Goal: Task Accomplishment & Management: Manage account settings

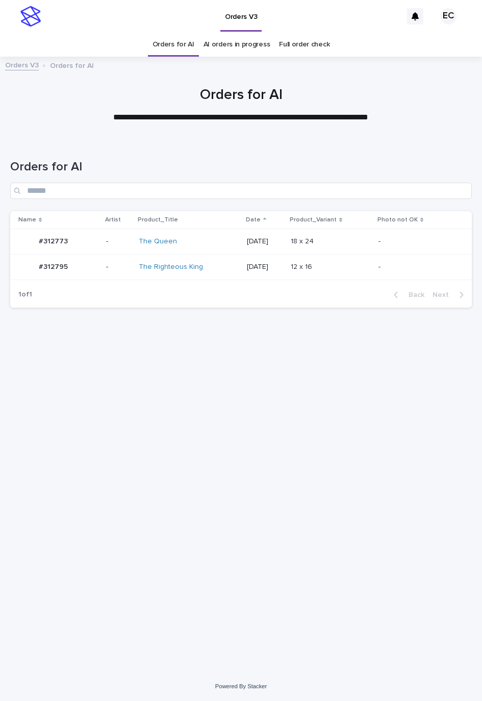
click at [435, 251] on td "-" at bounding box center [422, 240] width 97 height 25
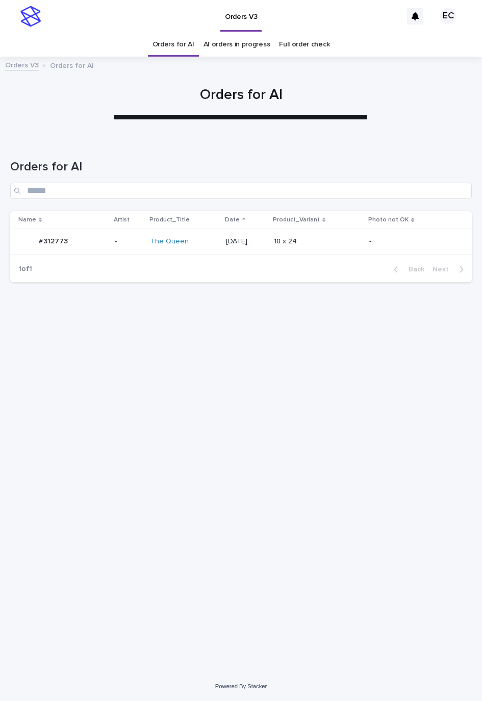
click at [260, 236] on div "[DATE]" at bounding box center [246, 240] width 40 height 11
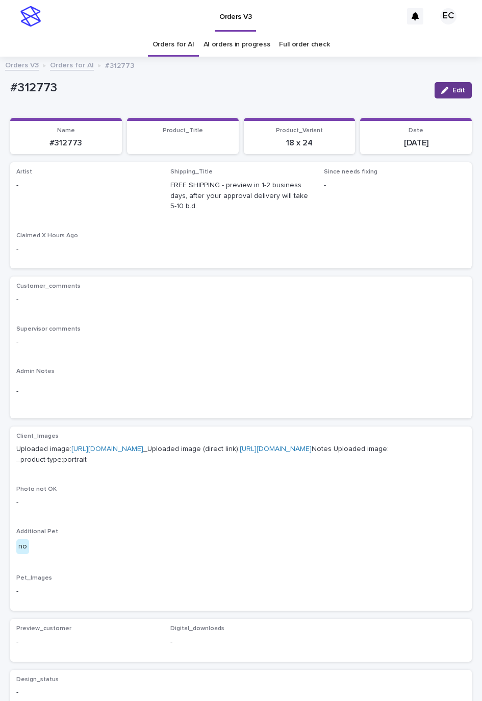
click at [439, 84] on button "Edit" at bounding box center [453, 90] width 37 height 16
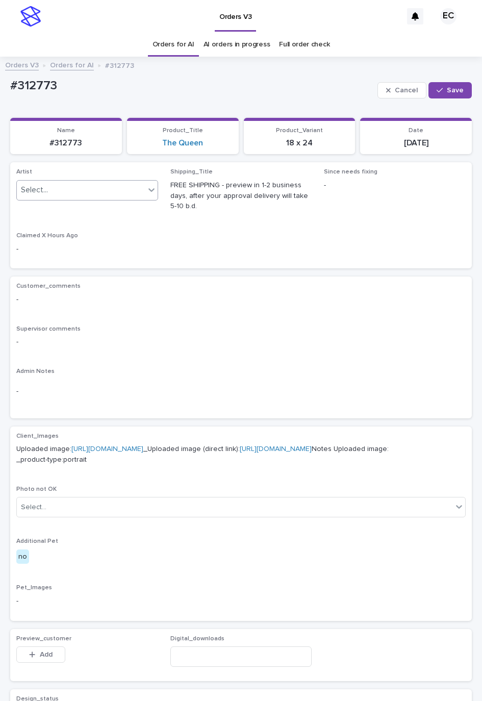
click at [114, 188] on div "Select..." at bounding box center [81, 190] width 128 height 17
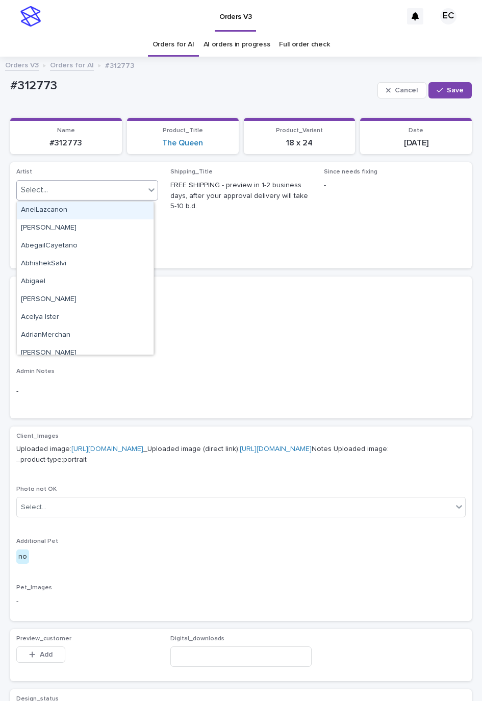
paste input "********"
type input "********"
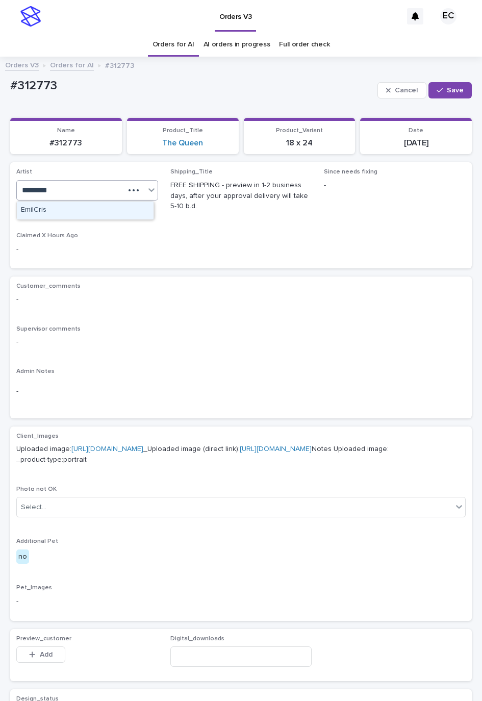
click at [101, 207] on div "EmilCris" at bounding box center [85, 210] width 137 height 18
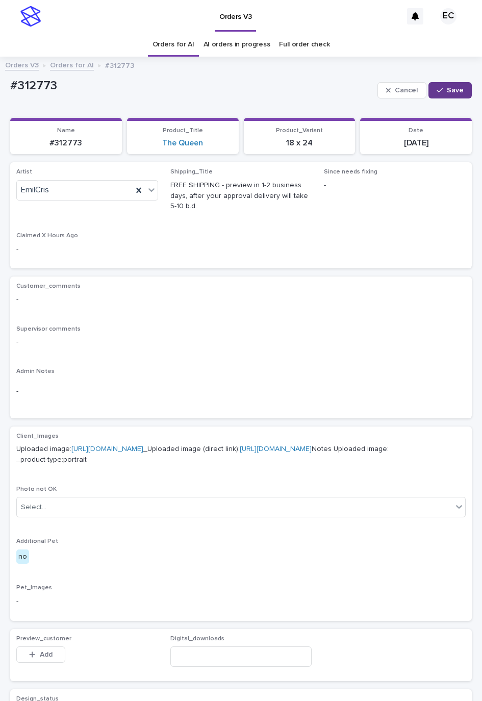
click at [430, 86] on button "Save" at bounding box center [449, 90] width 43 height 16
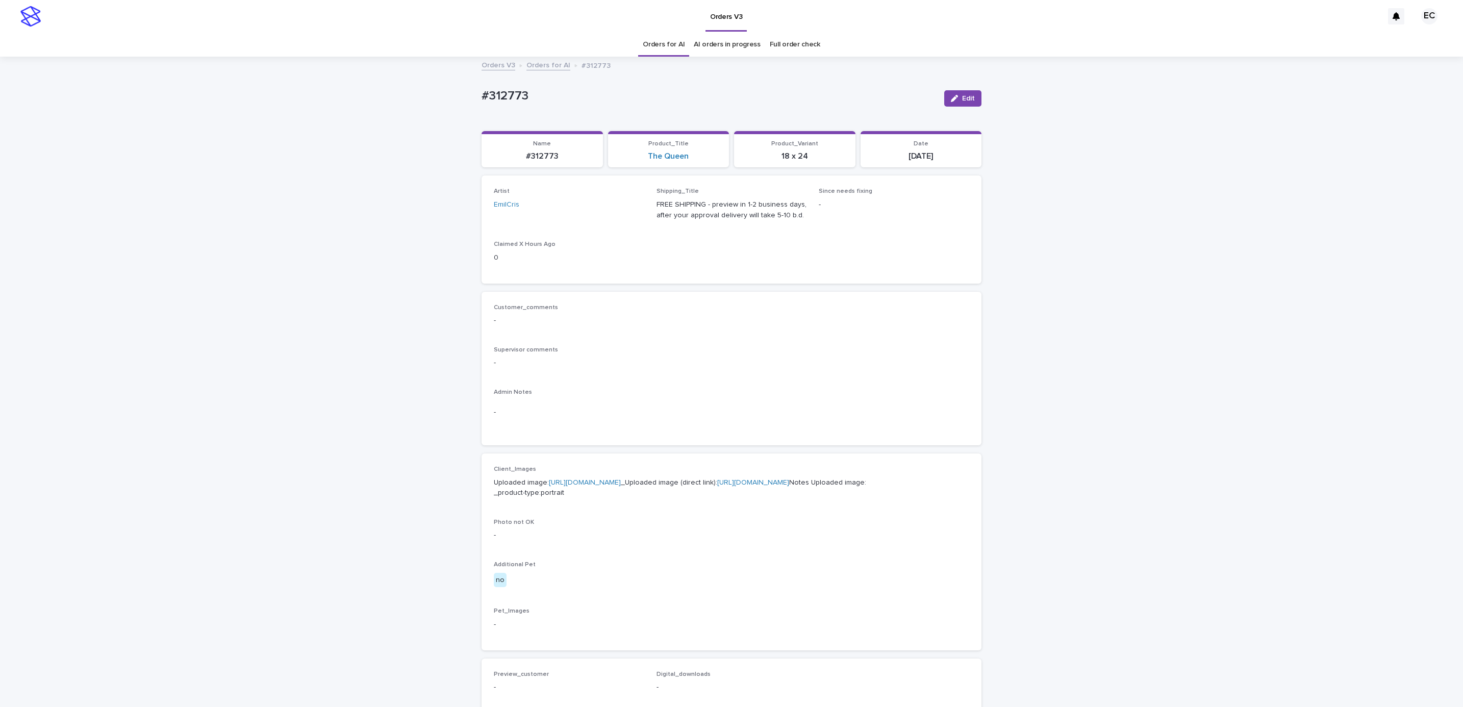
drag, startPoint x: 648, startPoint y: 46, endPoint x: 634, endPoint y: 43, distance: 14.0
click at [481, 46] on link "Orders for AI" at bounding box center [664, 45] width 42 height 24
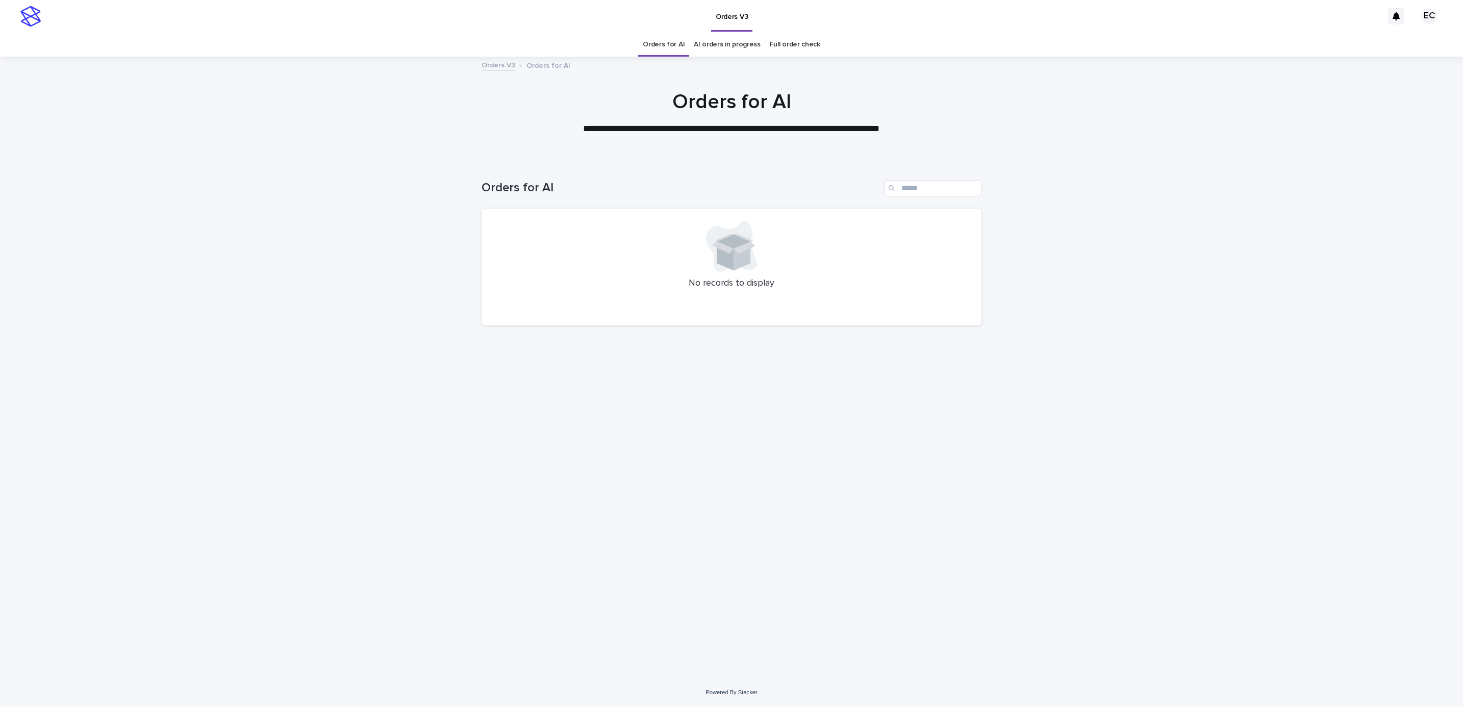
click at [750, 46] on link "AI orders in progress" at bounding box center [727, 45] width 67 height 24
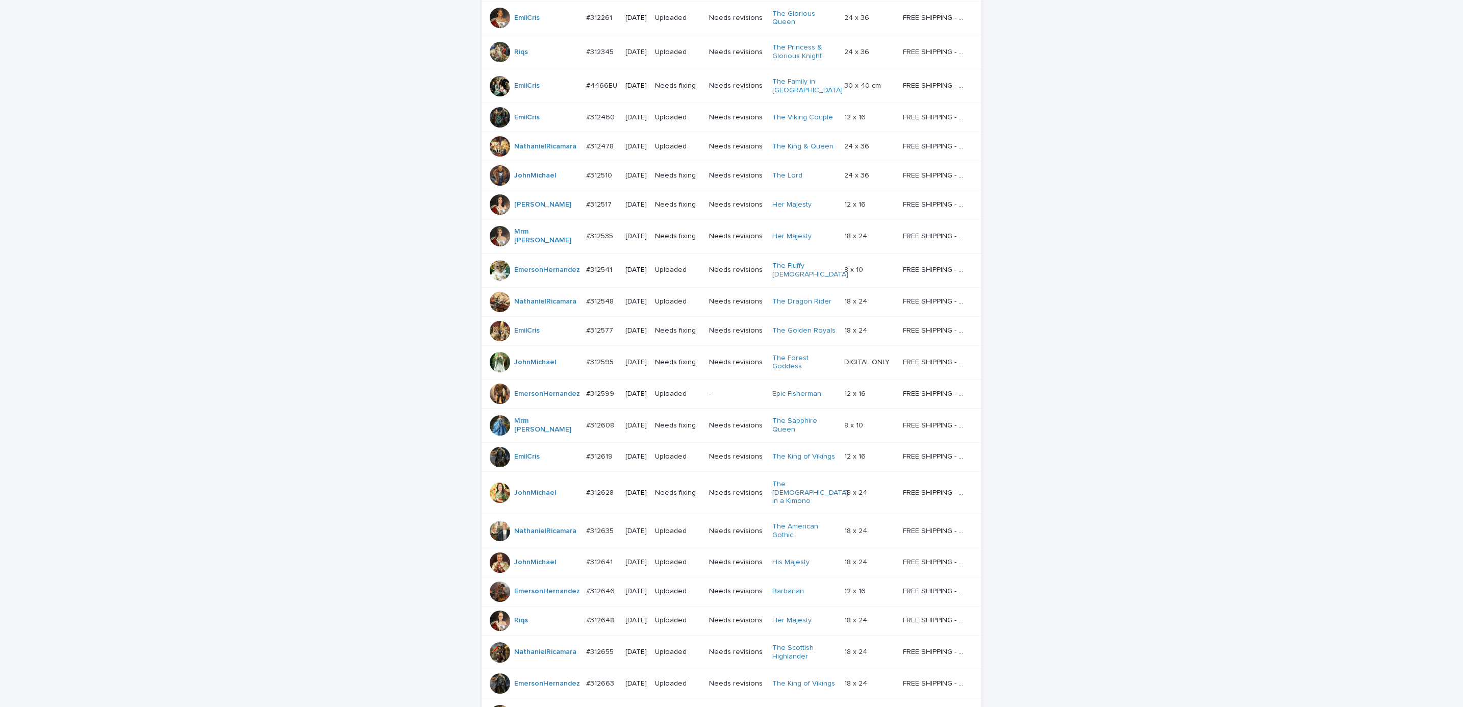
scroll to position [583, 0]
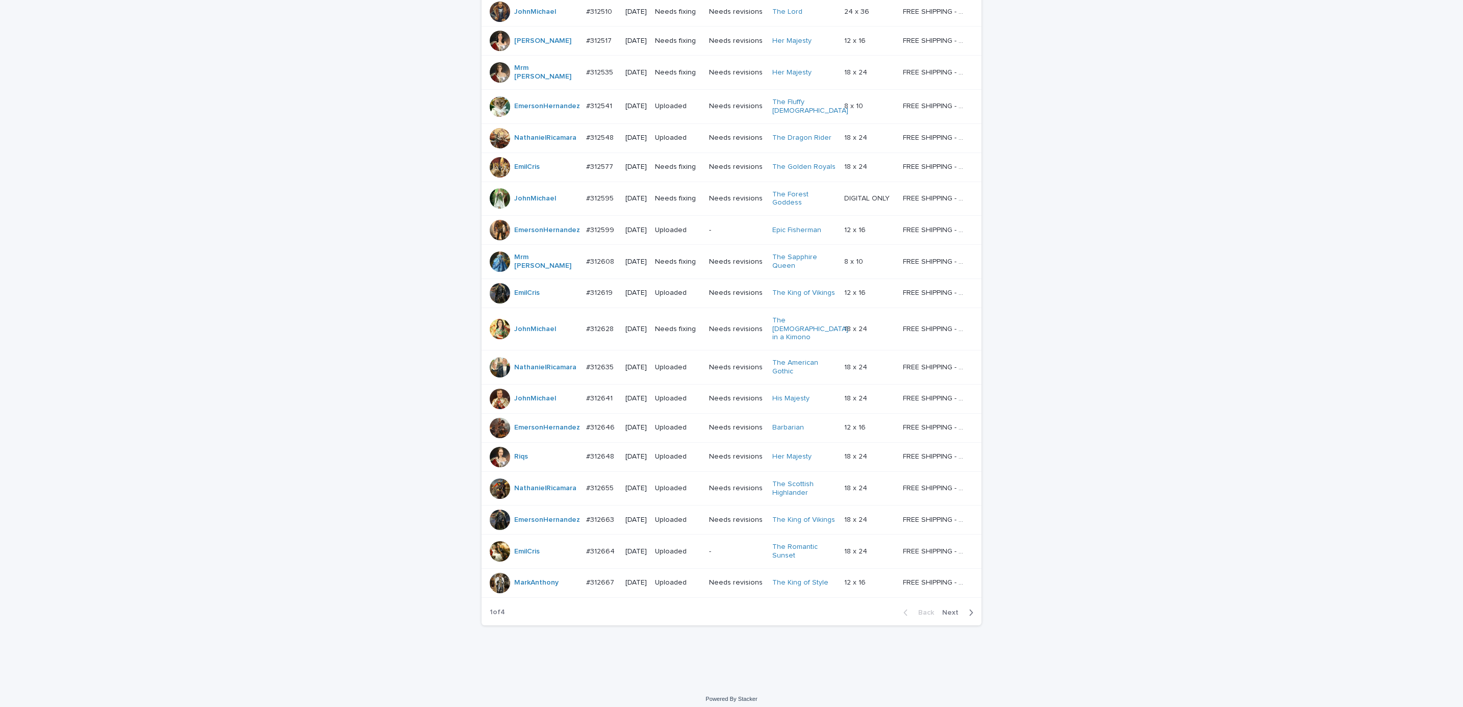
click at [962, 600] on div "Back Next" at bounding box center [938, 612] width 86 height 25
click at [964, 608] on div "button" at bounding box center [968, 612] width 9 height 9
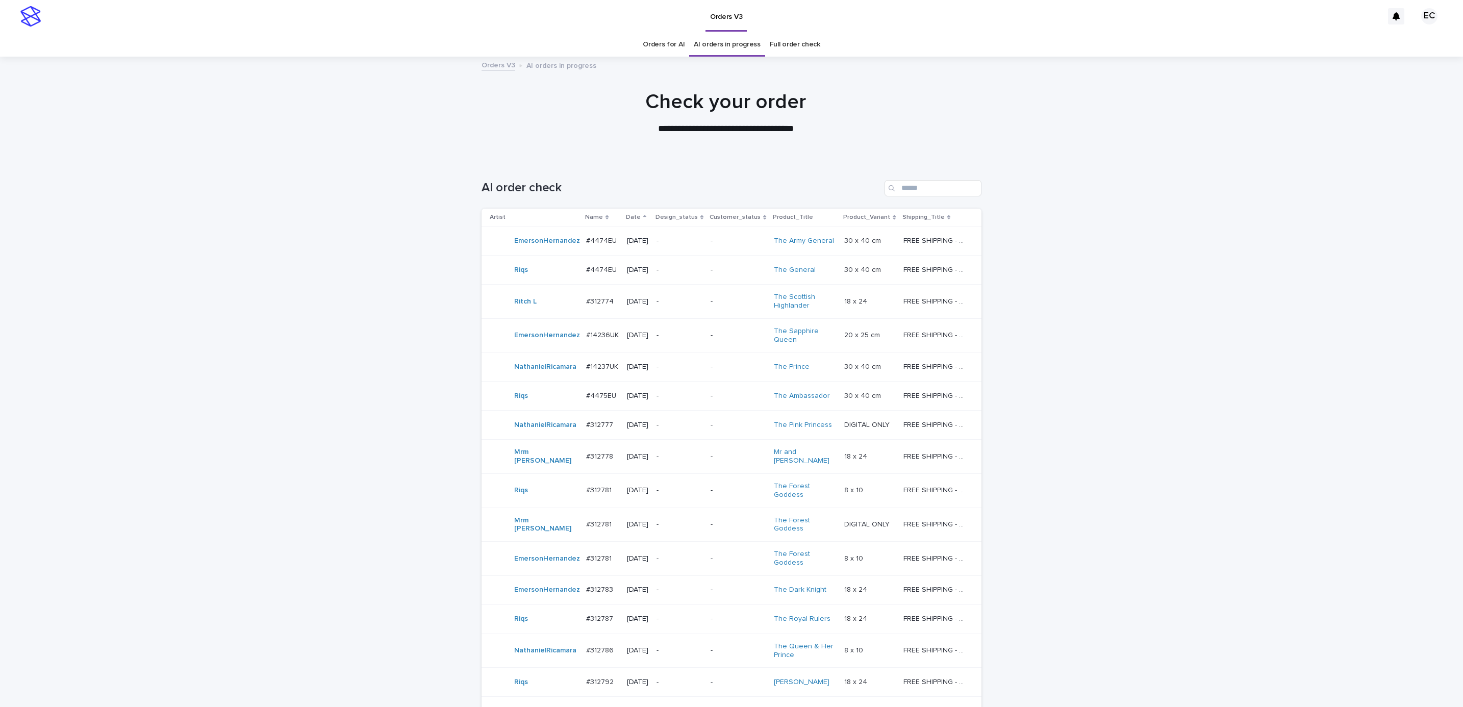
click at [668, 41] on link "Orders for AI" at bounding box center [664, 45] width 42 height 24
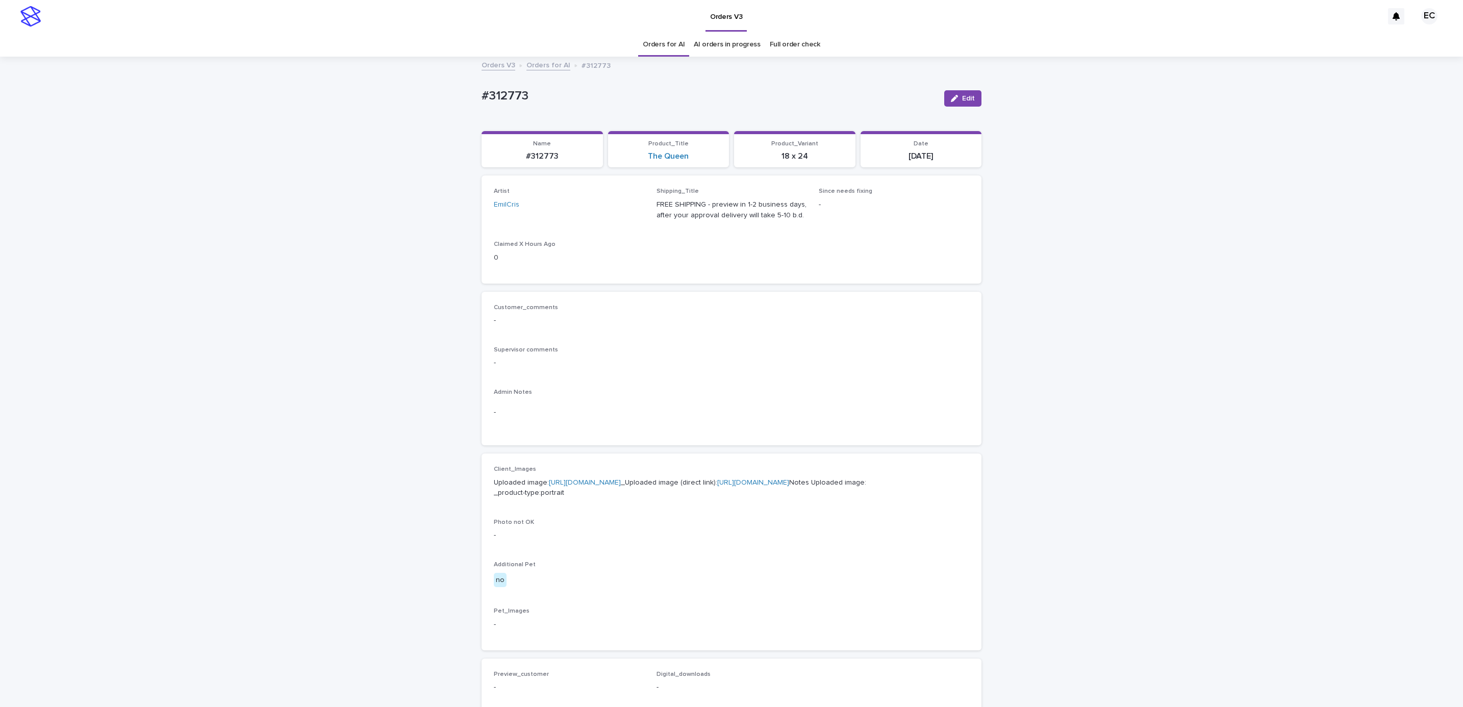
click at [513, 95] on p "#312773" at bounding box center [708, 96] width 454 height 15
copy p "312773"
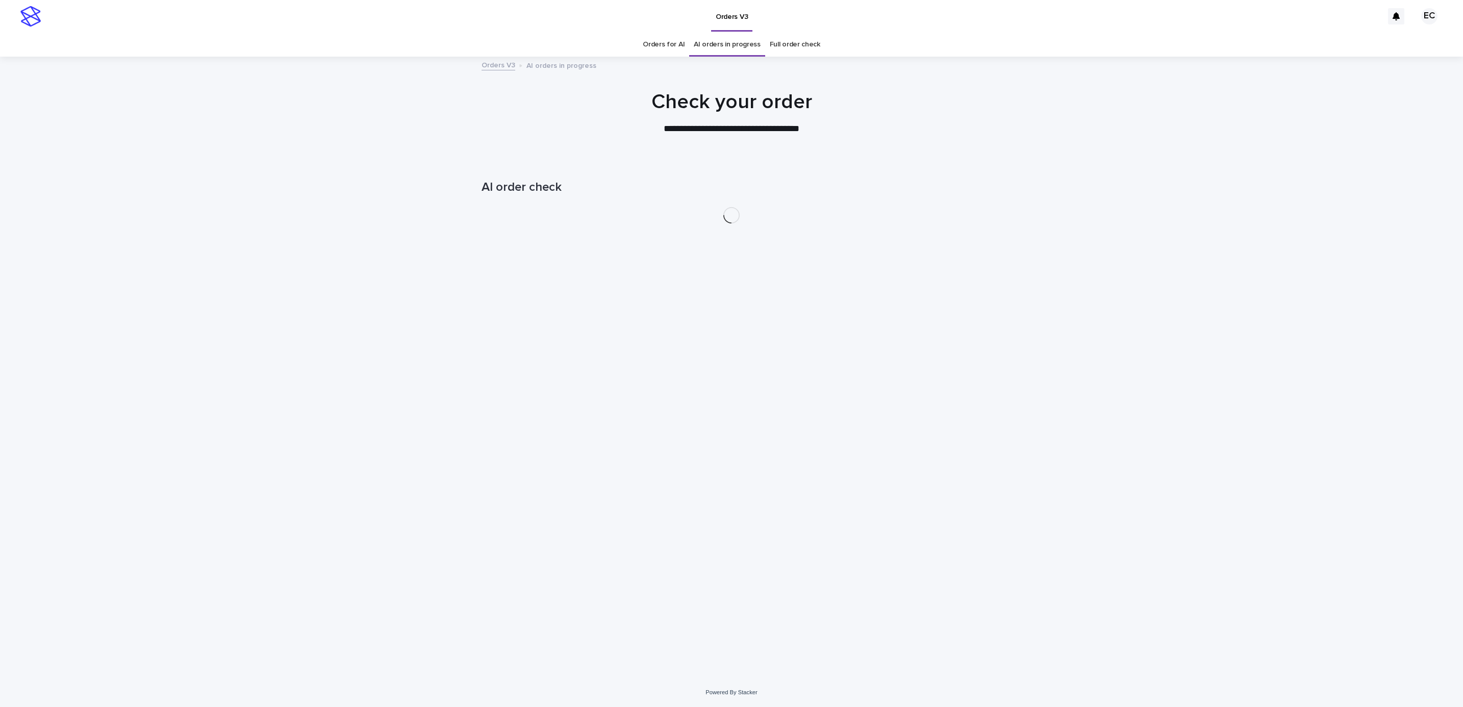
click at [176, 467] on div "Loading... Saving… Loading... Saving… AI order check" at bounding box center [731, 419] width 1463 height 518
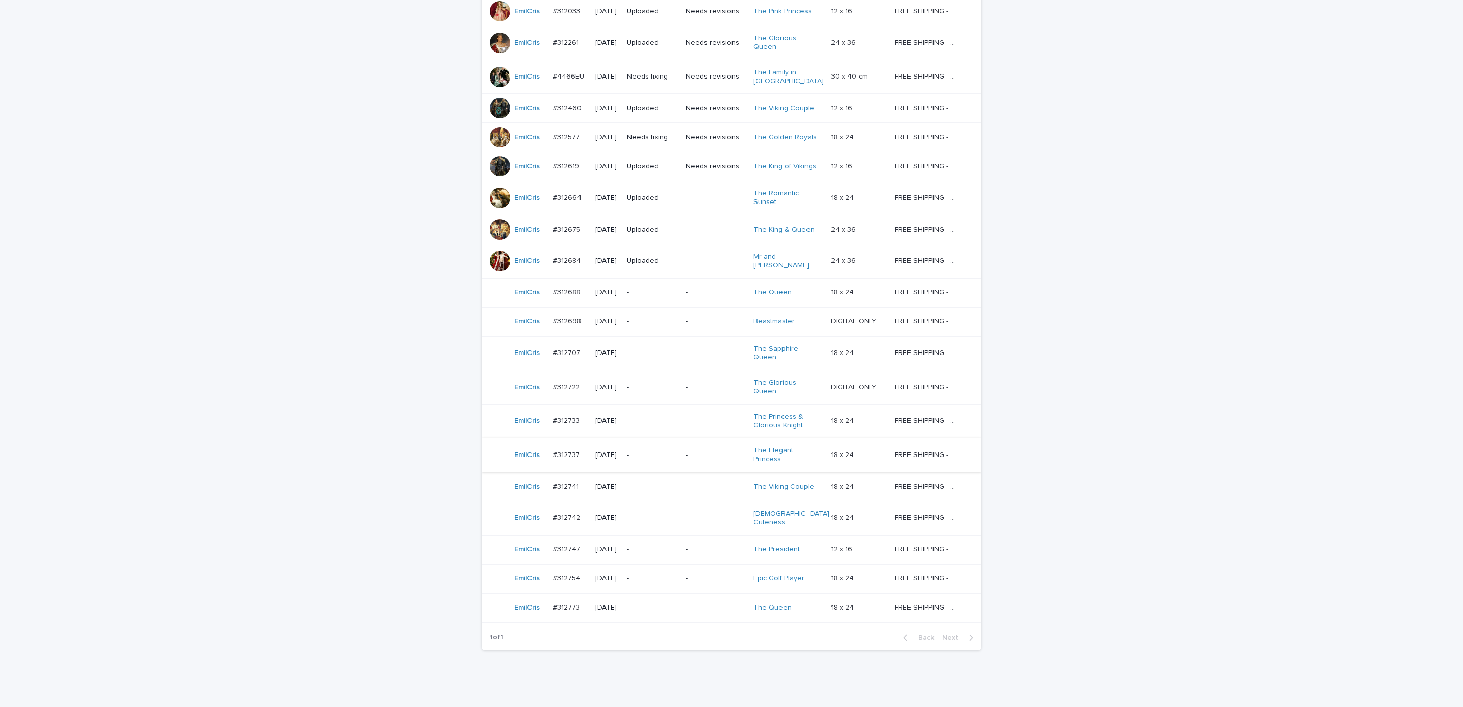
scroll to position [246, 0]
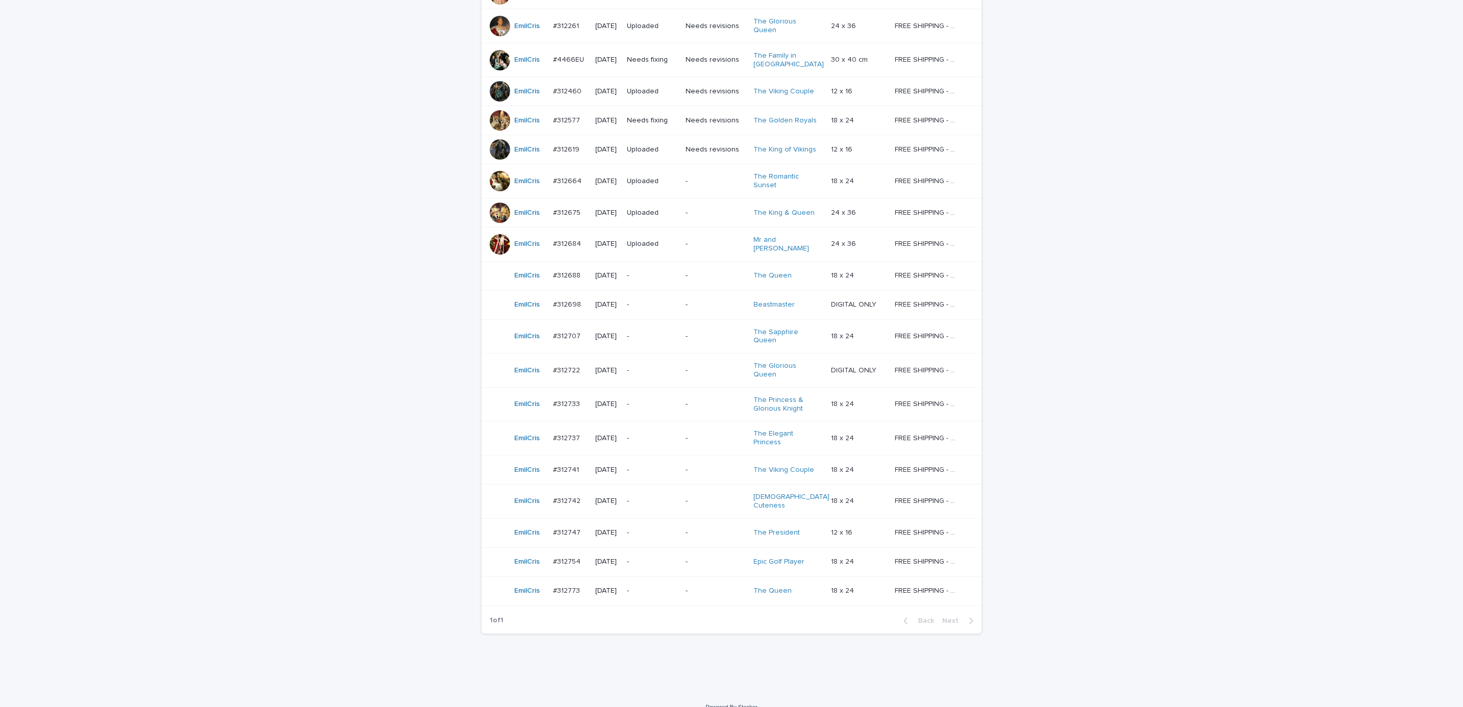
click at [671, 586] on p "-" at bounding box center [652, 590] width 50 height 9
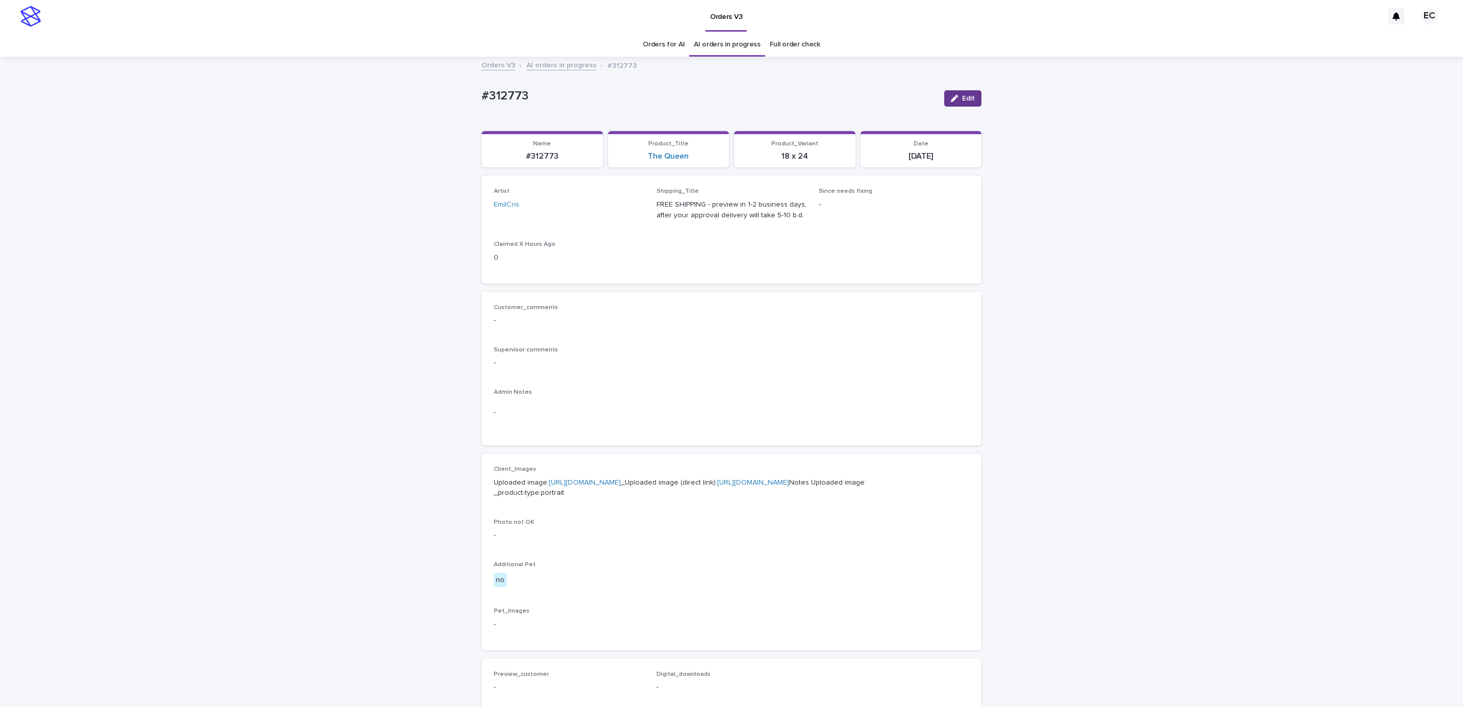
click at [962, 100] on span "Edit" at bounding box center [968, 98] width 13 height 7
click at [569, 206] on div "Select..." at bounding box center [552, 209] width 116 height 17
paste input "*****"
type input "*****"
click at [569, 237] on div "Ritch L" at bounding box center [563, 230] width 149 height 18
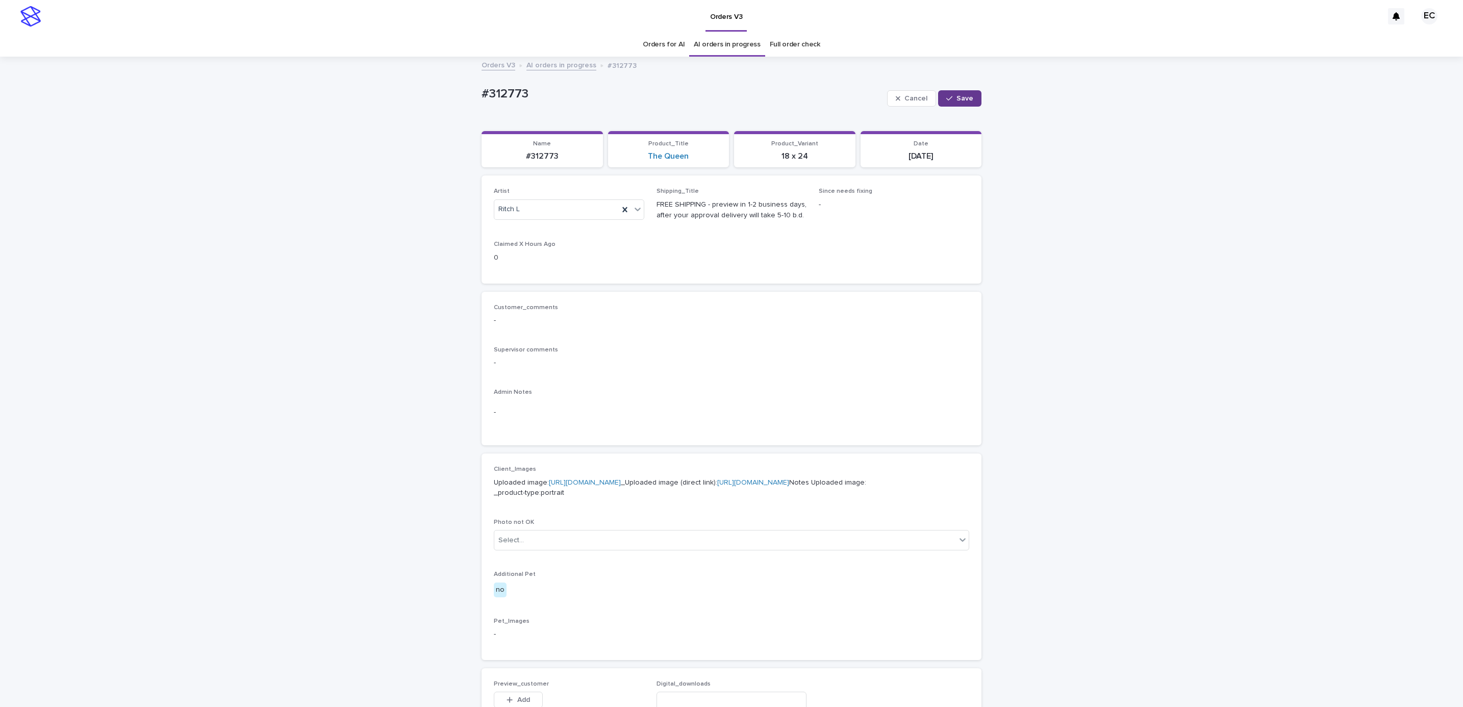
click at [950, 99] on div "button" at bounding box center [951, 98] width 10 height 7
click at [663, 38] on link "Orders for AI" at bounding box center [664, 45] width 42 height 24
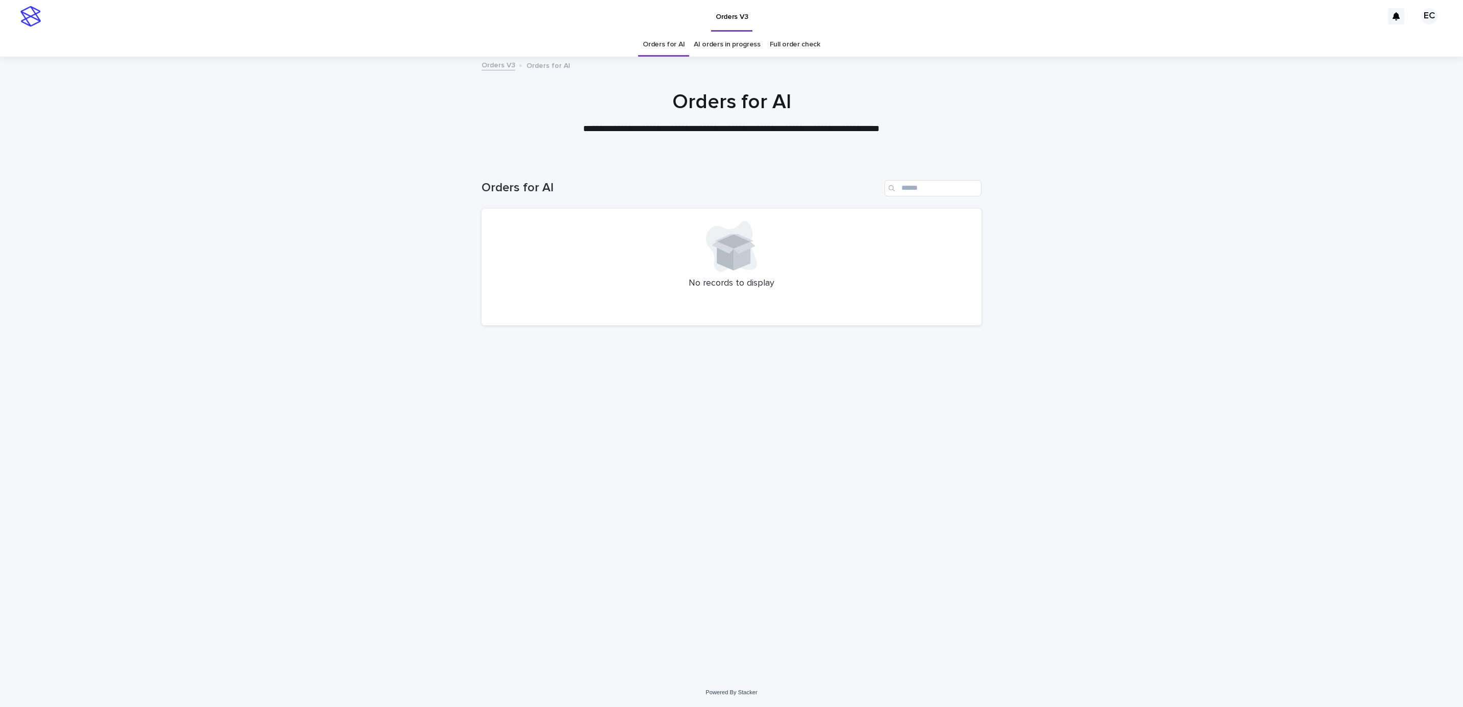
click at [1152, 365] on div "Loading... Saving… Loading... Saving… Orders for AI No records to display" at bounding box center [731, 419] width 1463 height 518
click at [709, 43] on link "AI orders in progress" at bounding box center [727, 45] width 67 height 24
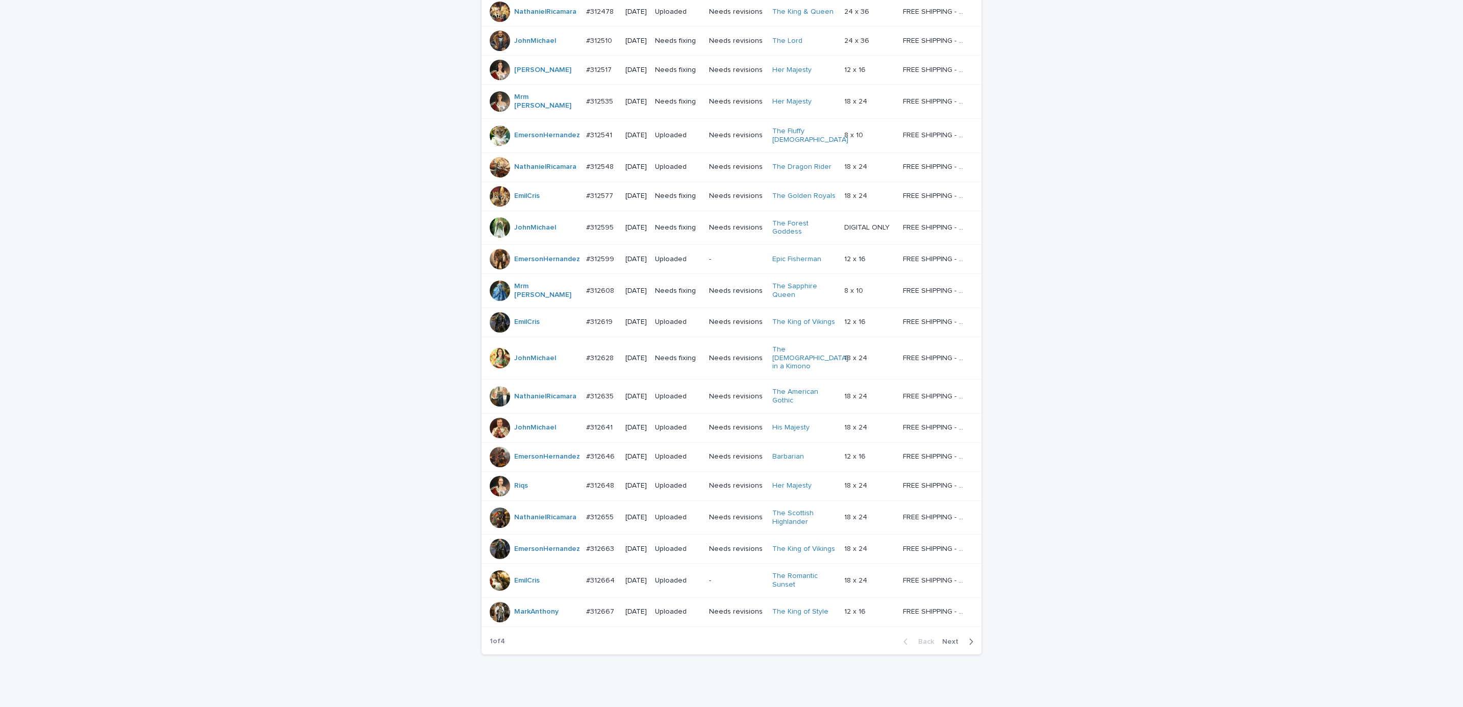
scroll to position [583, 0]
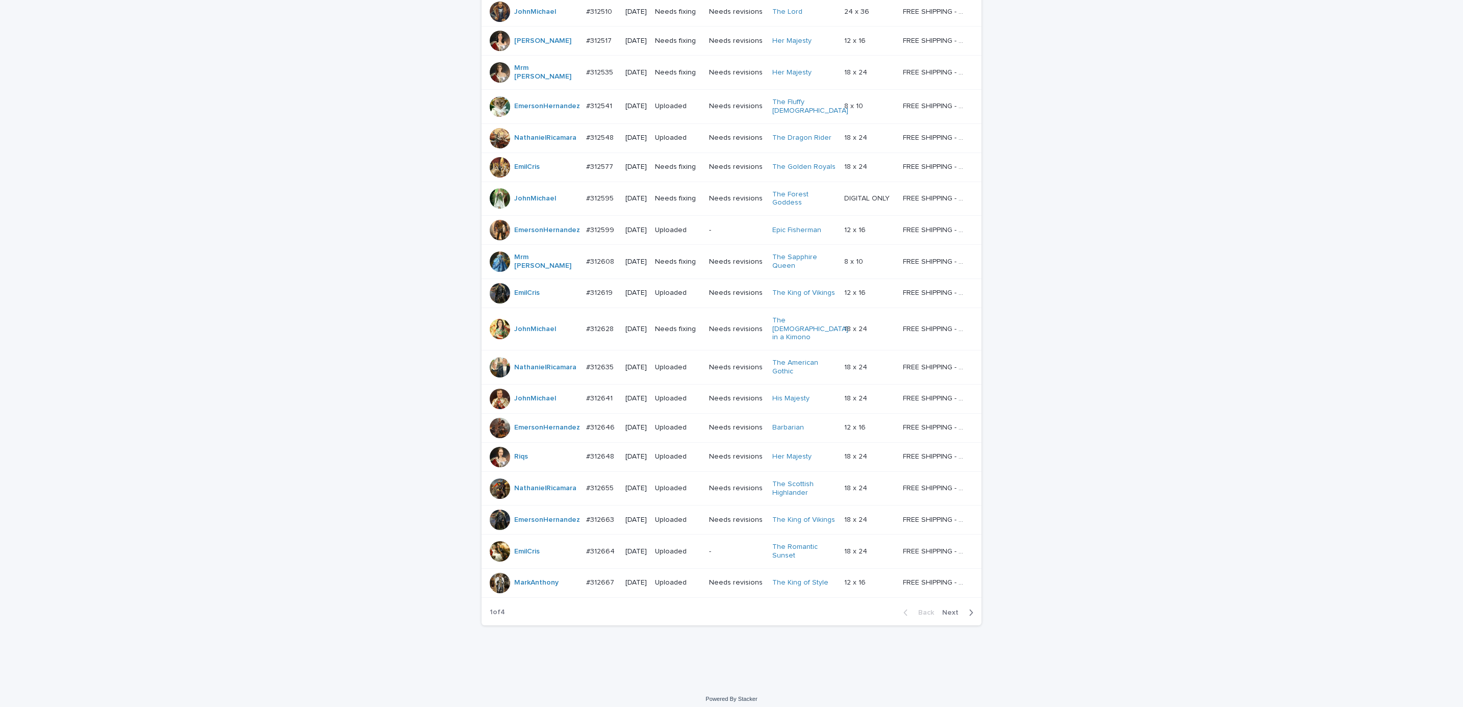
click at [952, 609] on span "Next" at bounding box center [953, 612] width 22 height 7
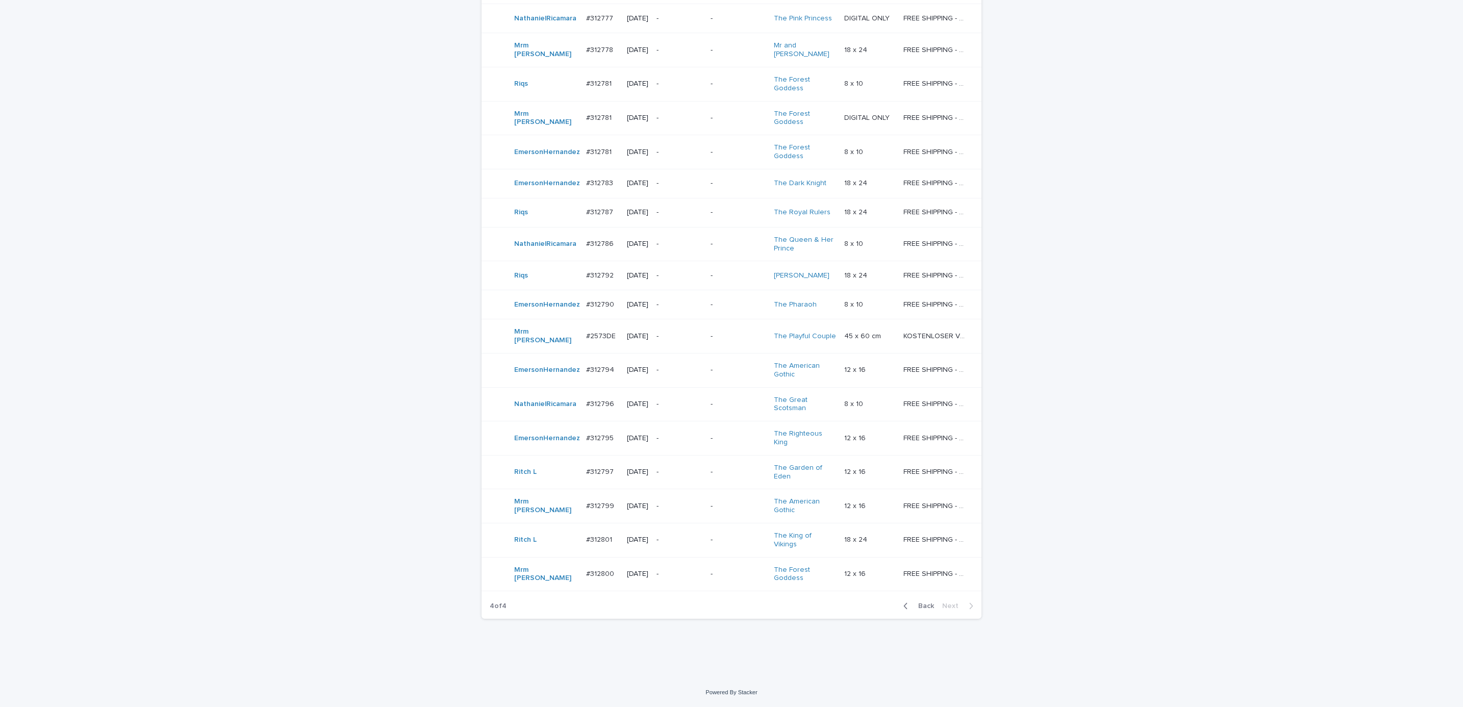
scroll to position [456, 0]
click at [912, 607] on span "Back" at bounding box center [923, 605] width 22 height 7
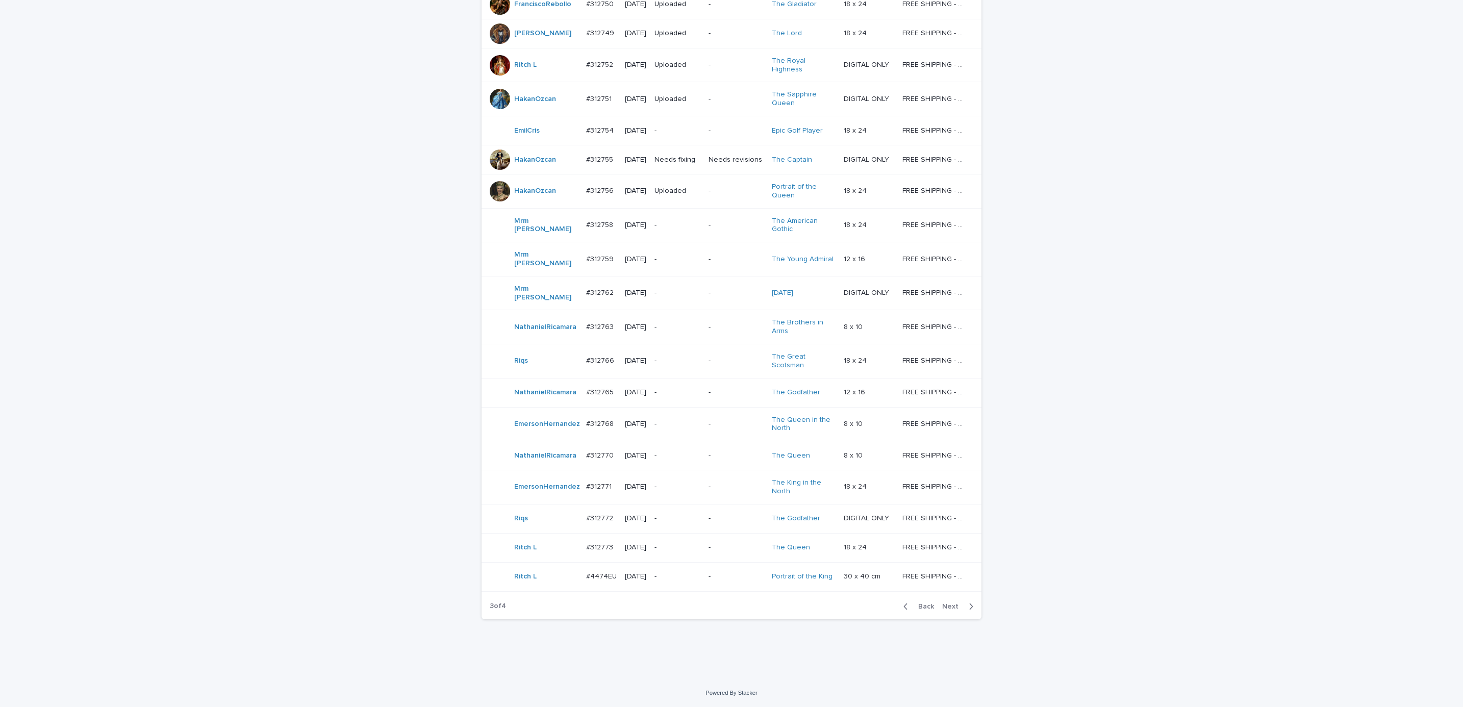
scroll to position [661, 0]
click at [954, 609] on span "Next" at bounding box center [953, 606] width 22 height 7
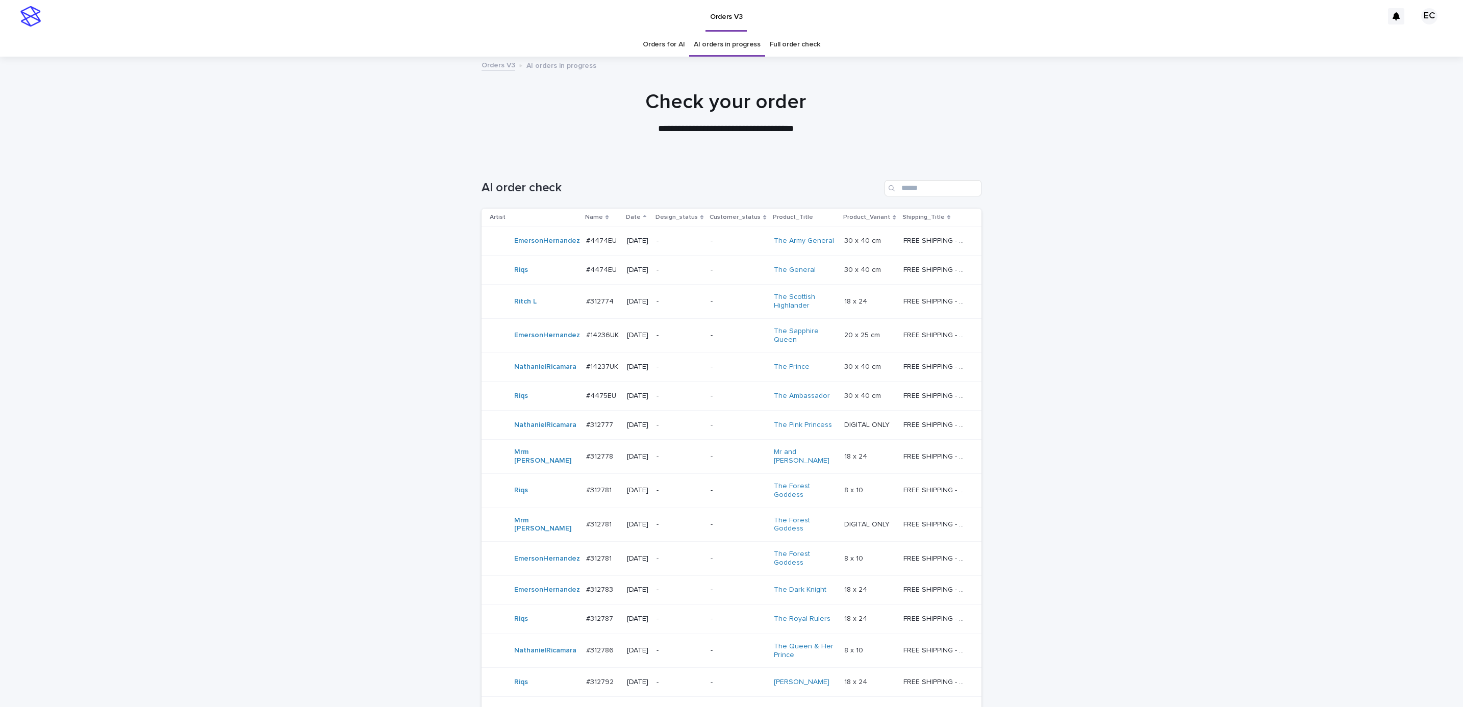
click at [1010, 678] on div "Loading... Saving… Loading... Saving… AI order check Artist Name Date Design_st…" at bounding box center [731, 622] width 1463 height 925
click at [644, 40] on link "Orders for AI" at bounding box center [664, 45] width 42 height 24
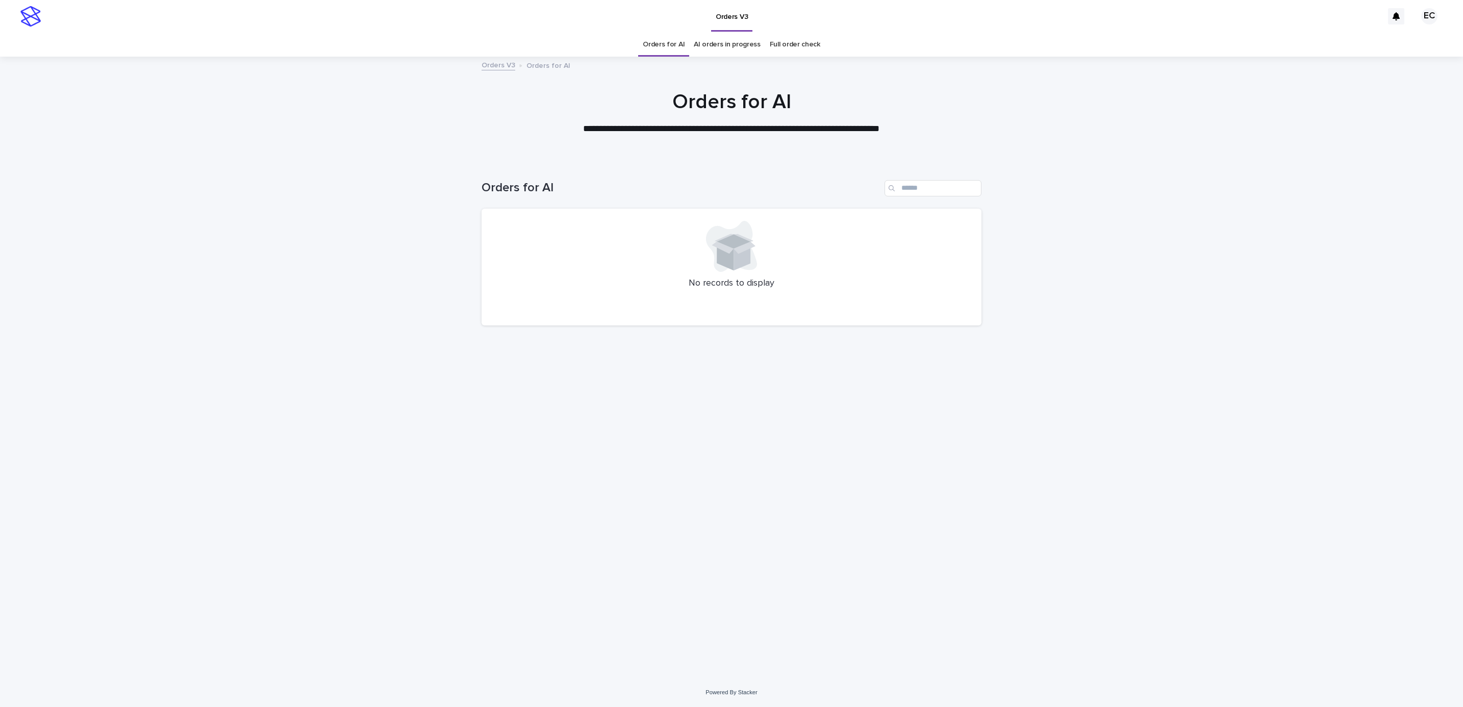
click at [389, 312] on div "Loading... Saving… Loading... Saving… Orders for AI No records to display" at bounding box center [731, 419] width 1463 height 518
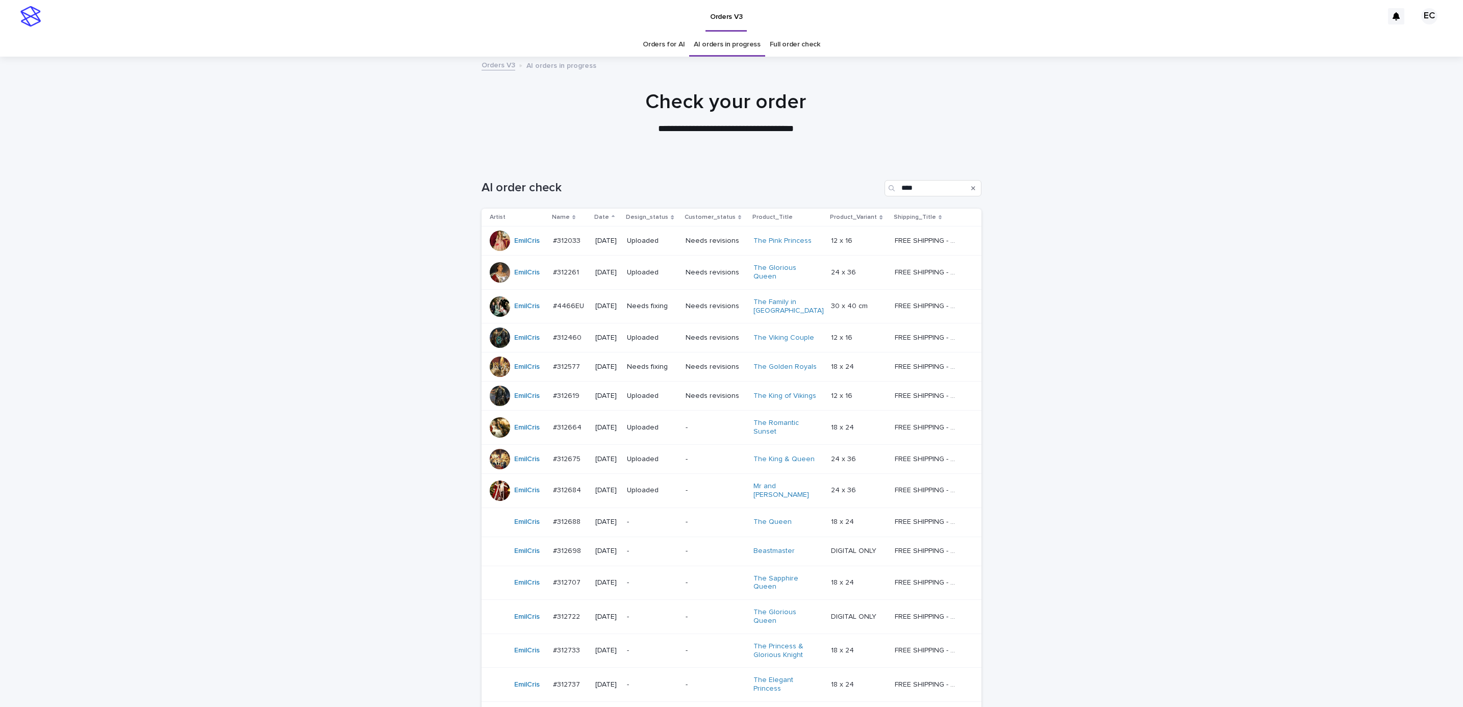
click at [389, 503] on div "Loading... Saving… Loading... Saving… AI order check **** Artist Name Date Desi…" at bounding box center [731, 535] width 1463 height 750
click at [655, 388] on div "Uploaded" at bounding box center [652, 396] width 50 height 17
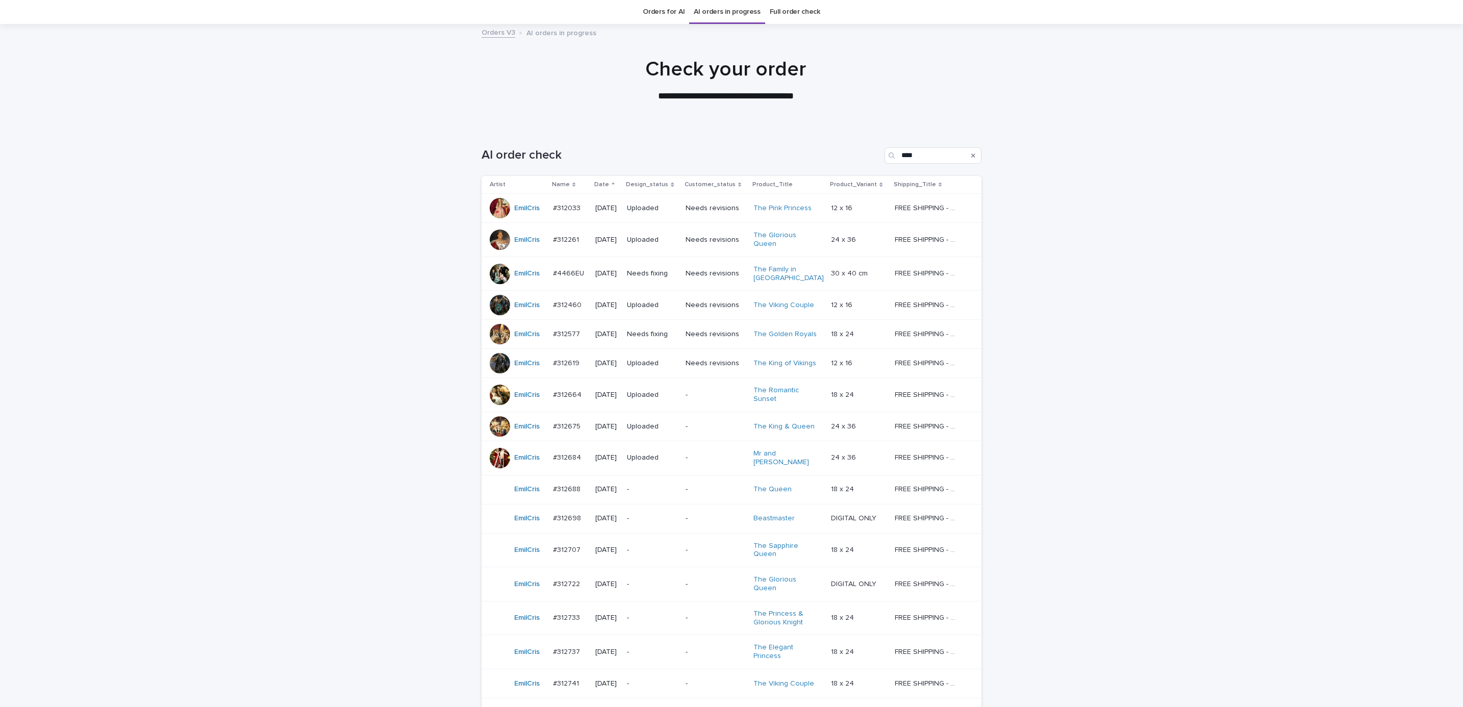
click at [662, 357] on div "Uploaded" at bounding box center [652, 362] width 50 height 11
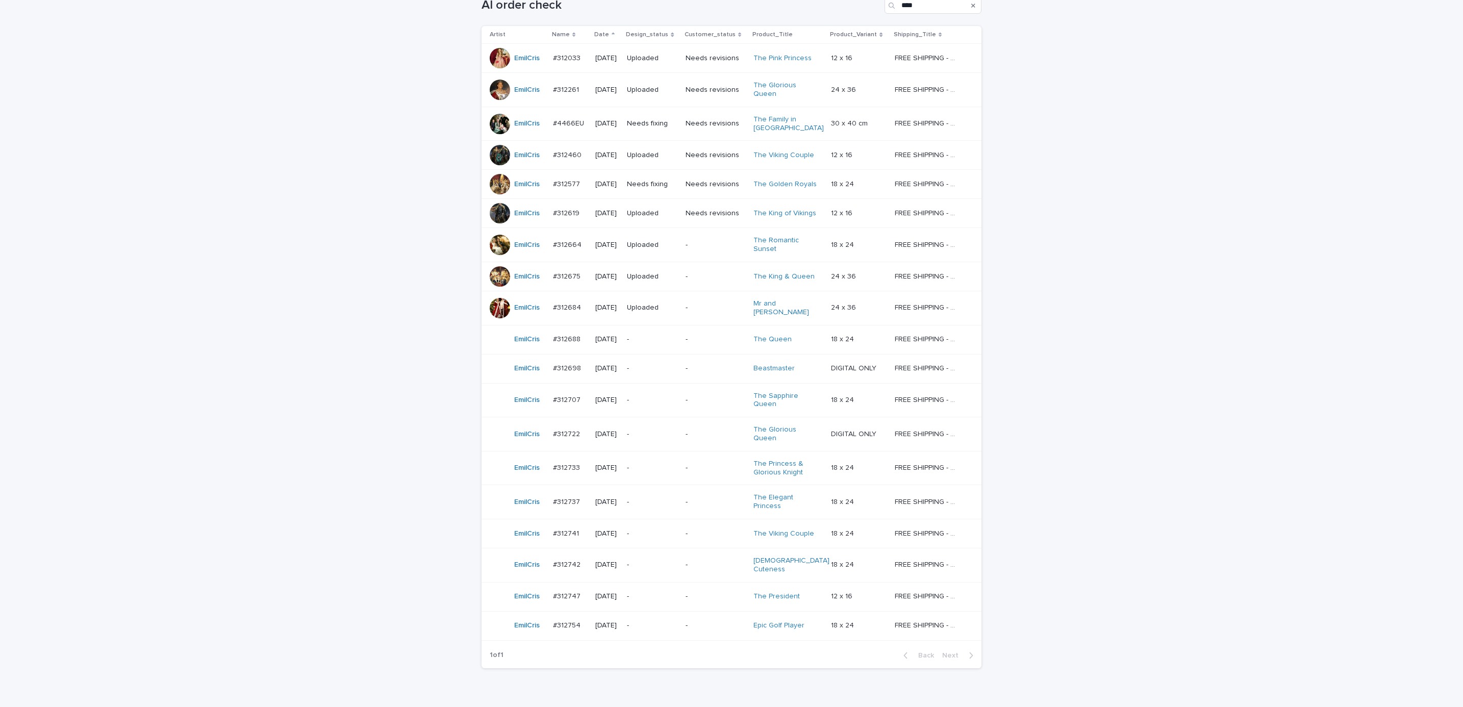
scroll to position [33, 0]
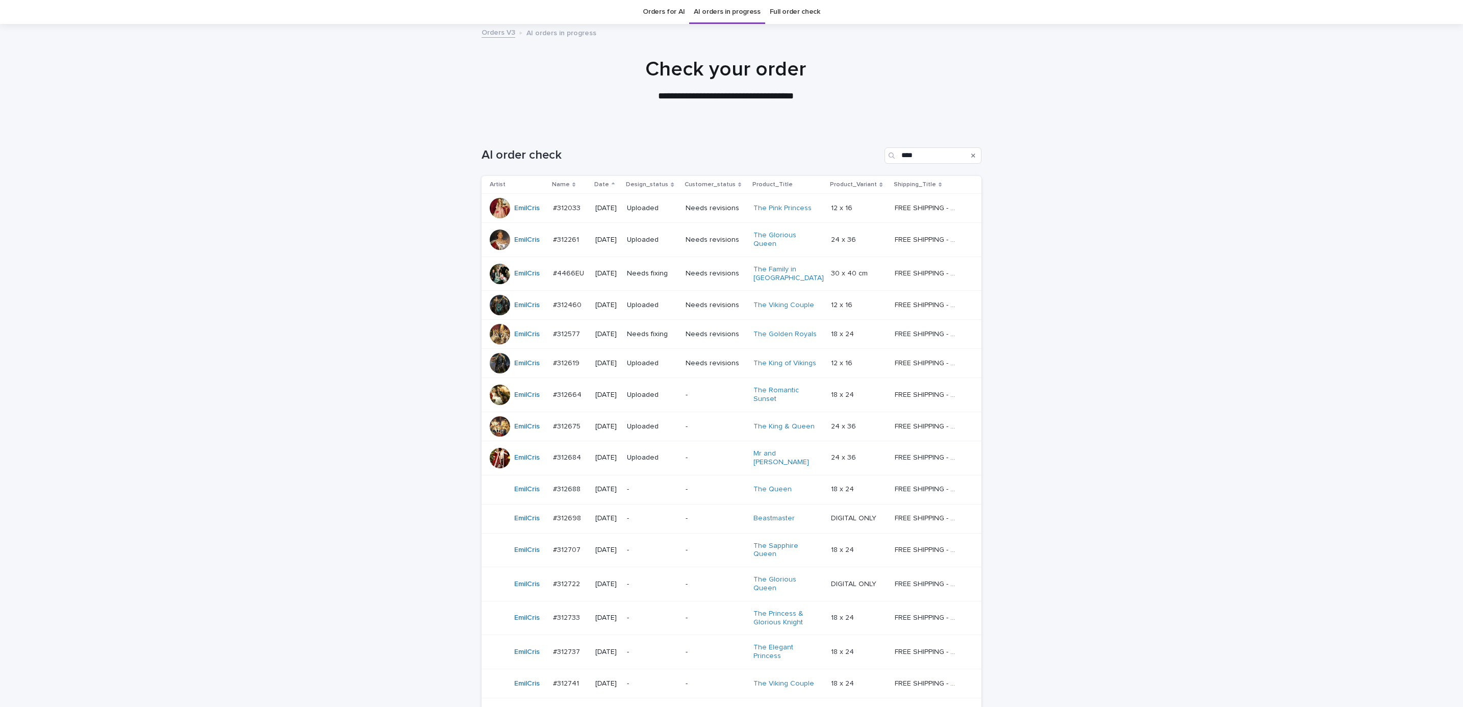
click at [663, 271] on p "Needs fixing" at bounding box center [652, 273] width 50 height 9
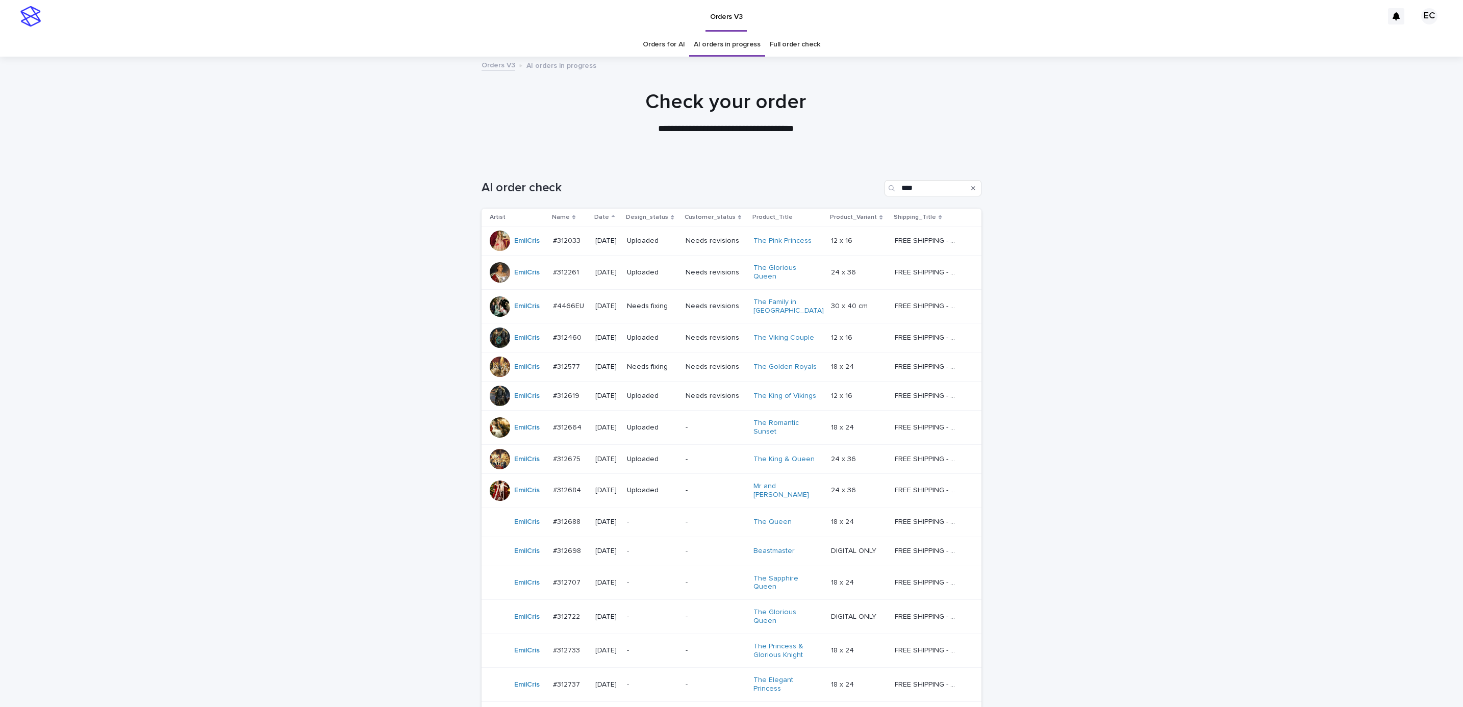
scroll to position [33, 0]
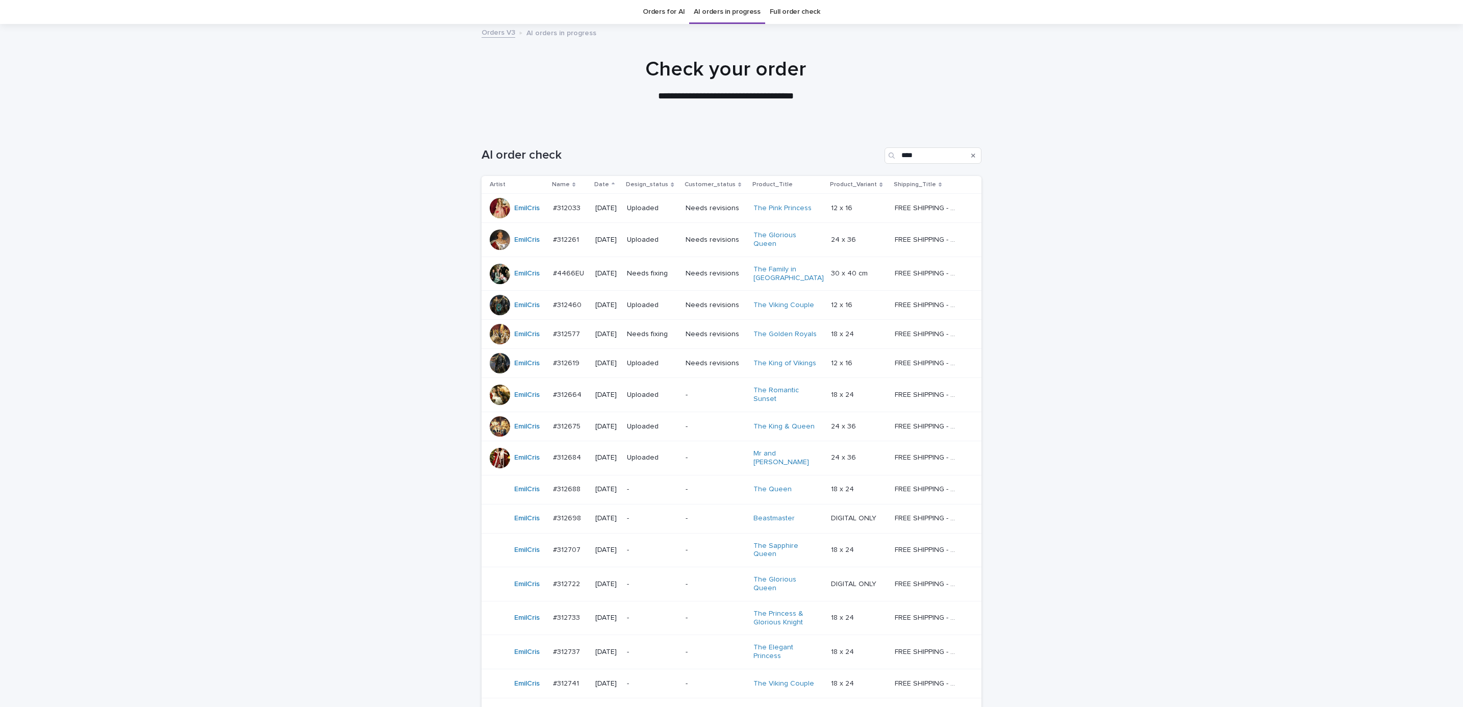
click at [661, 269] on p "Needs fixing" at bounding box center [652, 273] width 50 height 9
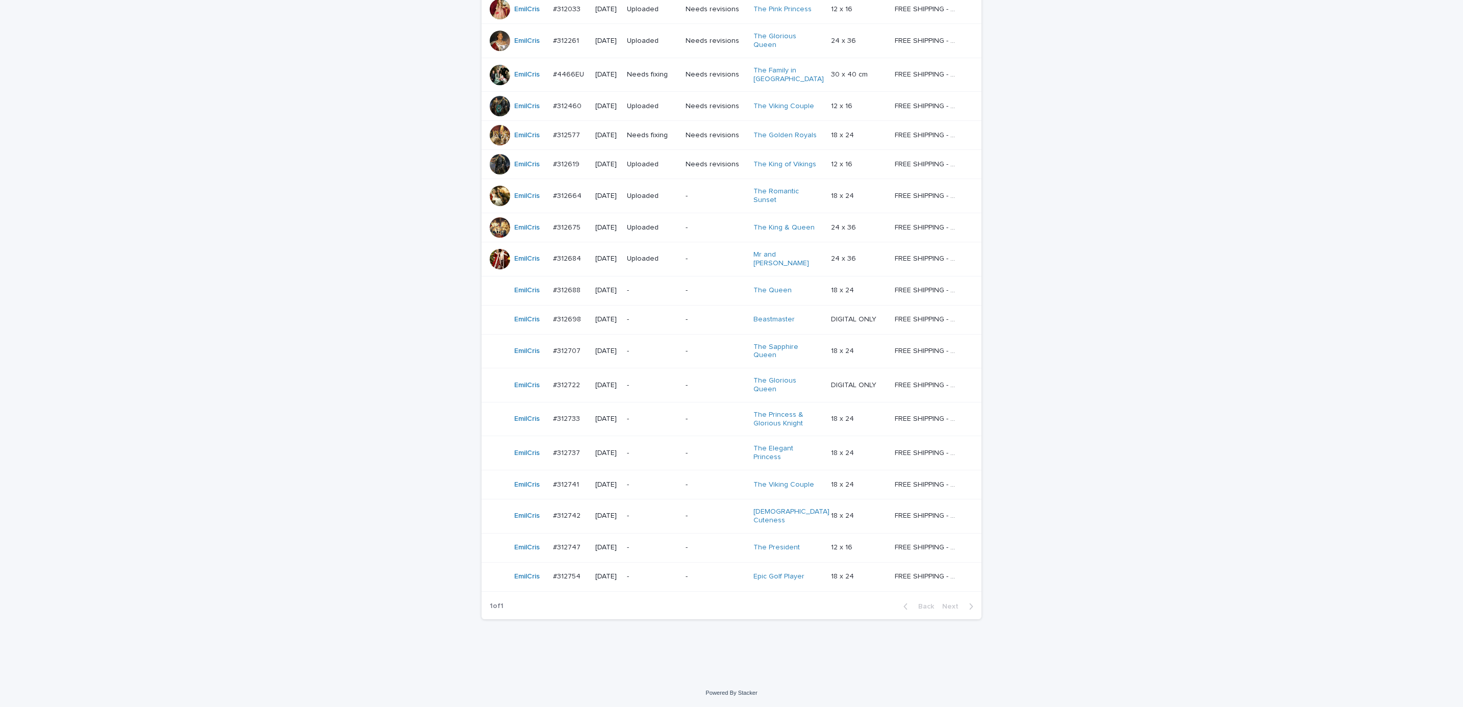
scroll to position [33, 0]
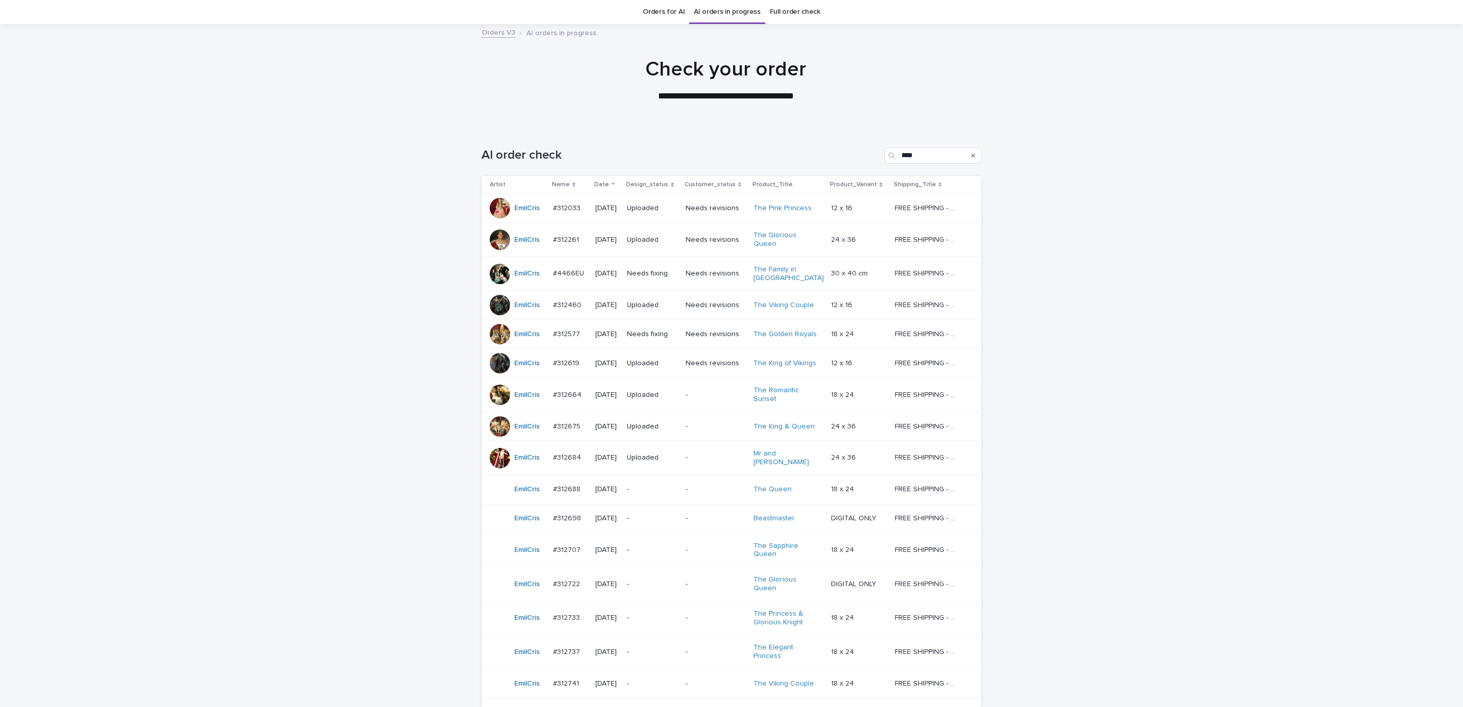
click at [1012, 429] on div "Loading... Saving… Loading... Saving… AI order check **** Artist Name Date Desi…" at bounding box center [731, 502] width 1463 height 750
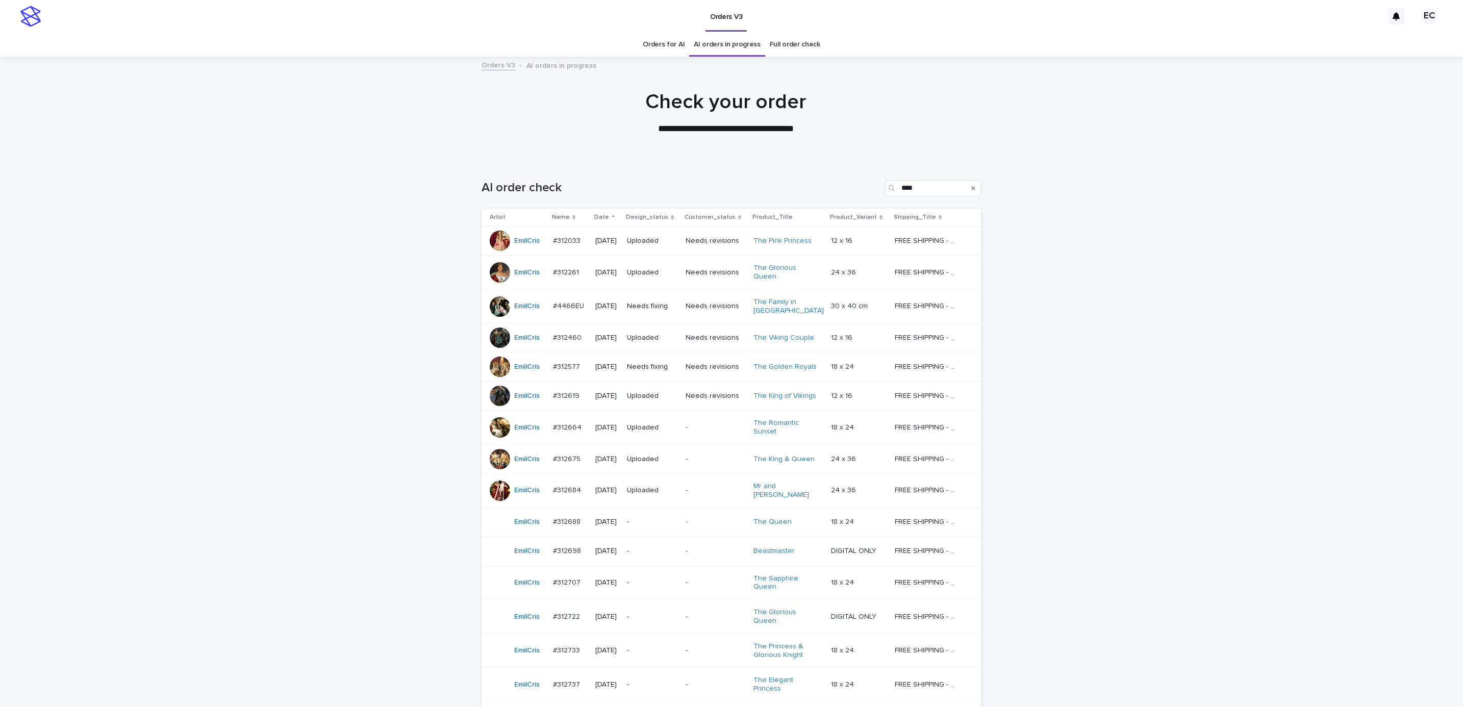
click at [658, 302] on p "Needs fixing" at bounding box center [652, 306] width 50 height 9
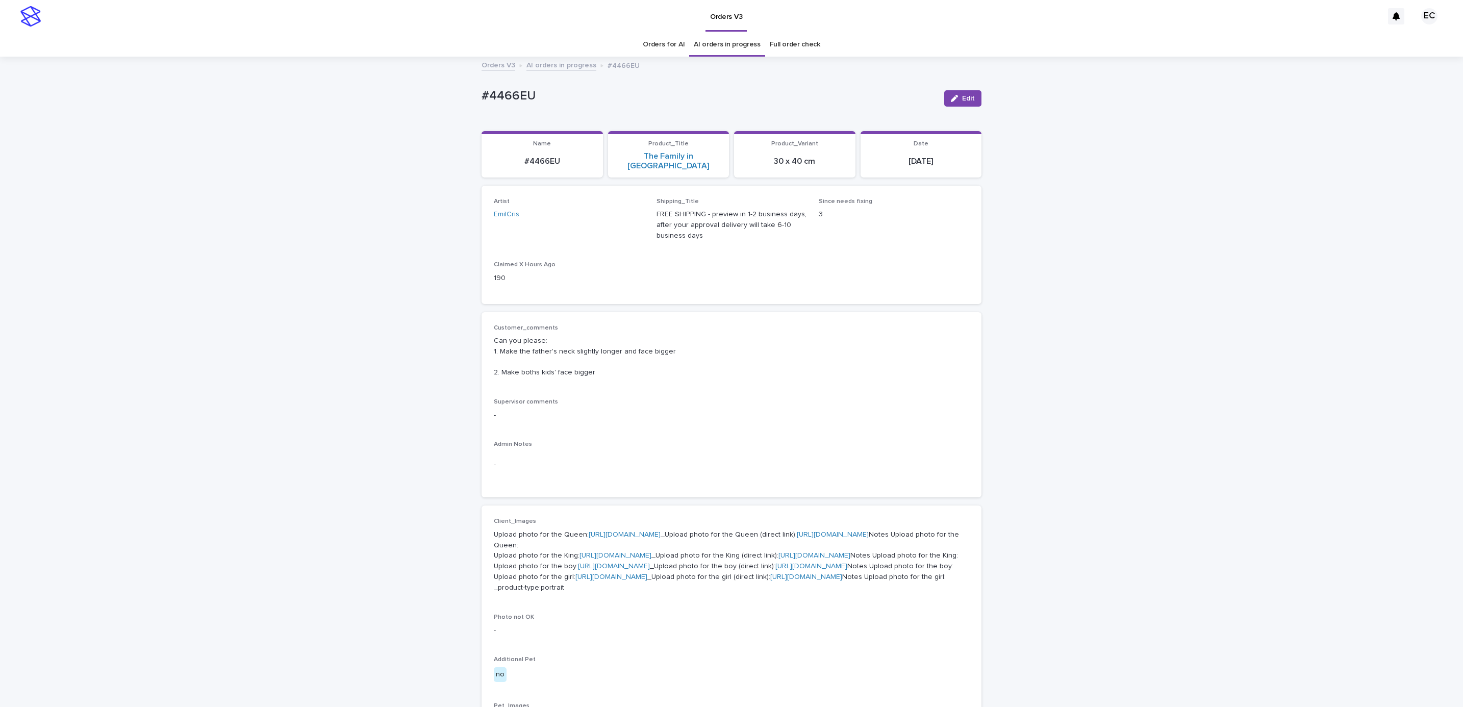
click at [421, 211] on div "Loading... Saving… Loading... Saving… #4466EU Edit #4466EU Edit Sorry, there wa…" at bounding box center [731, 590] width 1463 height 1064
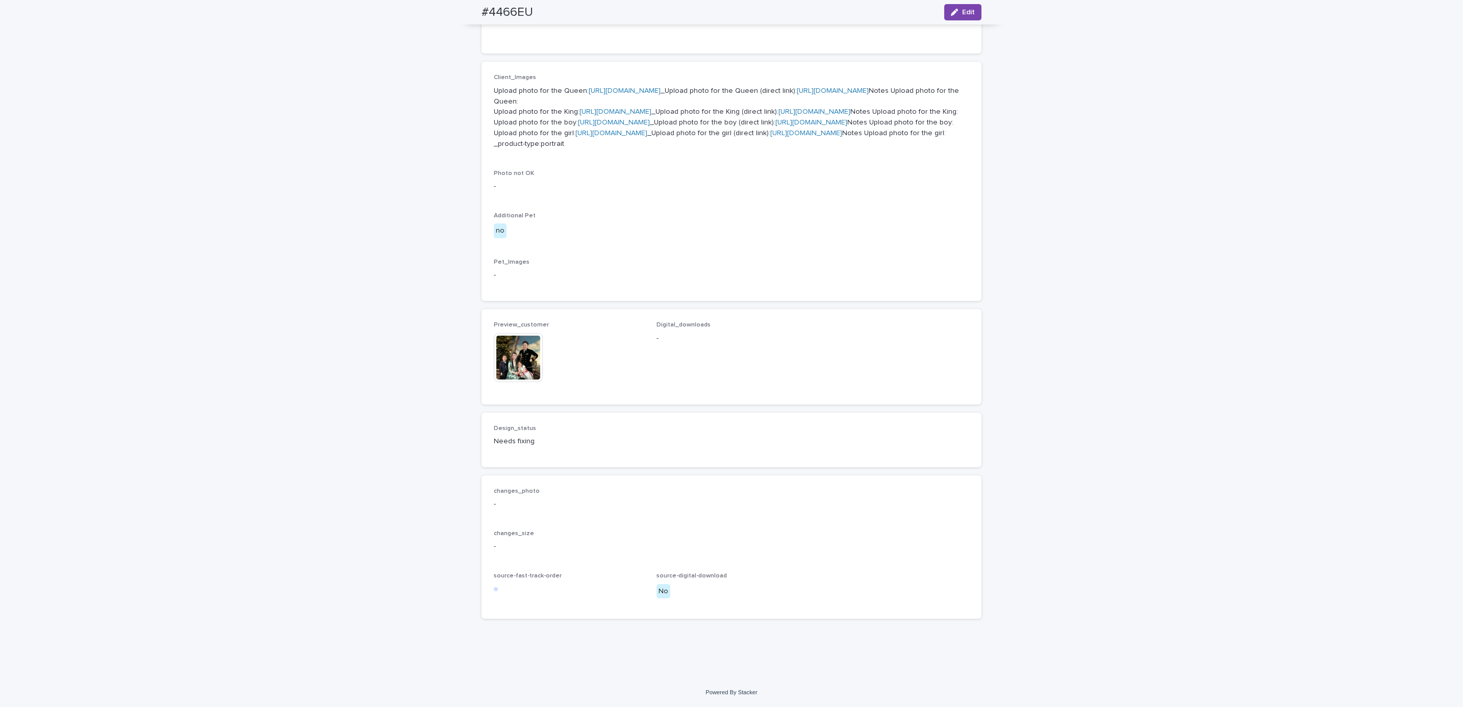
scroll to position [535, 0]
click at [522, 382] on img at bounding box center [518, 357] width 49 height 49
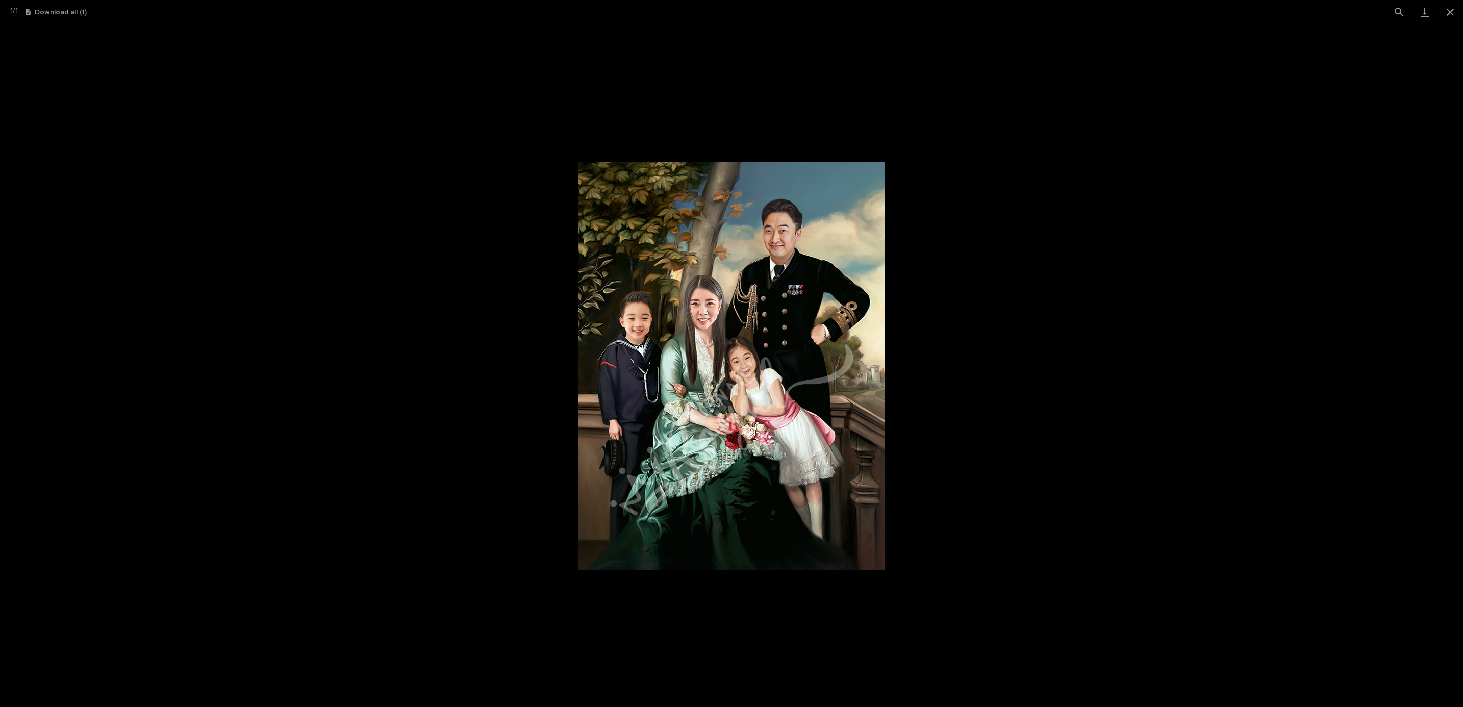
click at [982, 396] on picture at bounding box center [731, 365] width 1463 height 683
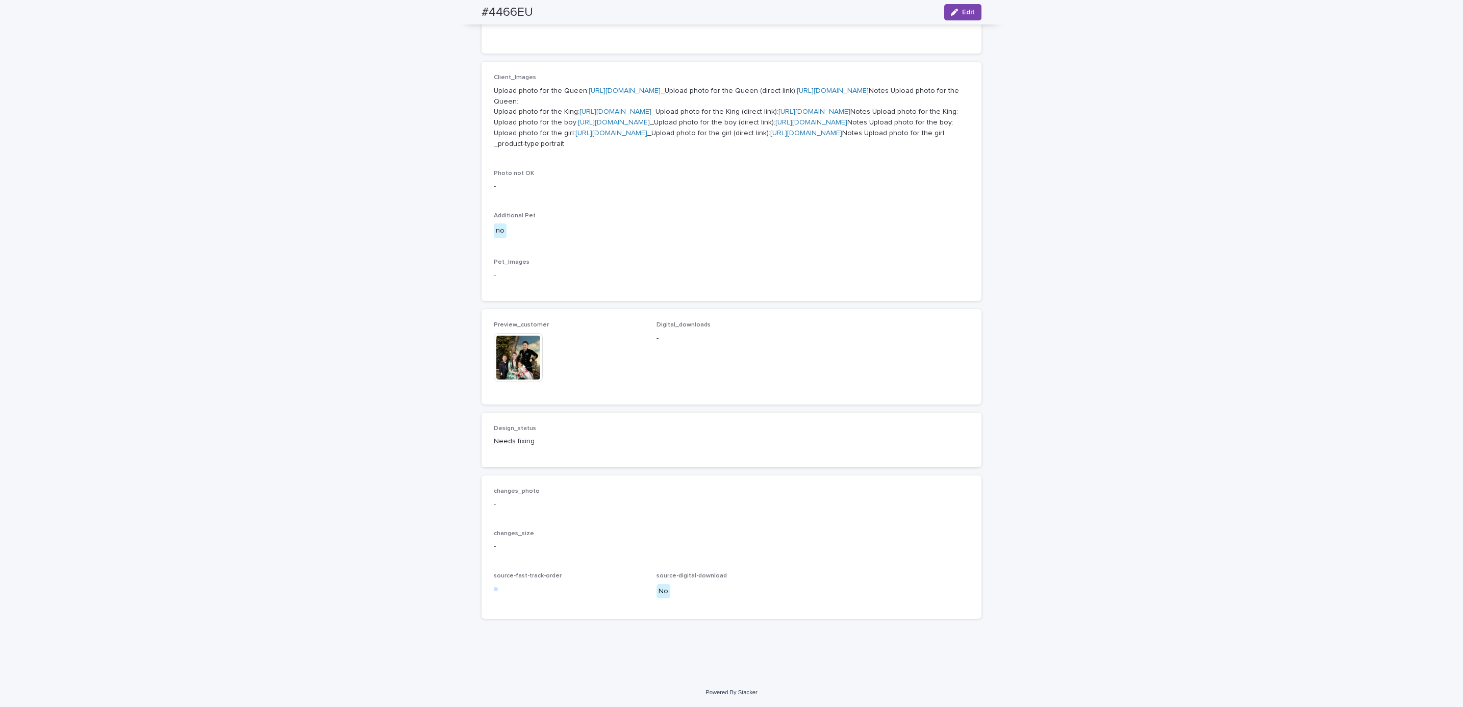
scroll to position [635, 0]
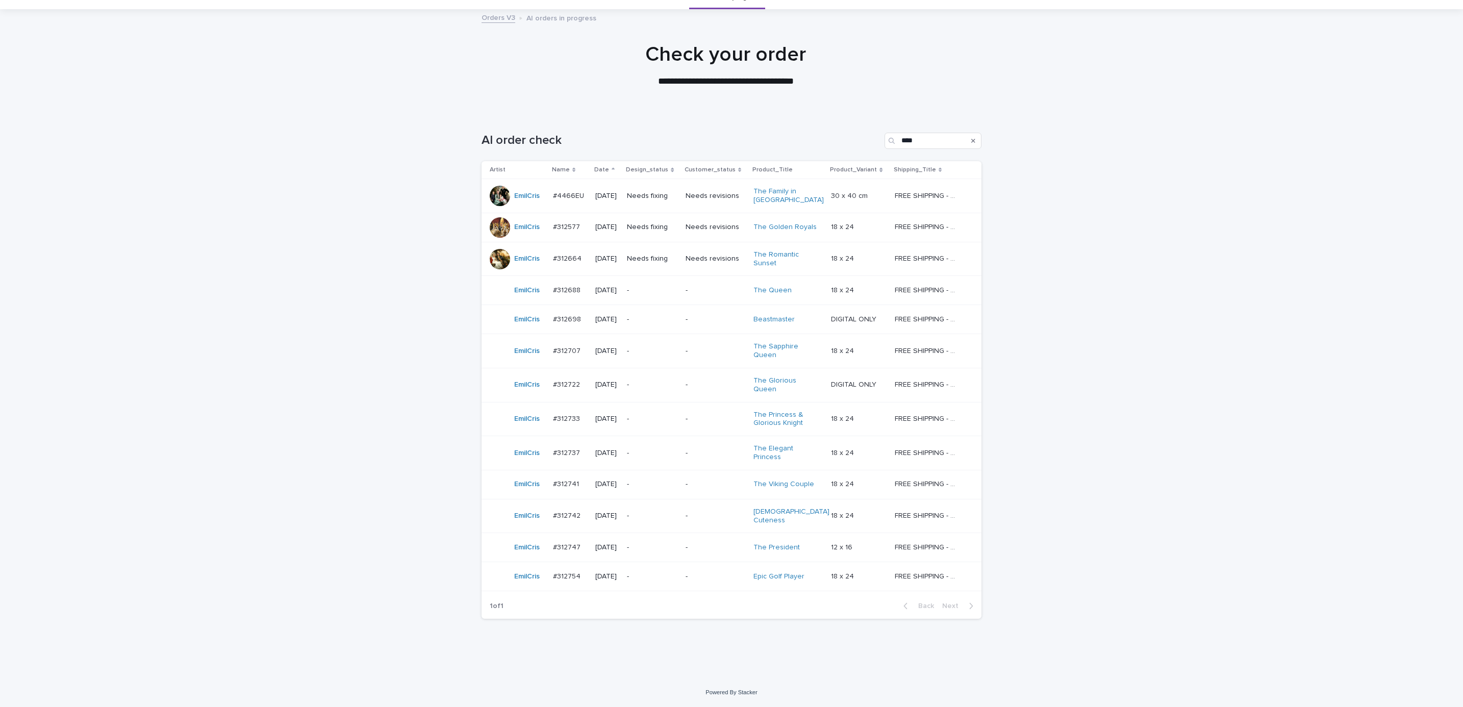
scroll to position [41, 0]
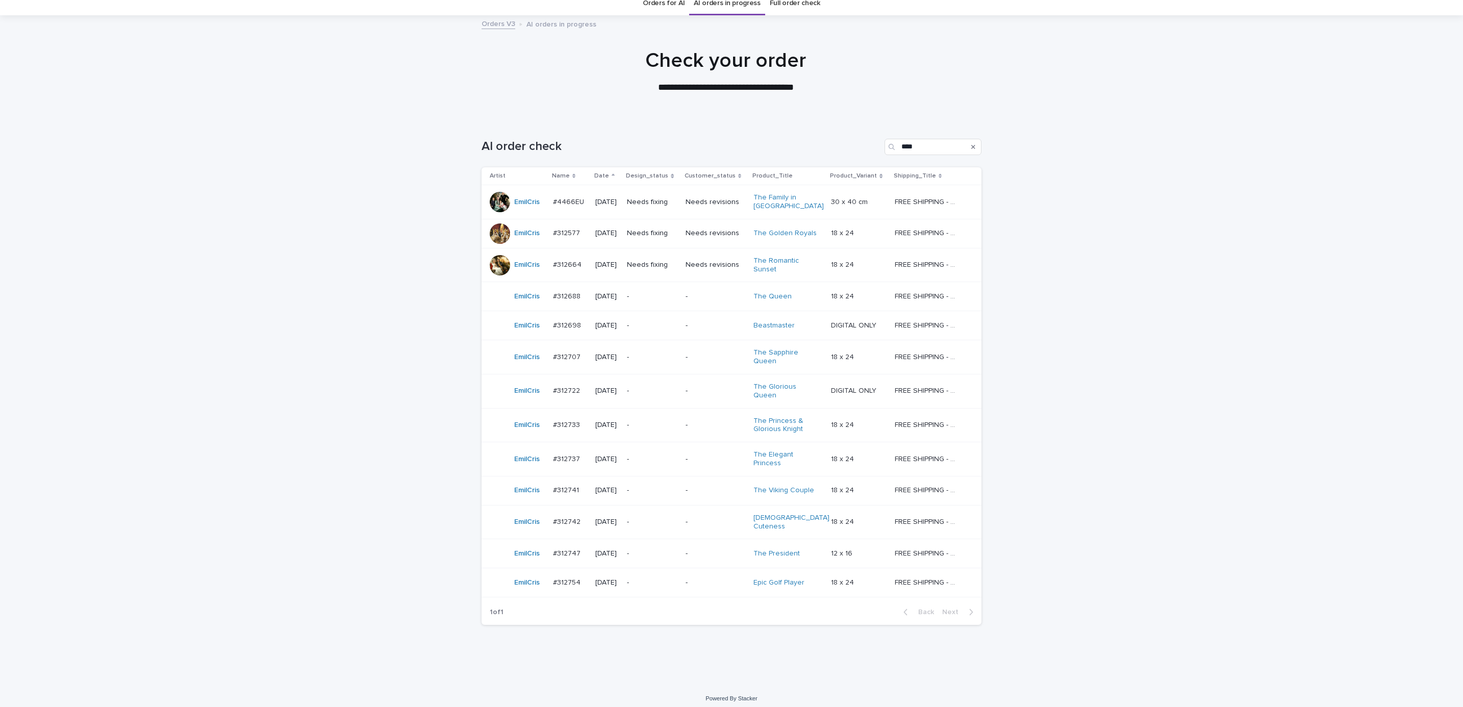
drag, startPoint x: 0, startPoint y: 476, endPoint x: 646, endPoint y: 269, distance: 678.5
click at [646, 269] on p "Needs fixing" at bounding box center [652, 265] width 50 height 9
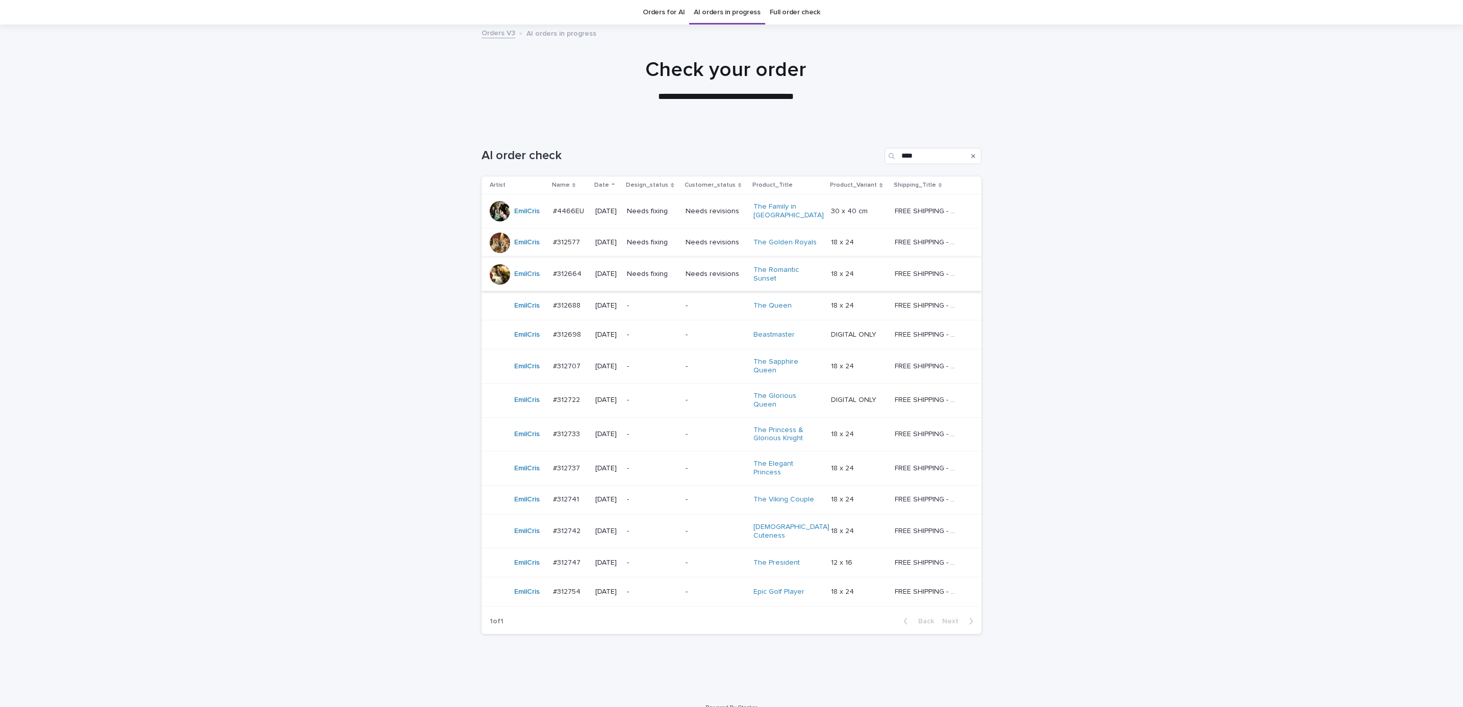
scroll to position [33, 0]
click at [677, 239] on p "Needs fixing" at bounding box center [652, 242] width 50 height 9
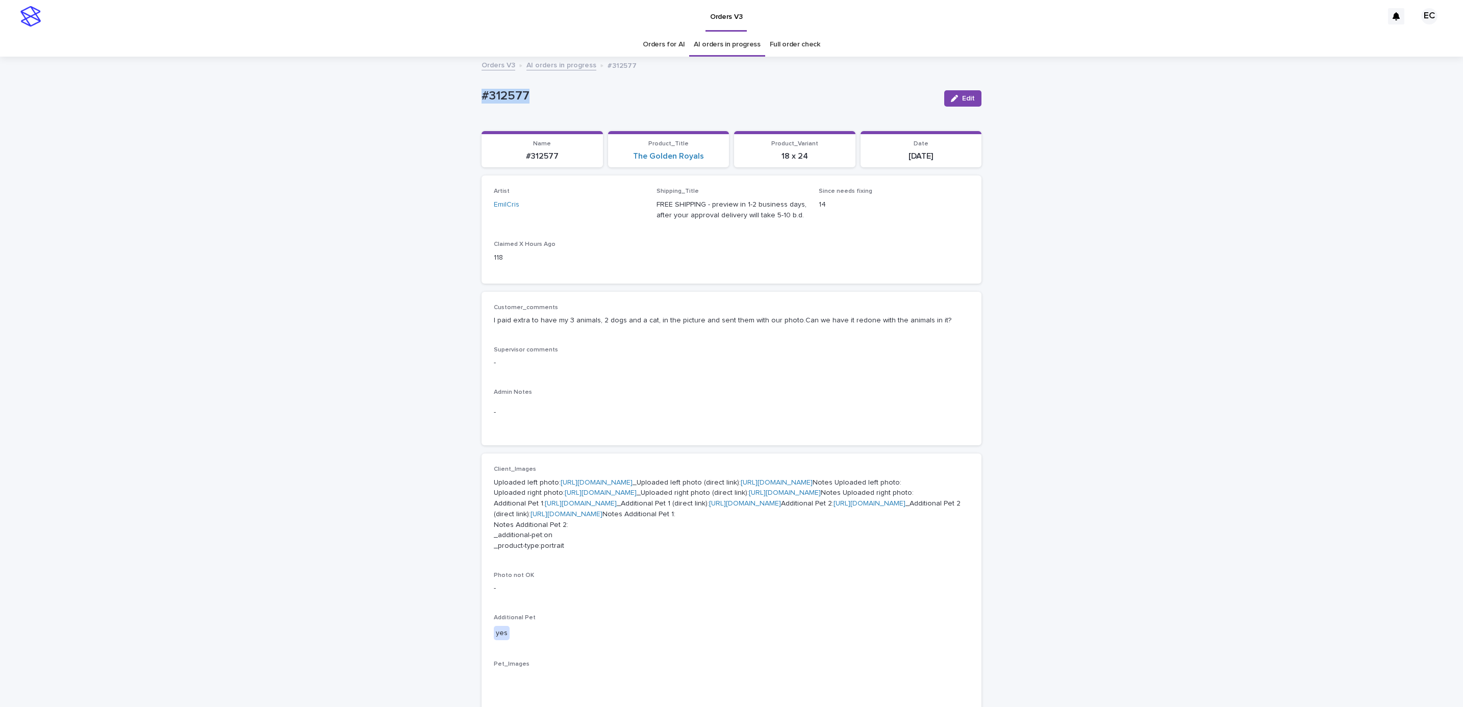
drag, startPoint x: 559, startPoint y: 98, endPoint x: 427, endPoint y: 98, distance: 131.6
click at [427, 98] on div "Loading... Saving… Loading... Saving… #312577 Edit #312577 Edit Sorry, there wa…" at bounding box center [731, 627] width 1463 height 1139
copy p "#312577"
click at [419, 375] on div "Loading... Saving… Loading... Saving… #312577 Edit #312577 Edit Sorry, there wa…" at bounding box center [731, 627] width 1463 height 1139
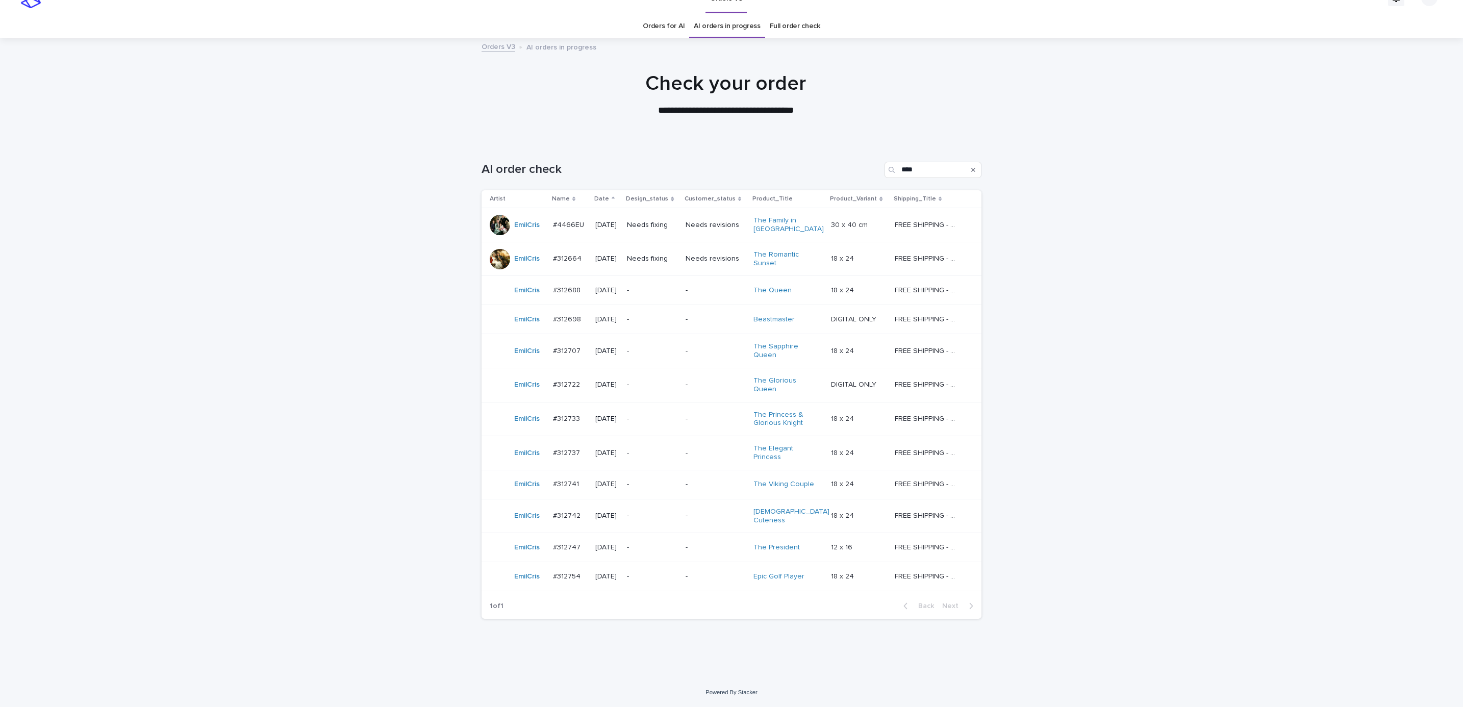
scroll to position [11, 0]
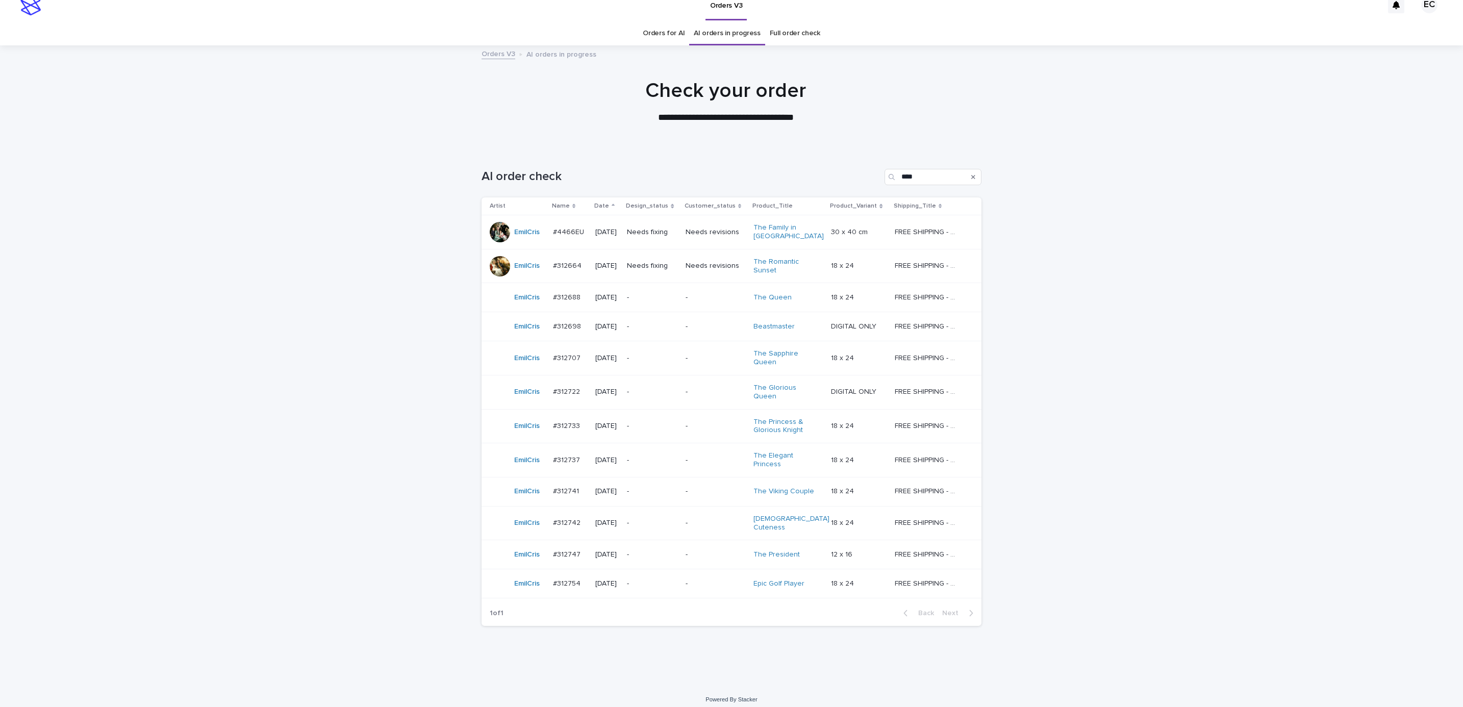
click at [1133, 400] on div "Loading... Saving… Loading... Saving… AI order check **** Artist Name Date Desi…" at bounding box center [731, 416] width 1463 height 537
click at [1036, 573] on div "Loading... Saving… Loading... Saving… AI order check **** Artist Name Date Desi…" at bounding box center [731, 416] width 1463 height 537
click at [652, 228] on p "Needs fixing" at bounding box center [652, 232] width 50 height 9
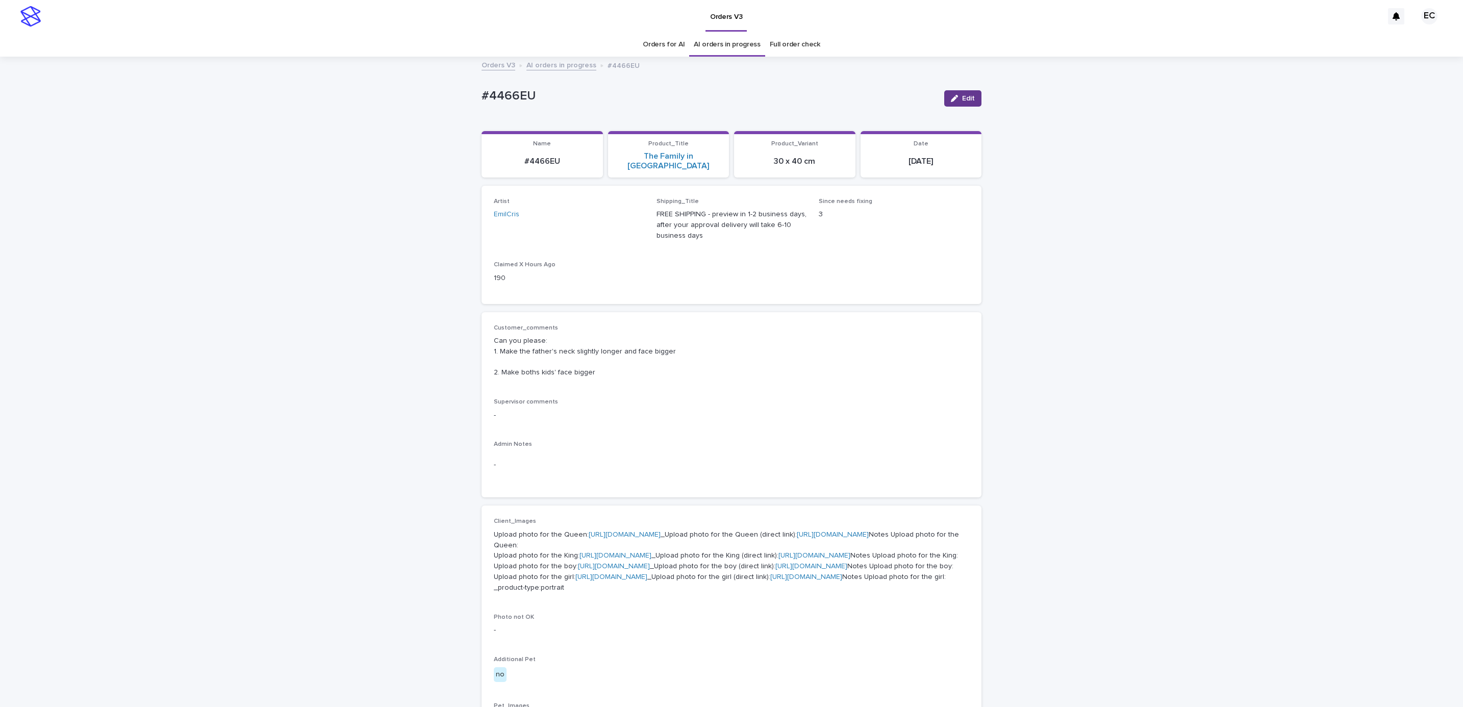
click at [962, 100] on span "Edit" at bounding box center [968, 98] width 13 height 7
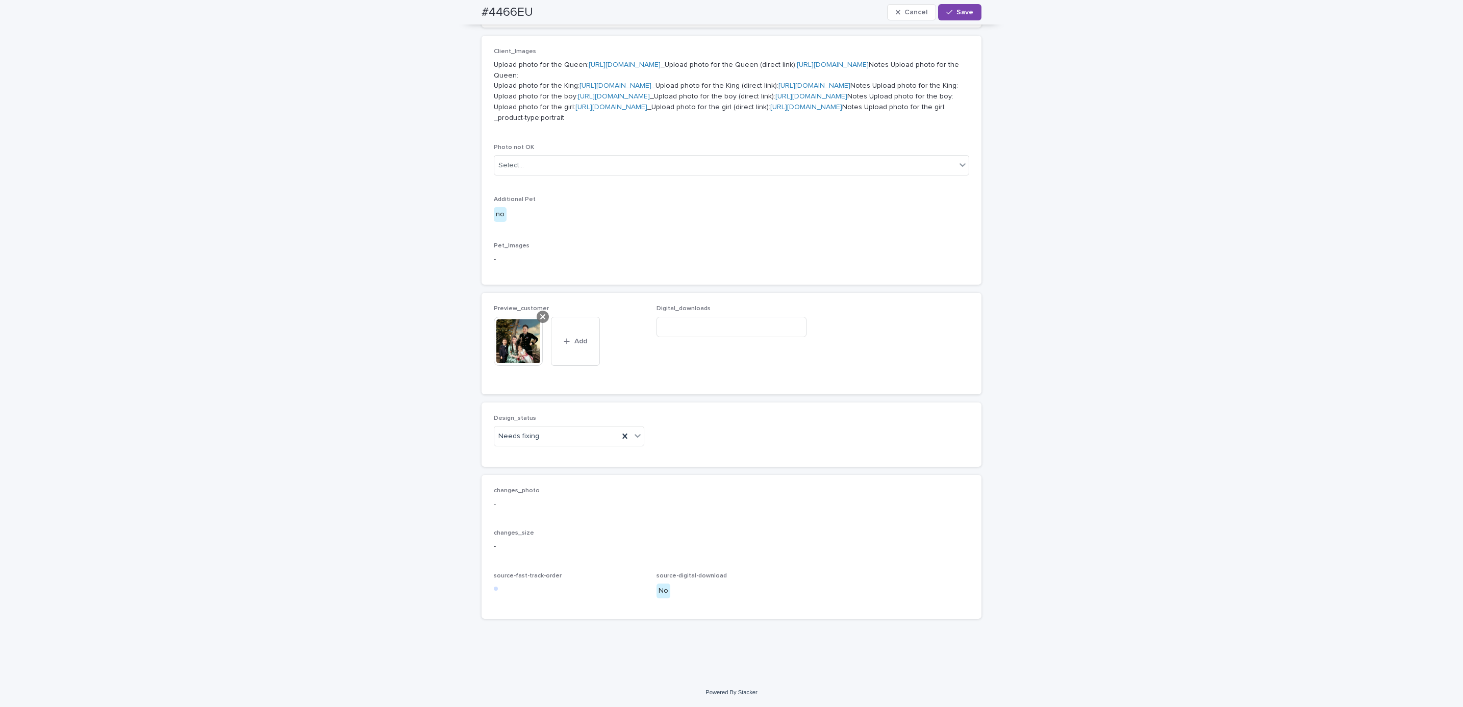
click at [542, 320] on div at bounding box center [542, 317] width 12 height 12
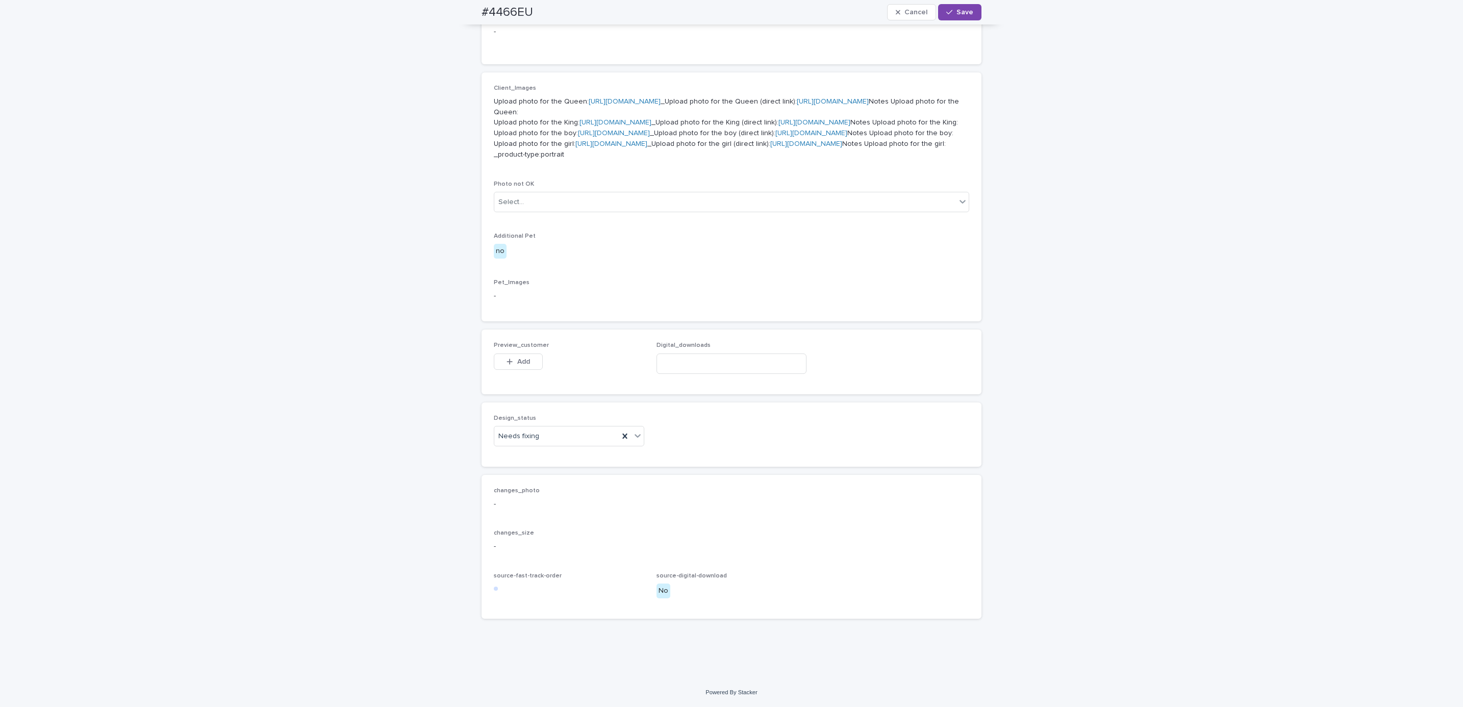
scroll to position [625, 0]
click at [519, 356] on button "Add" at bounding box center [518, 361] width 49 height 16
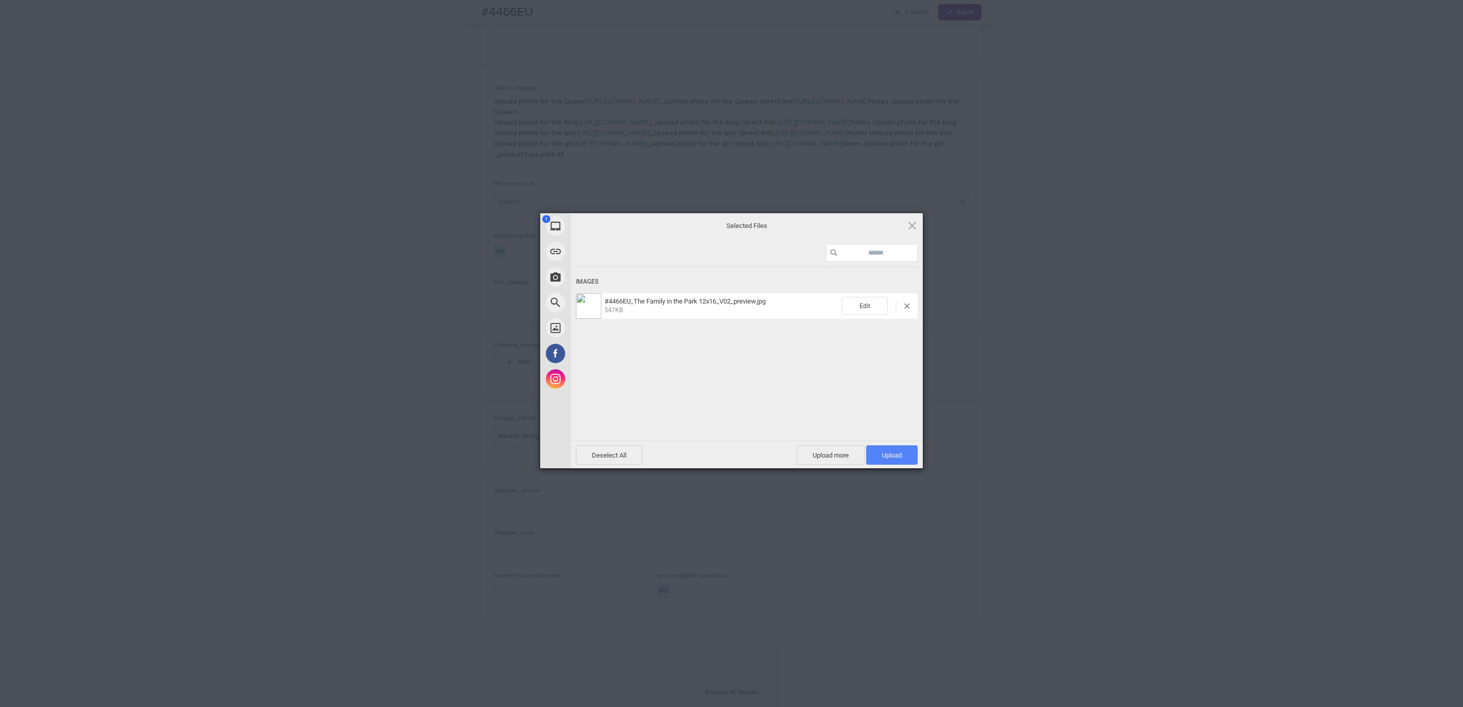
click at [900, 451] on span "Upload 1" at bounding box center [892, 455] width 20 height 8
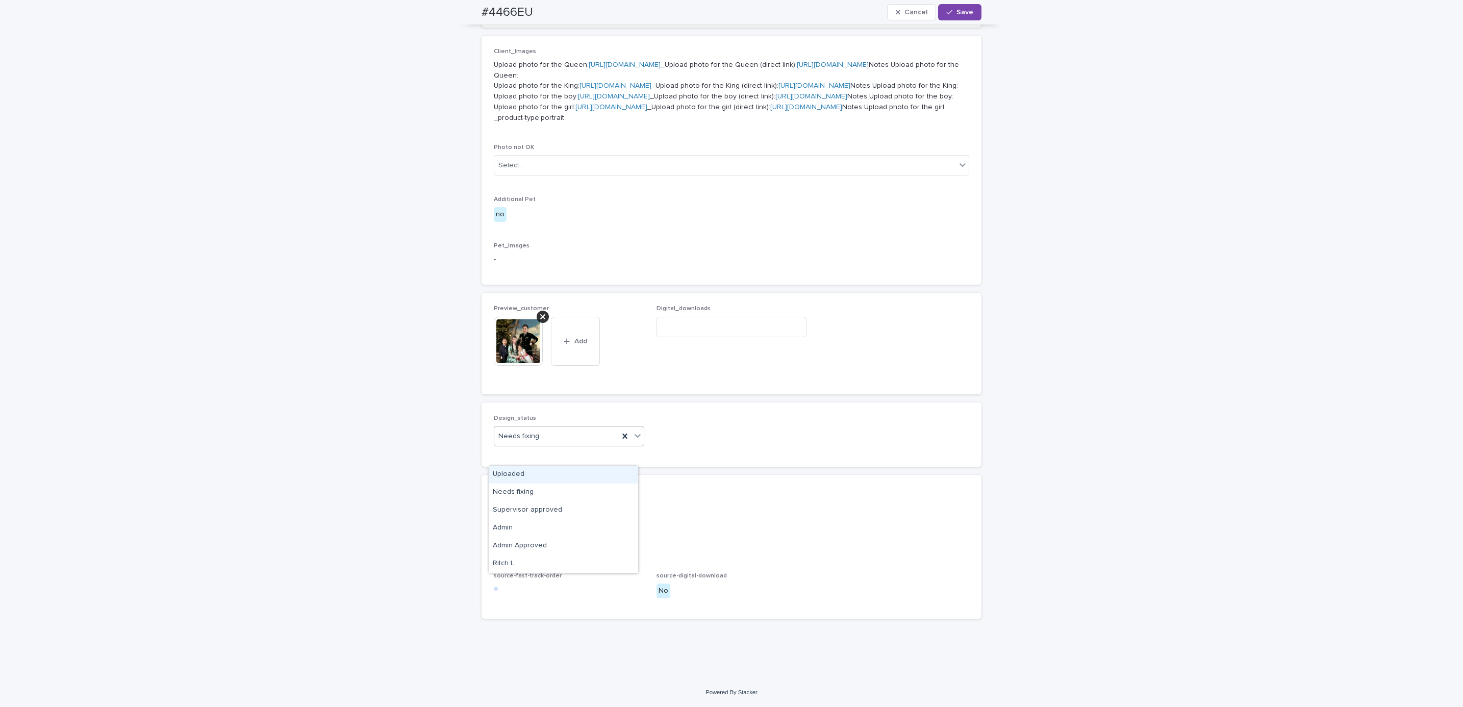
click at [555, 470] on div "Uploaded" at bounding box center [563, 475] width 149 height 18
click at [952, 7] on button "Save" at bounding box center [959, 12] width 43 height 16
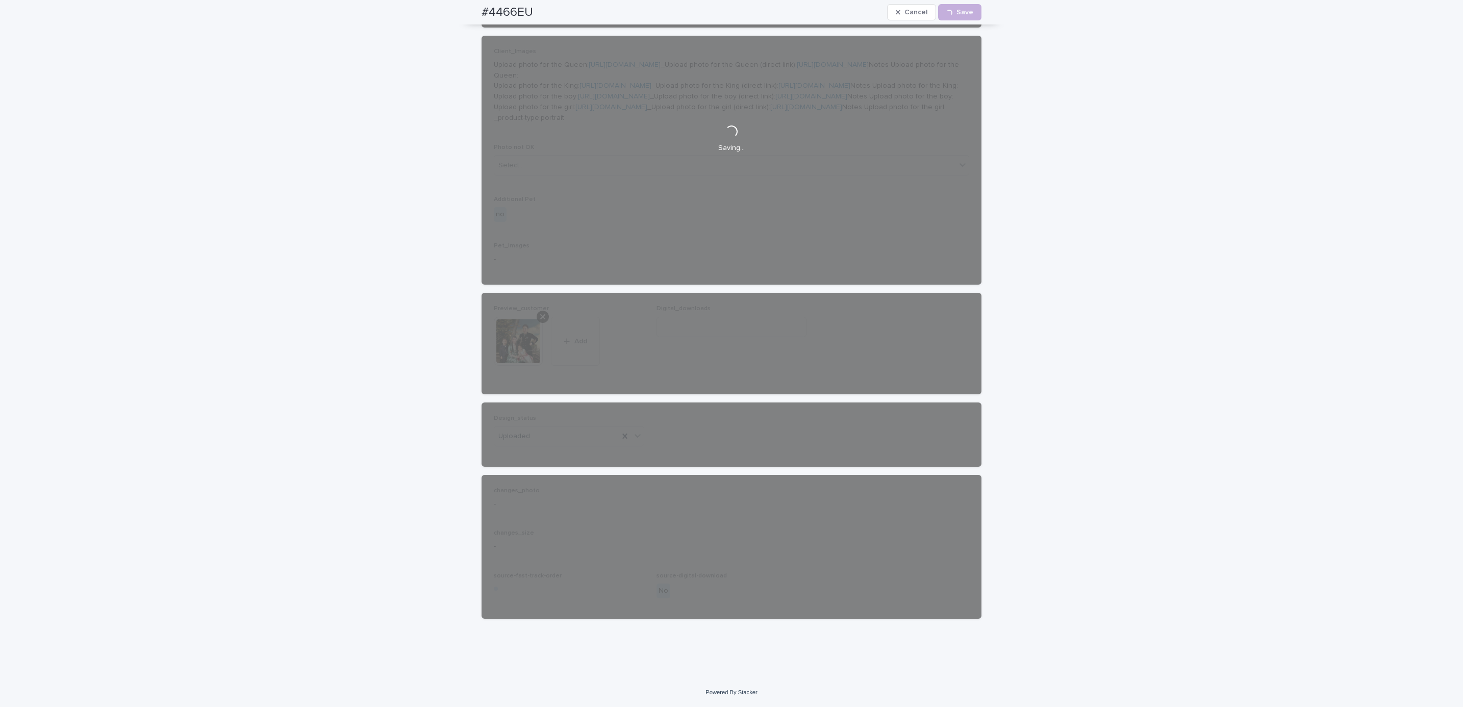
click at [462, 13] on div "#4466EU Cancel Loading... Save" at bounding box center [731, 12] width 549 height 24
click at [528, 8] on div "#4466EU Cancel Loading... Save" at bounding box center [731, 12] width 500 height 24
copy h2 "#4466EU"
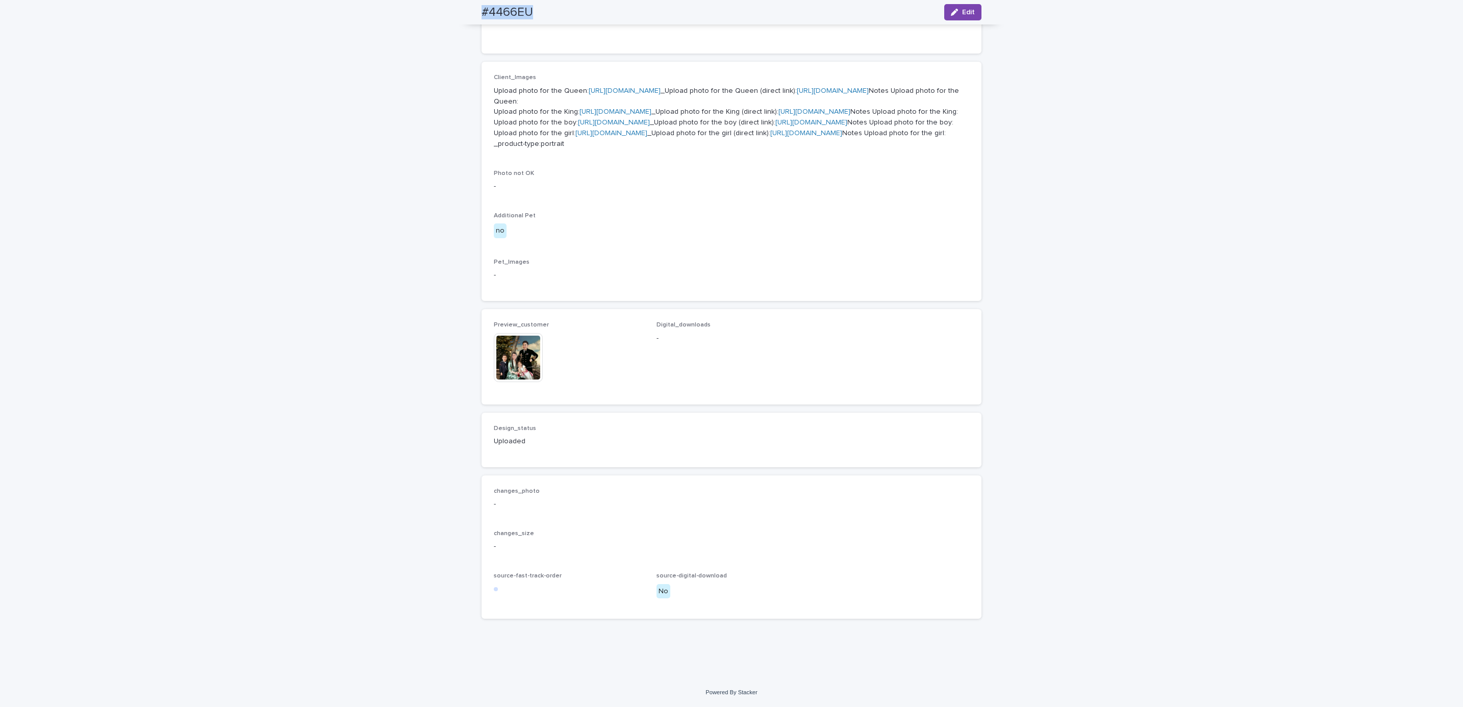
scroll to position [629, 0]
click at [1134, 311] on div "Loading... Saving… Loading... Saving… #4466EU Edit #4466EU Edit Sorry, there wa…" at bounding box center [731, 146] width 1463 height 1064
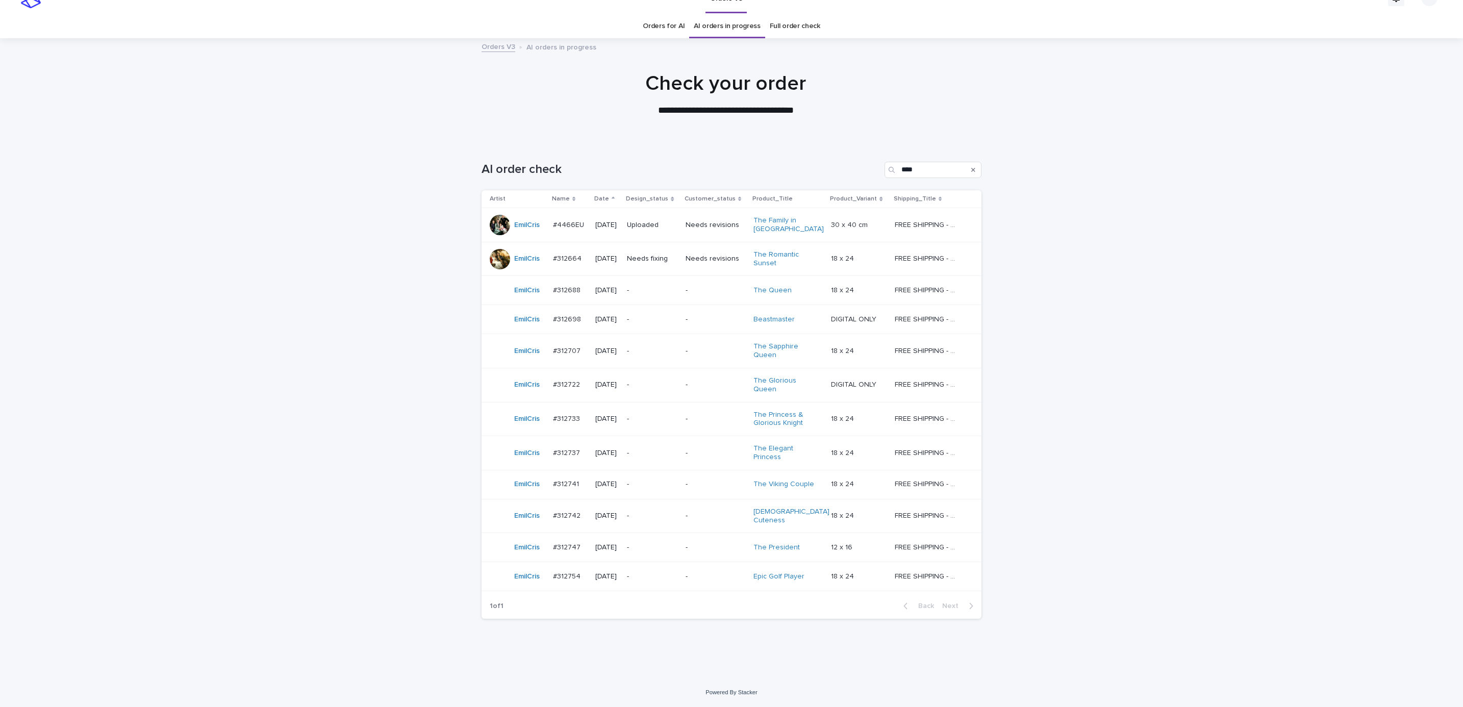
scroll to position [11, 0]
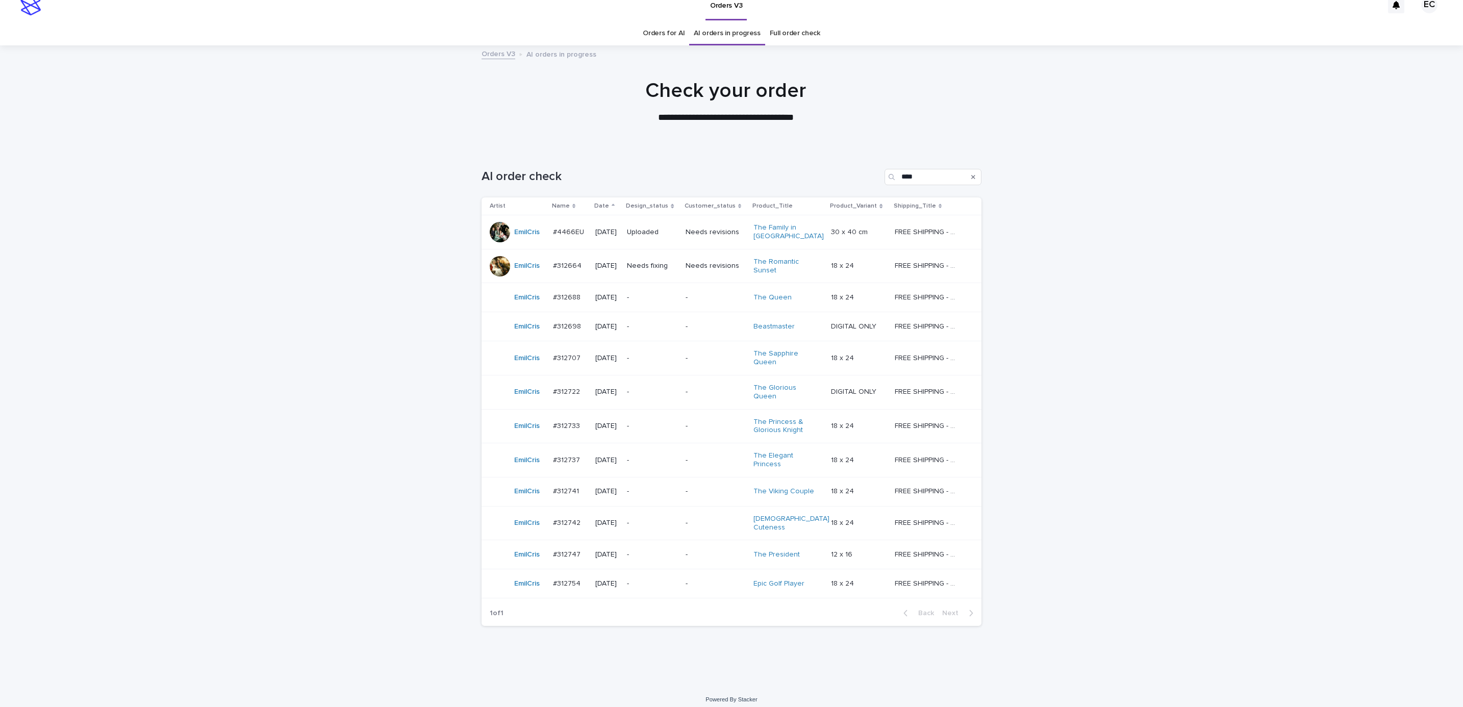
click at [1166, 365] on div "Loading... Saving… Loading... Saving… AI order check **** Artist Name Date Desi…" at bounding box center [731, 416] width 1463 height 537
click at [658, 262] on p "Needs fixing" at bounding box center [652, 266] width 50 height 9
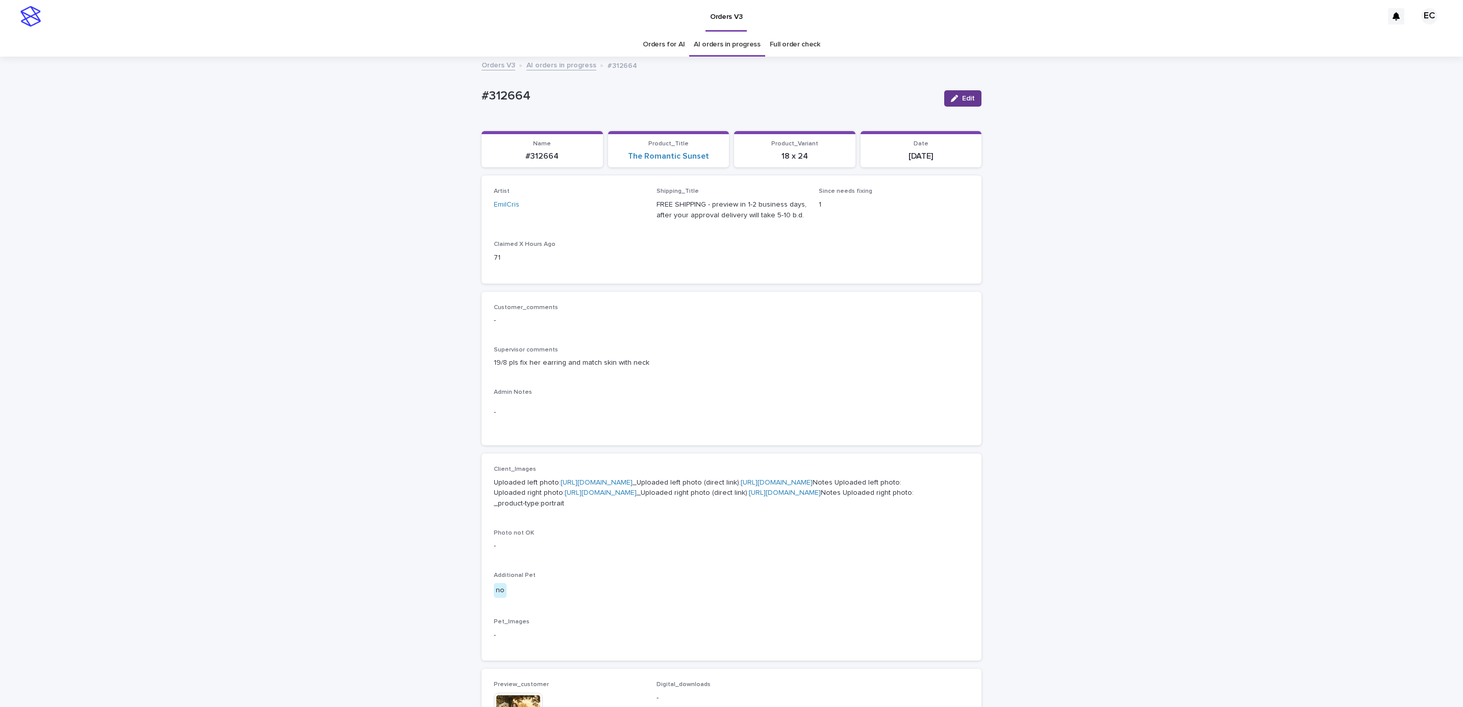
click at [952, 103] on button "Edit" at bounding box center [962, 98] width 37 height 16
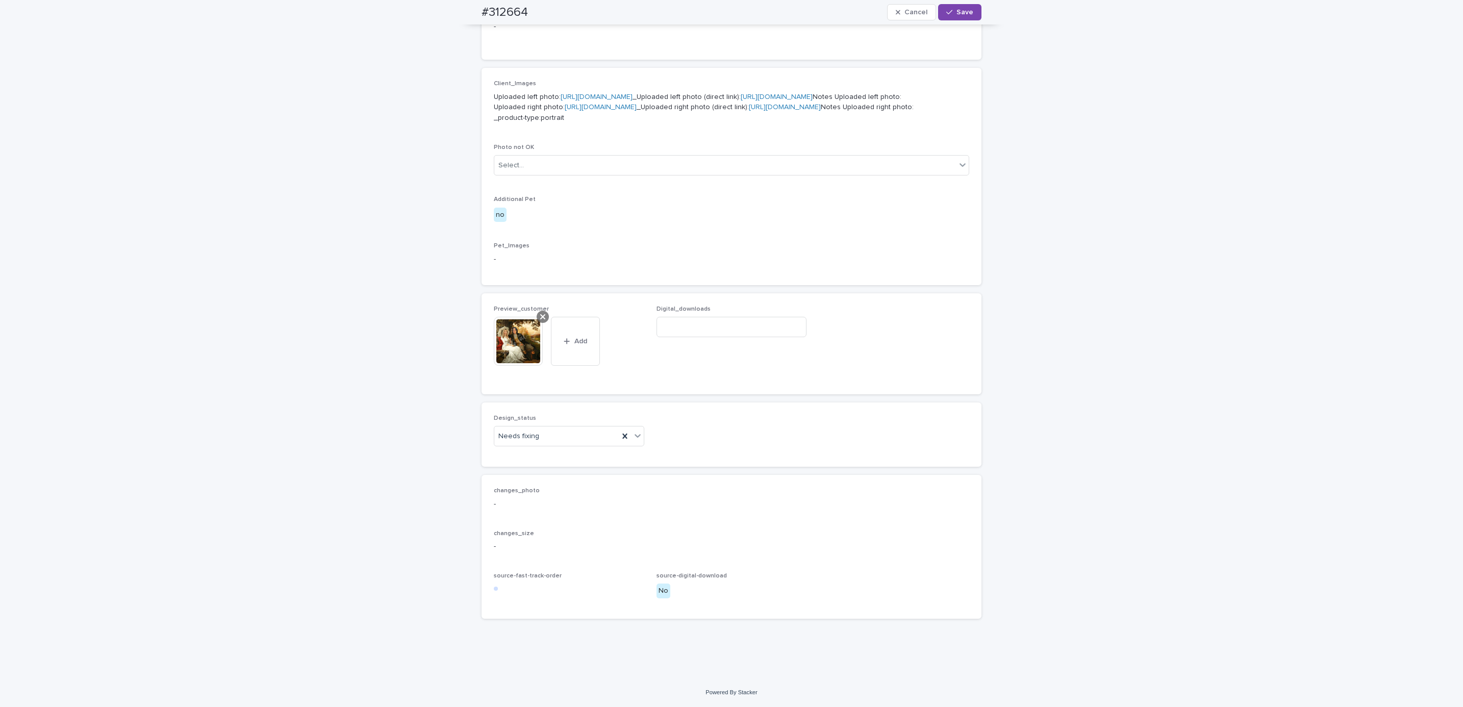
click at [540, 319] on icon at bounding box center [542, 317] width 5 height 8
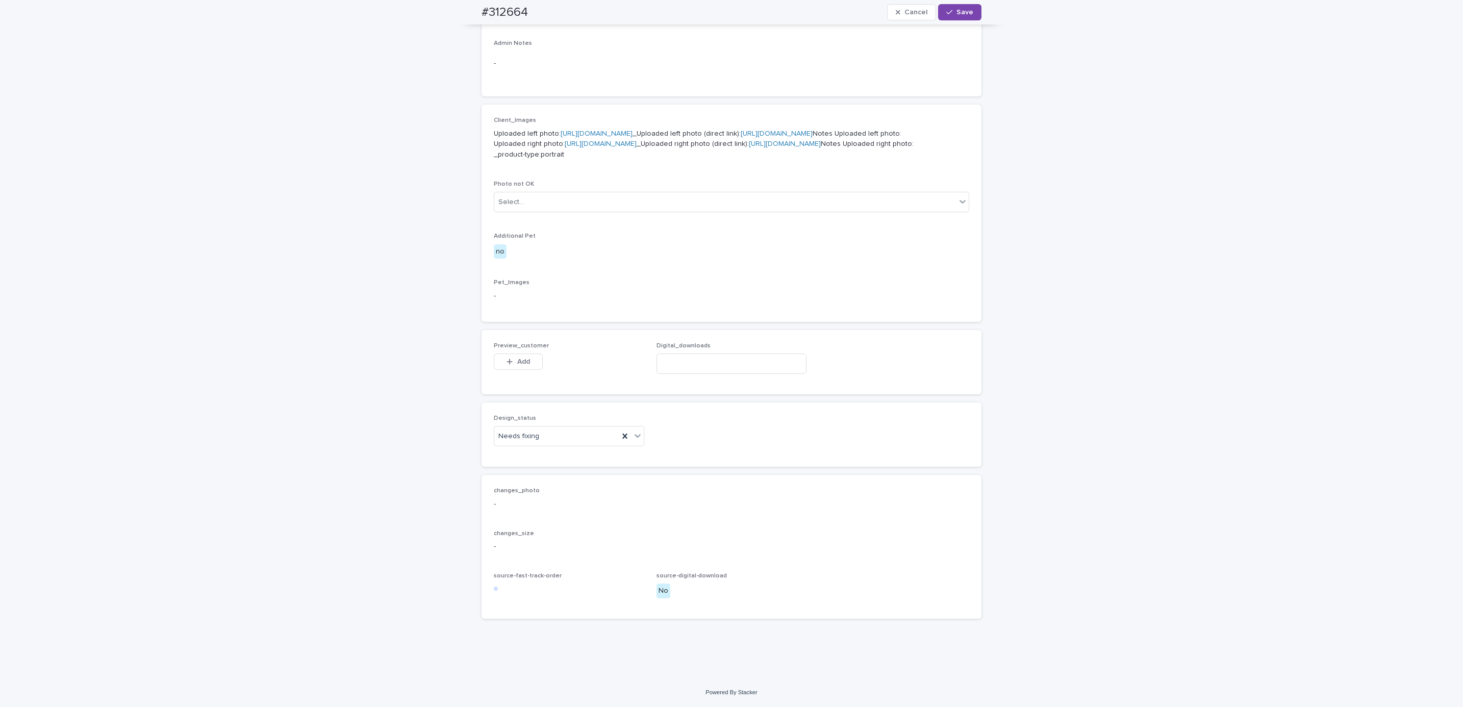
scroll to position [456, 0]
click at [525, 353] on button "Add" at bounding box center [518, 361] width 49 height 16
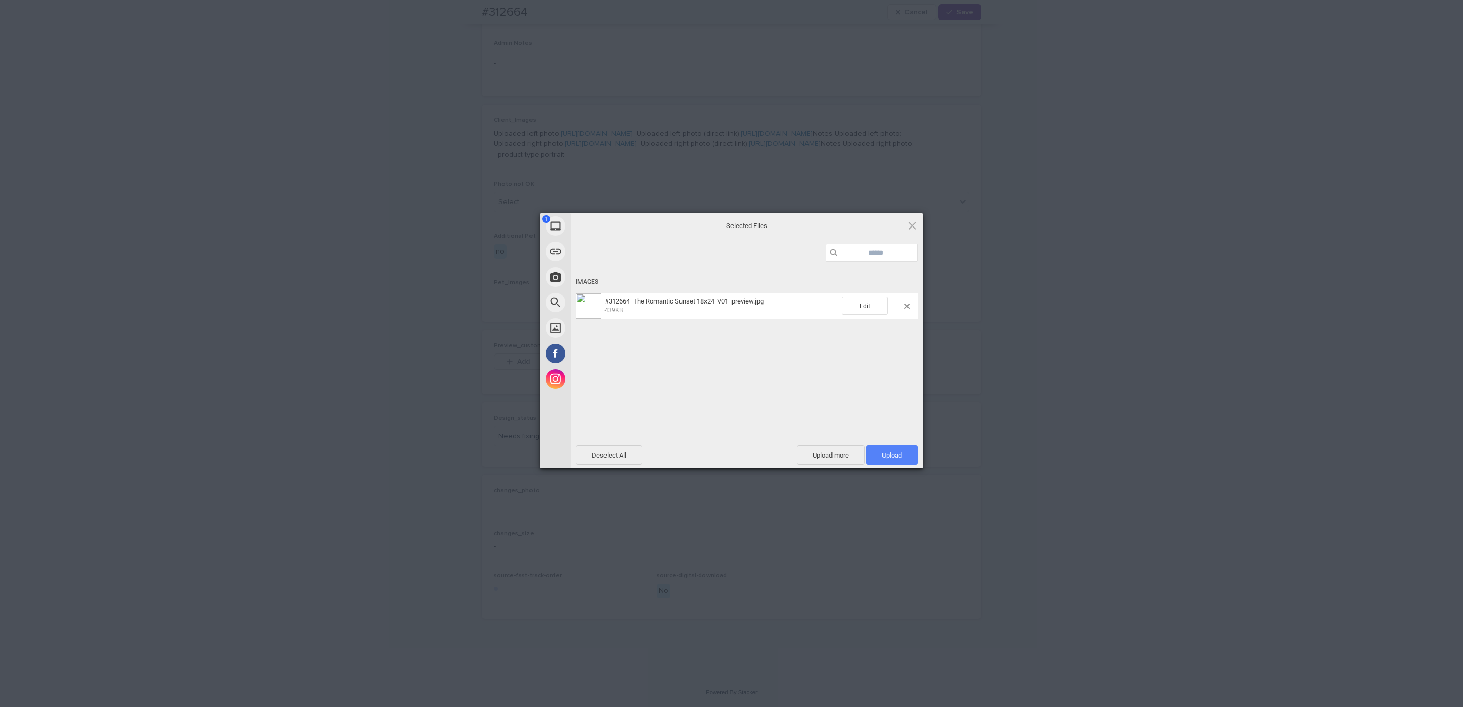
click at [903, 456] on span "Upload 1" at bounding box center [892, 454] width 52 height 19
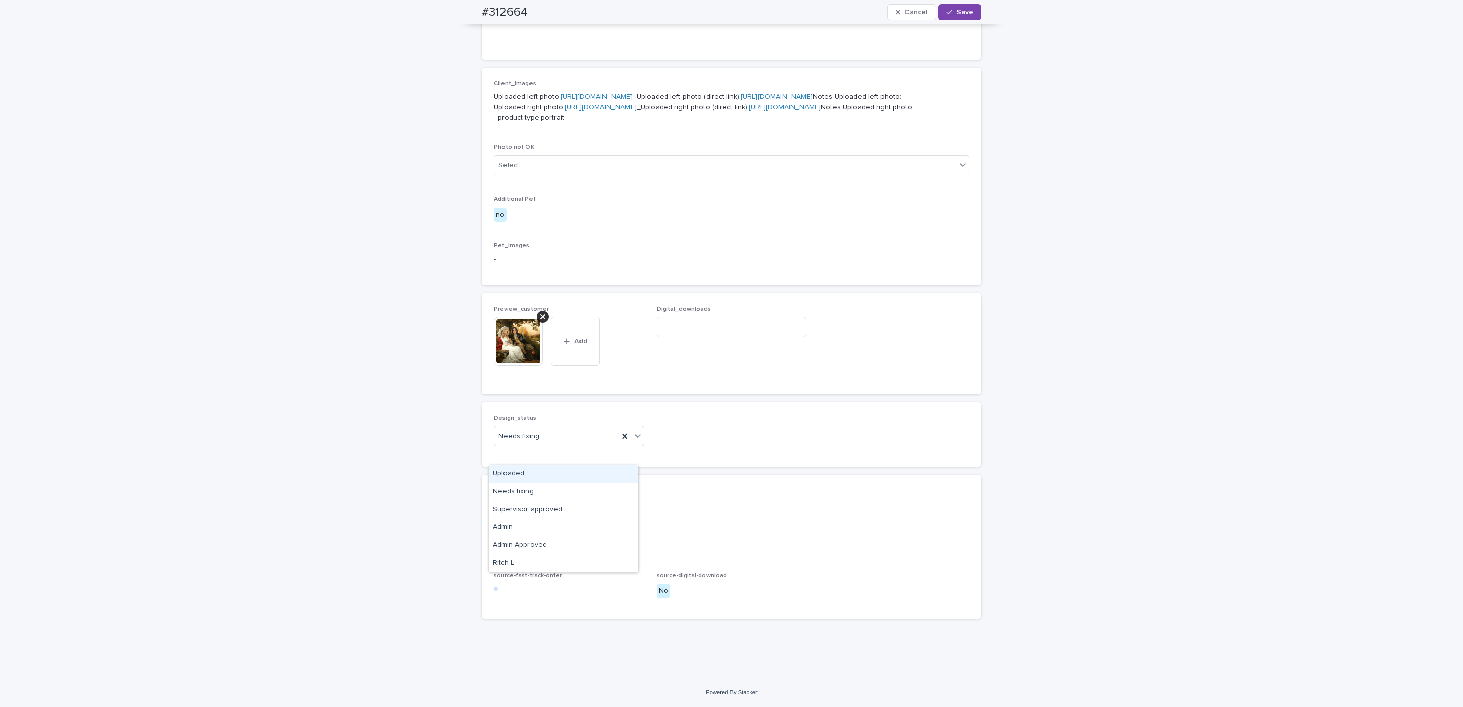
click at [572, 474] on div "Uploaded" at bounding box center [563, 474] width 149 height 18
click at [957, 18] on button "Save" at bounding box center [959, 12] width 43 height 16
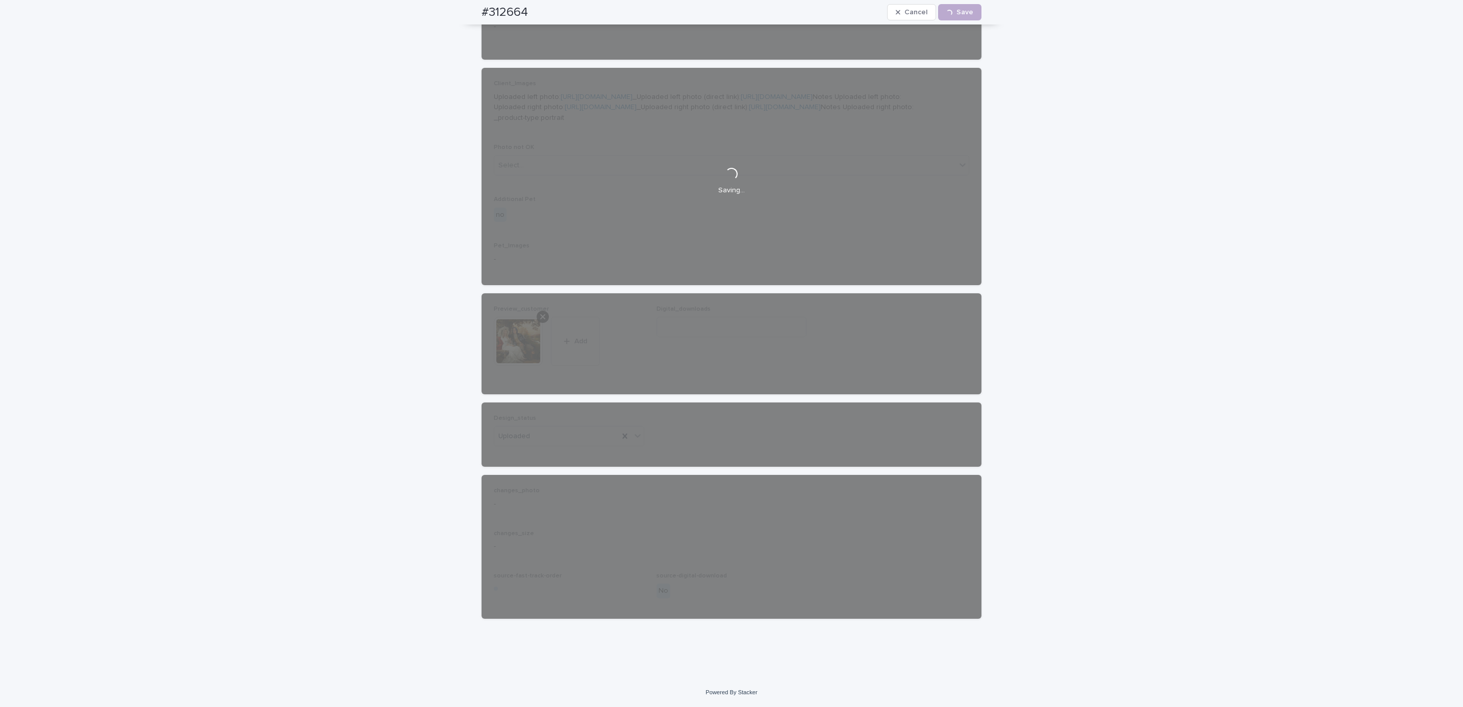
scroll to position [461, 0]
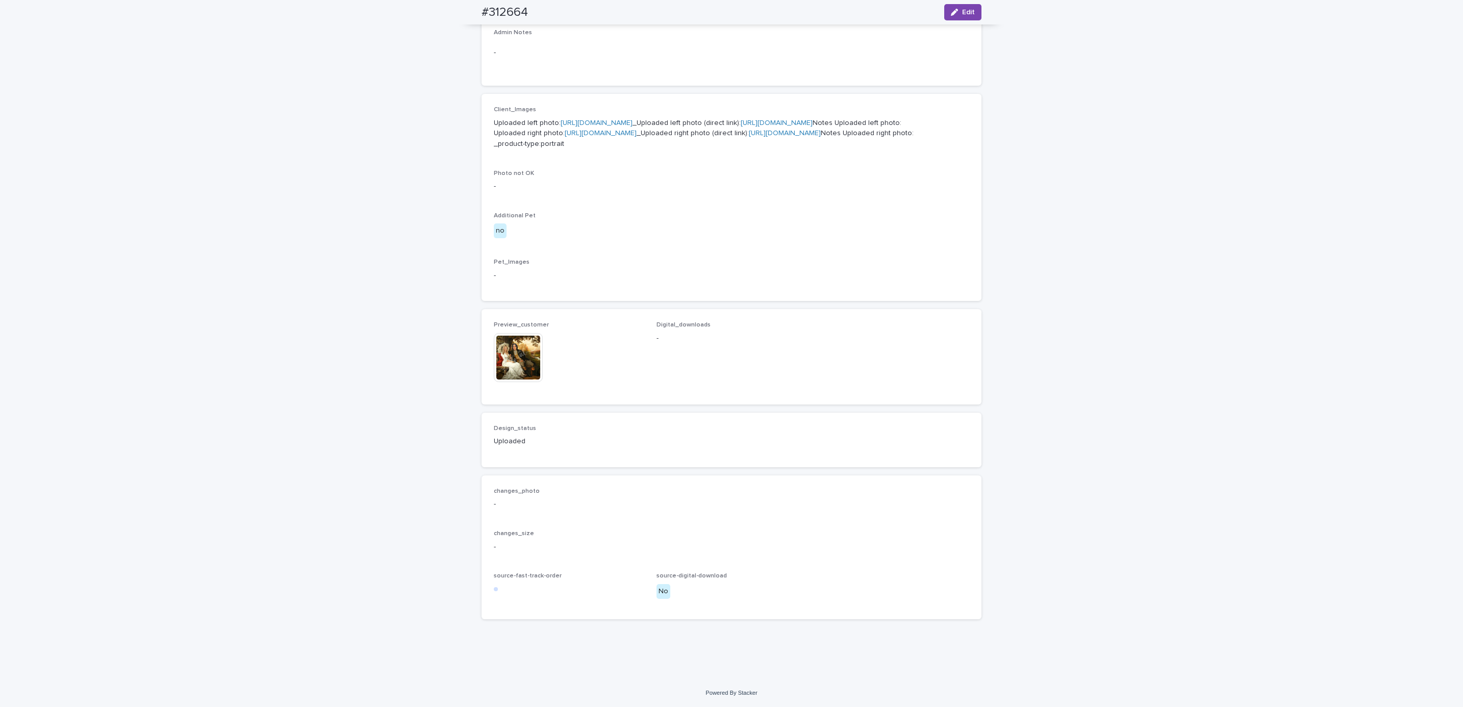
click at [273, 380] on div "Loading... Saving… Loading... Saving… #312664 Edit #312664 Edit Sorry, there wa…" at bounding box center [731, 188] width 1463 height 980
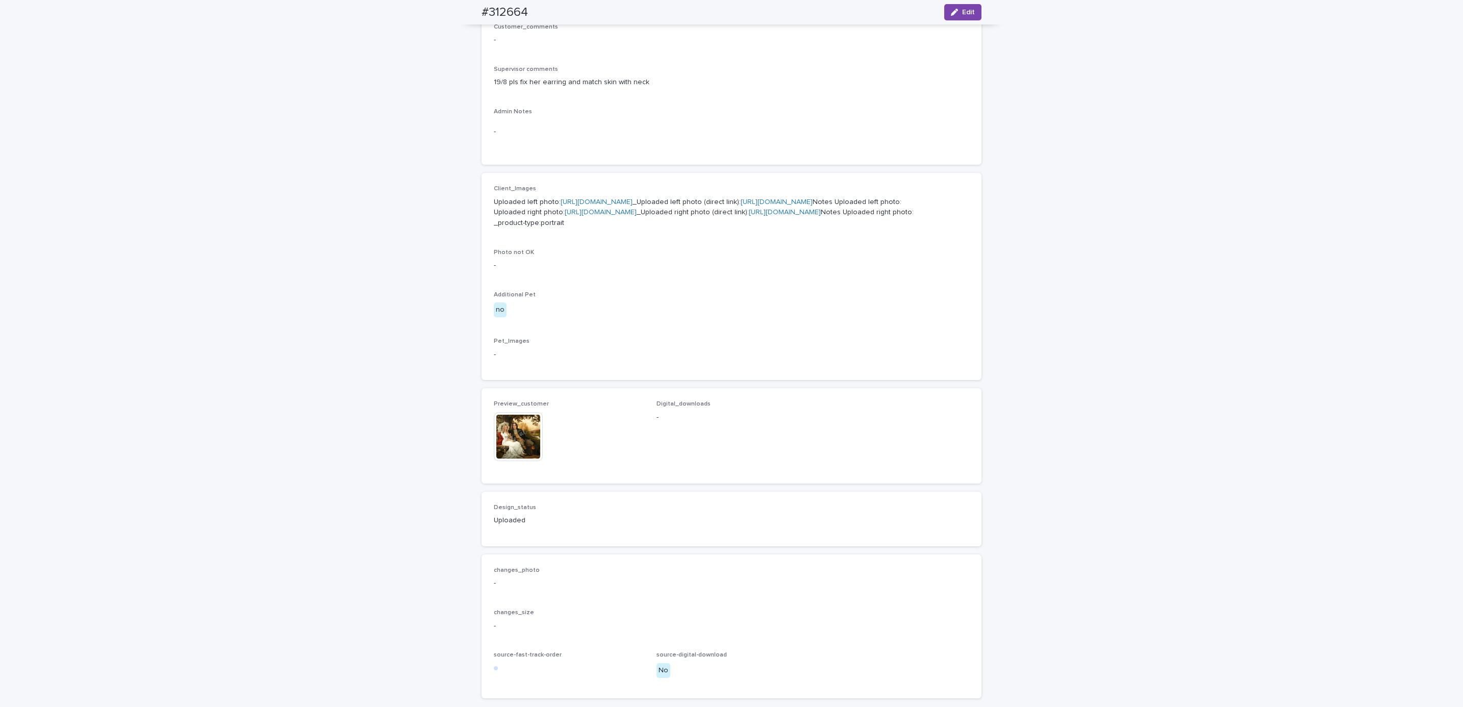
scroll to position [0, 0]
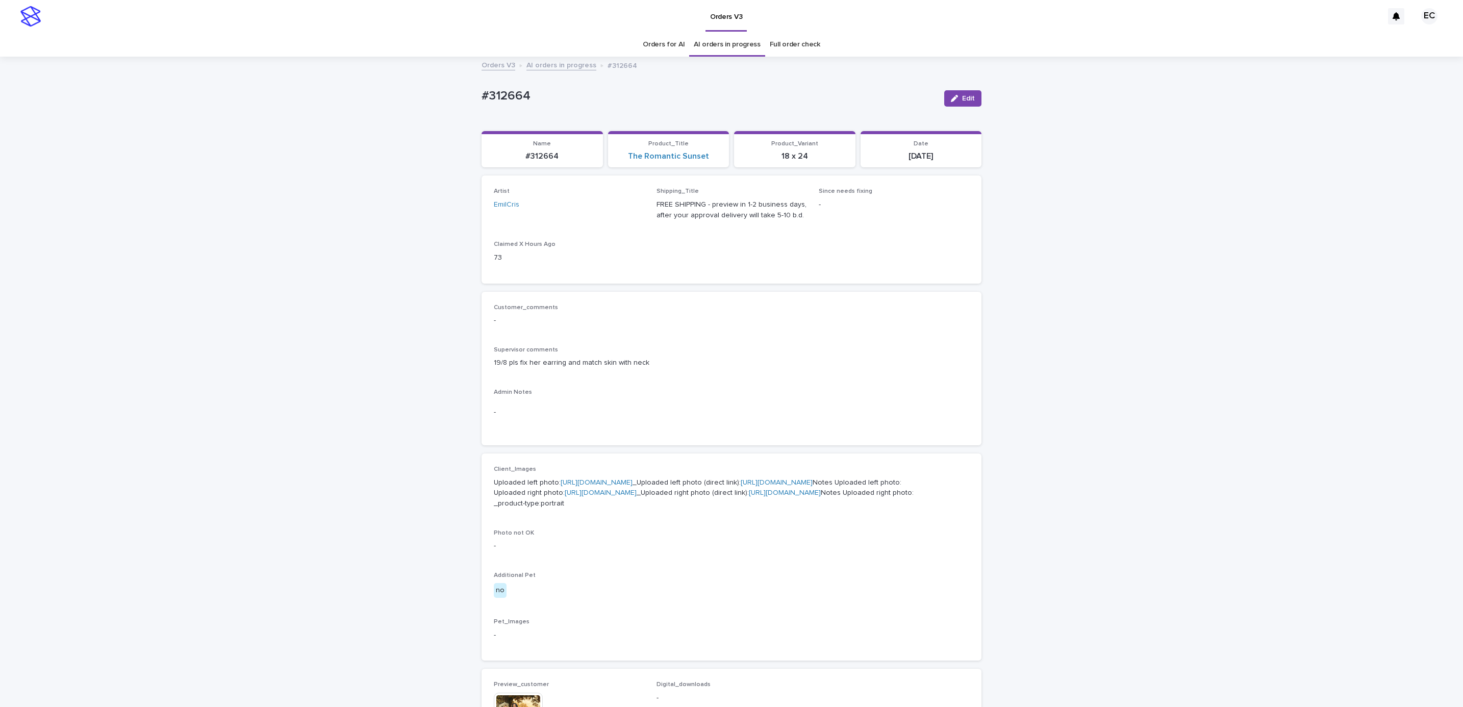
click at [462, 92] on div "Loading... Saving… Loading... Saving… #312664 Edit #312664 Edit Sorry, there wa…" at bounding box center [731, 548] width 1463 height 980
click at [536, 96] on p "#312664" at bounding box center [708, 96] width 454 height 15
copy p "#312664"
click at [130, 38] on div "Orders for AI AI orders in progress Full order check" at bounding box center [731, 45] width 1463 height 24
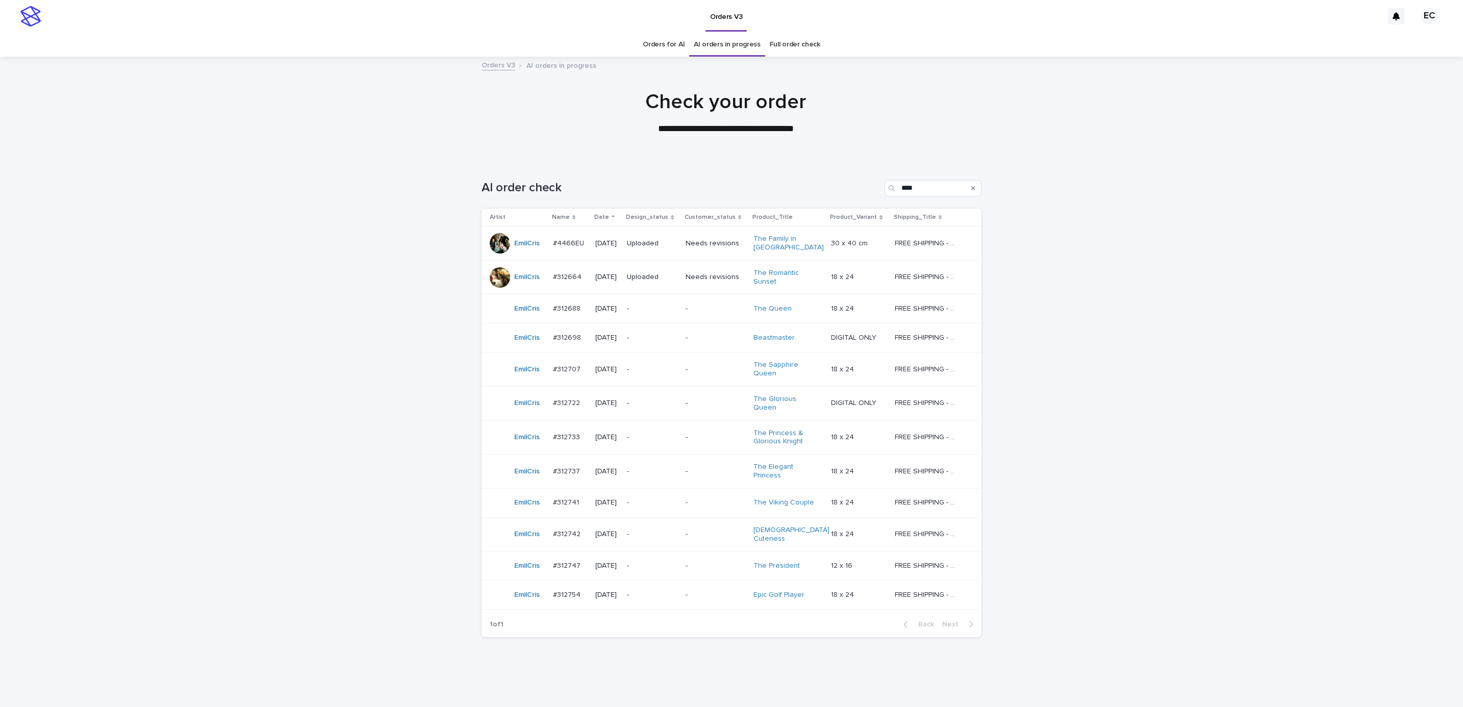
scroll to position [11, 0]
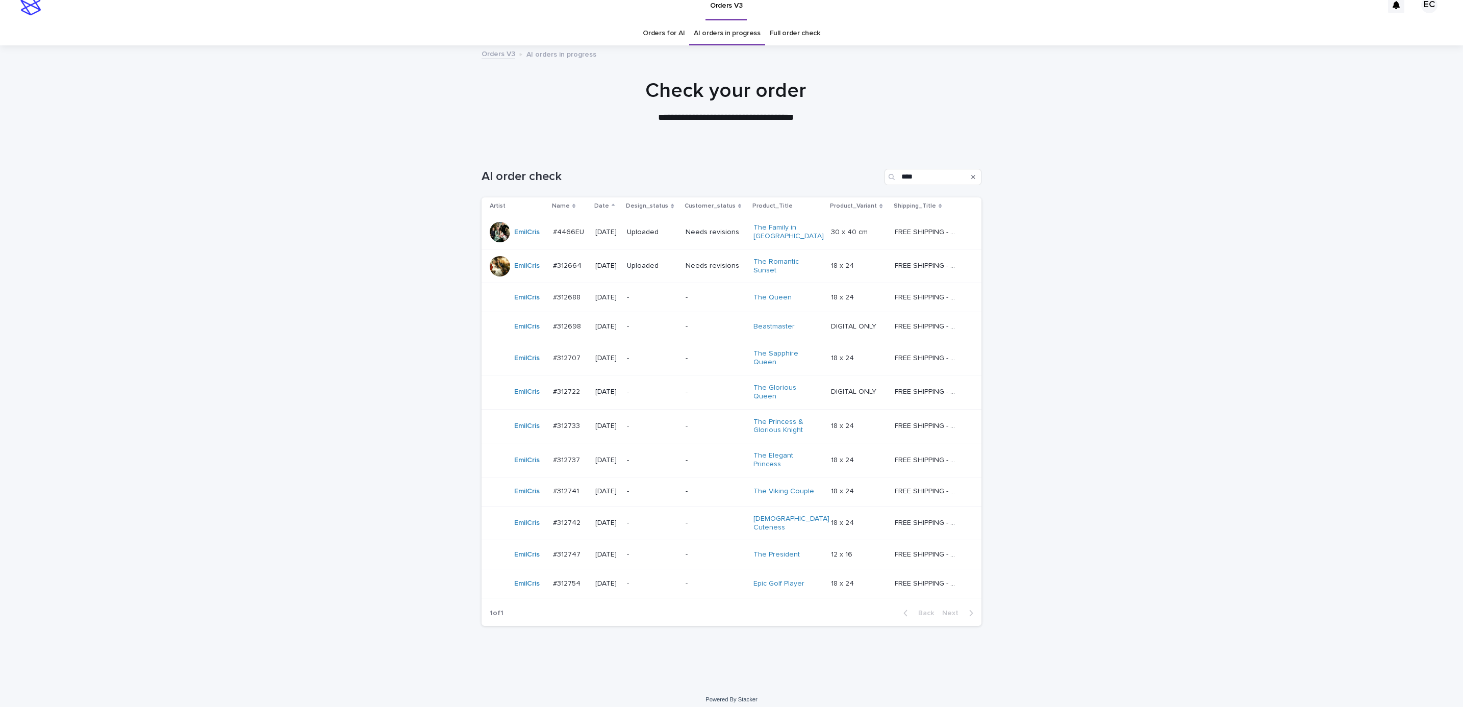
click at [322, 544] on div "Loading... Saving… Loading... Saving… AI order check **** Artist Name Date Desi…" at bounding box center [731, 416] width 1463 height 537
click at [701, 297] on p "-" at bounding box center [715, 297] width 60 height 9
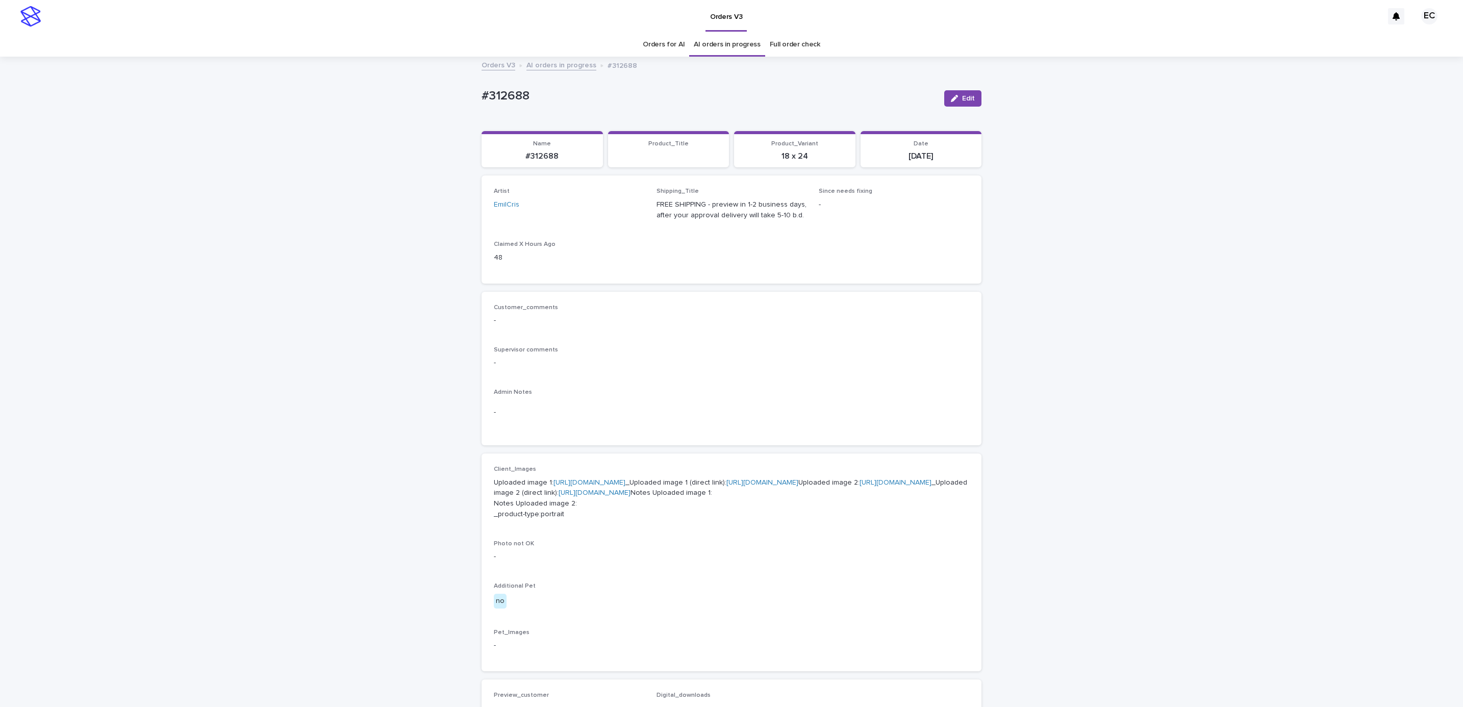
click at [1163, 274] on div "Loading... Saving… Loading... Saving… #312688 Edit #312688 Edit Sorry, there wa…" at bounding box center [731, 533] width 1463 height 950
click at [968, 101] on span "Edit" at bounding box center [968, 98] width 13 height 7
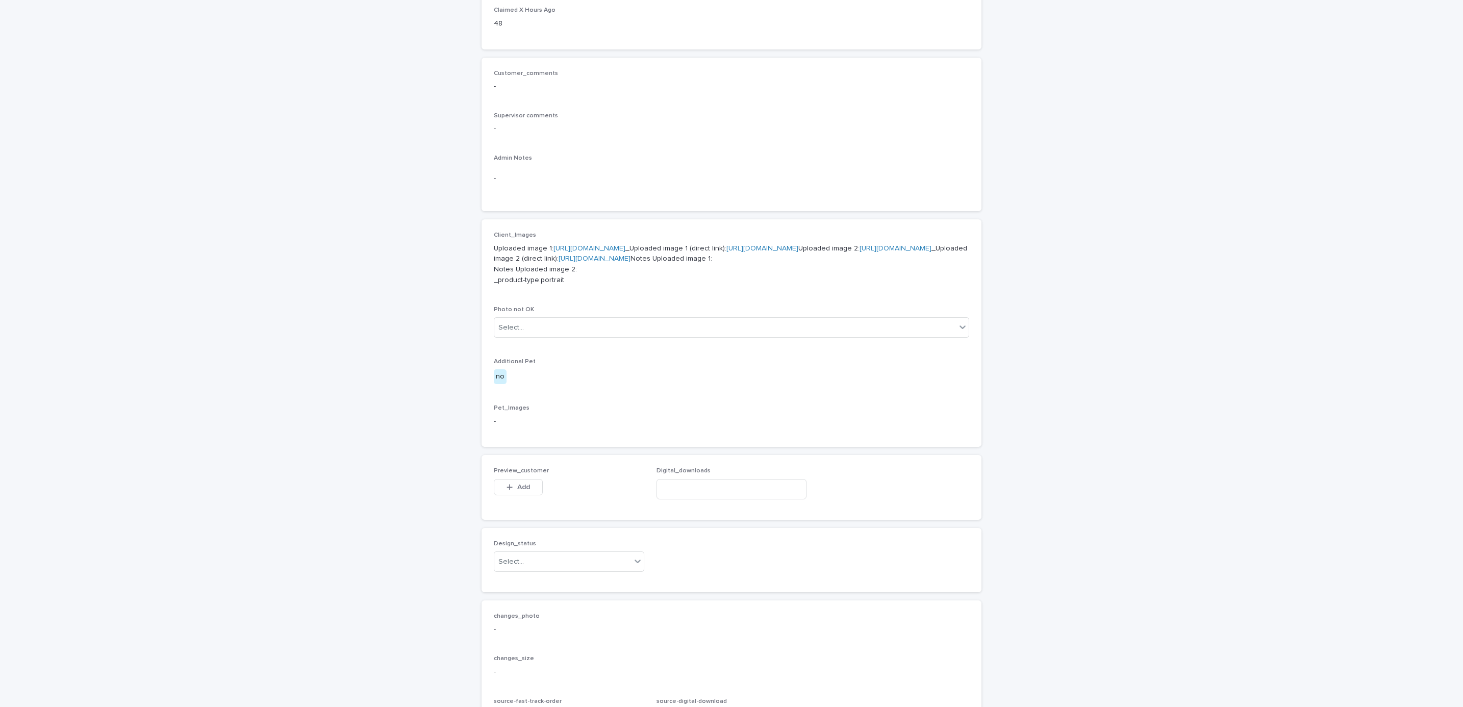
scroll to position [456, 0]
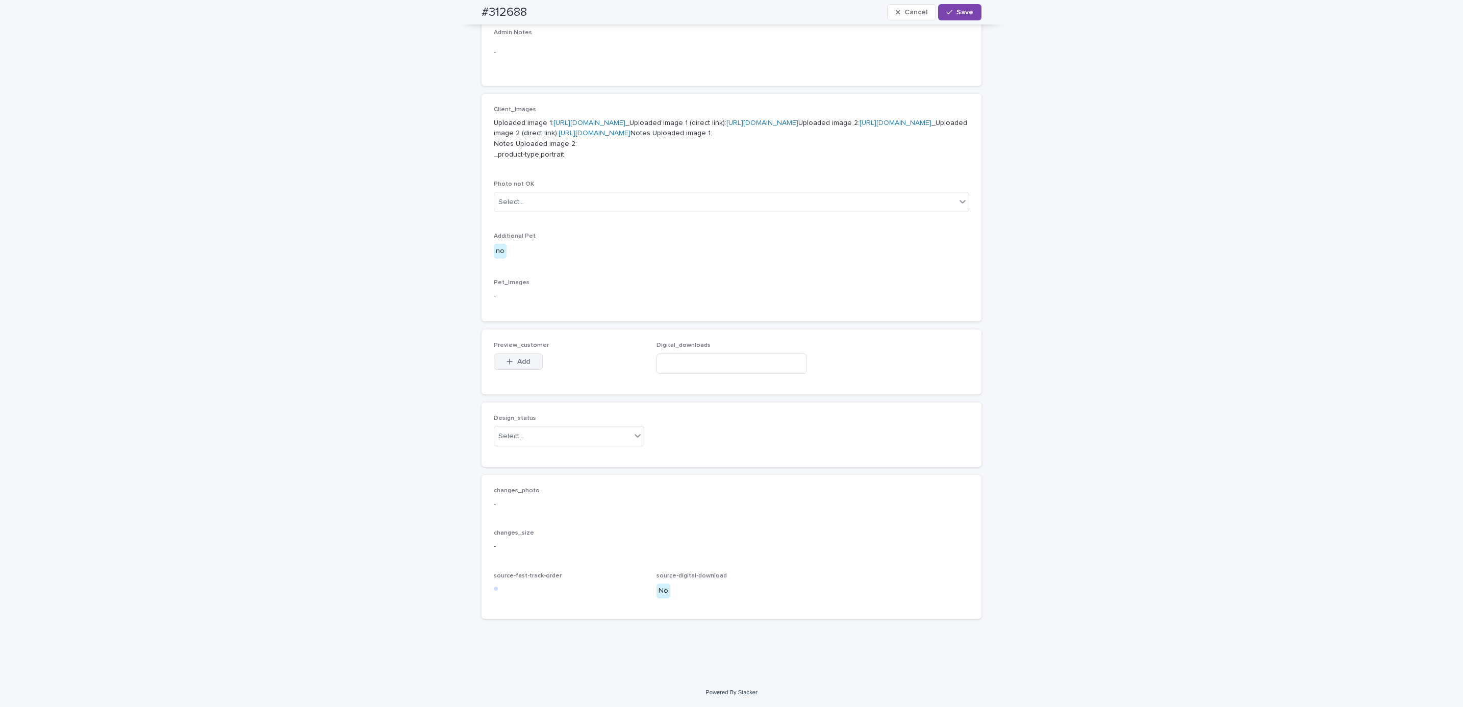
click at [525, 360] on button "Add" at bounding box center [518, 361] width 49 height 16
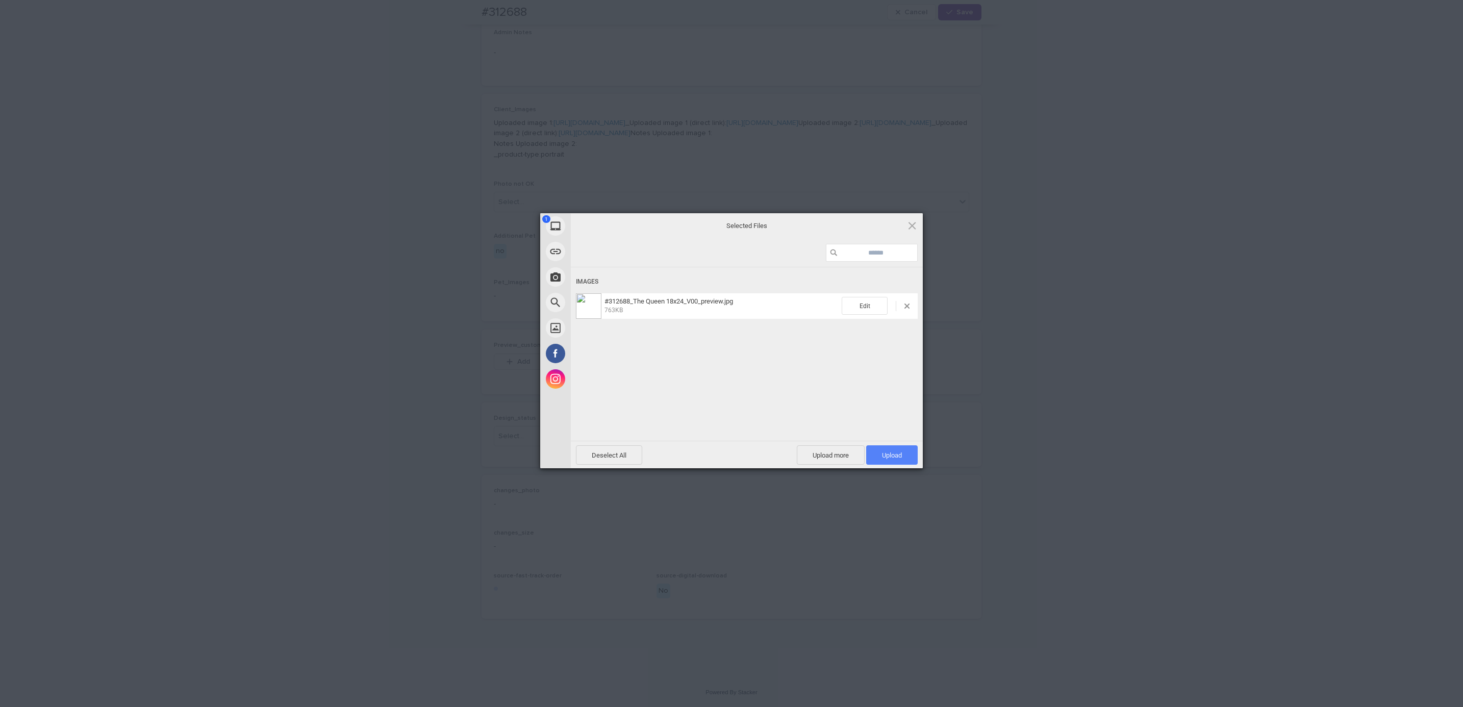
click at [906, 455] on span "Upload 1" at bounding box center [892, 454] width 52 height 19
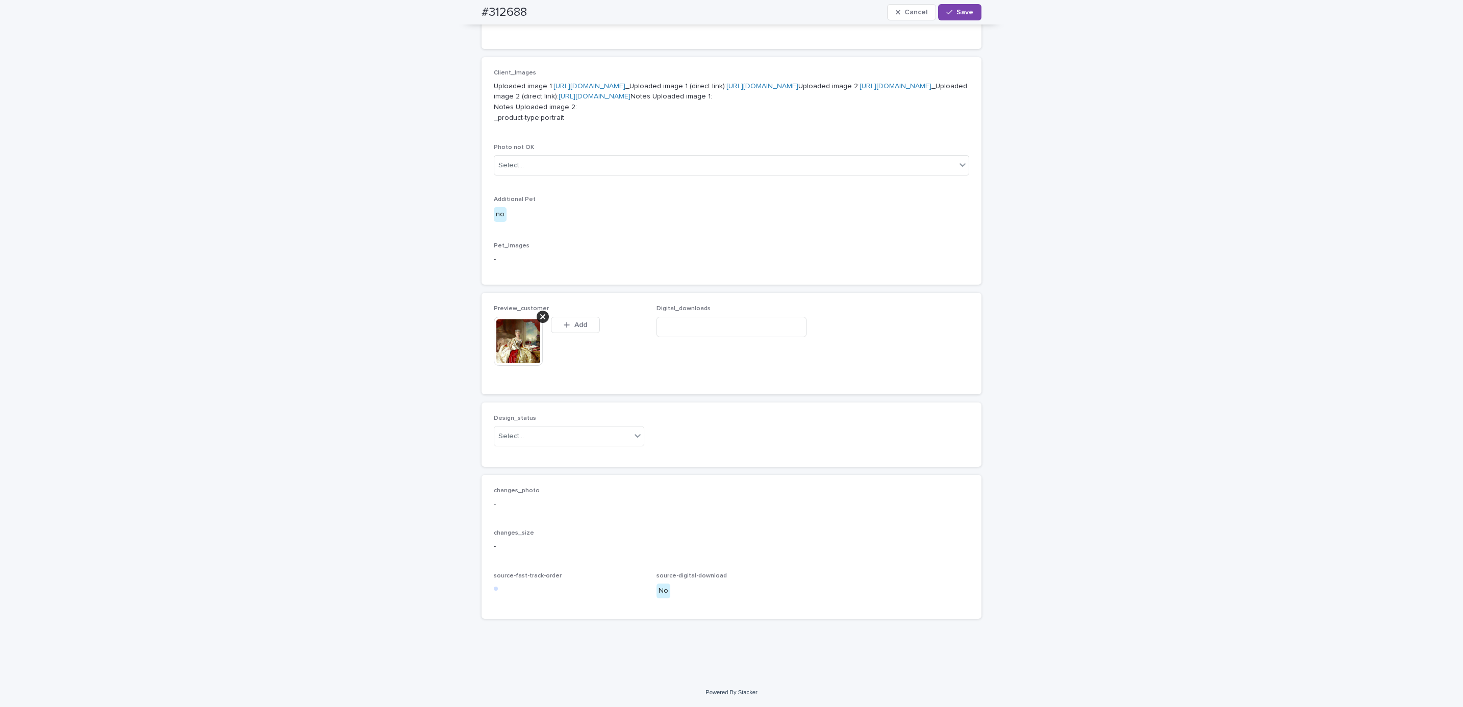
scroll to position [474, 0]
click at [589, 454] on div "Design_status Select..." at bounding box center [569, 435] width 150 height 40
click at [596, 472] on div "Uploaded" at bounding box center [563, 474] width 149 height 18
click at [957, 10] on span "Save" at bounding box center [964, 12] width 17 height 7
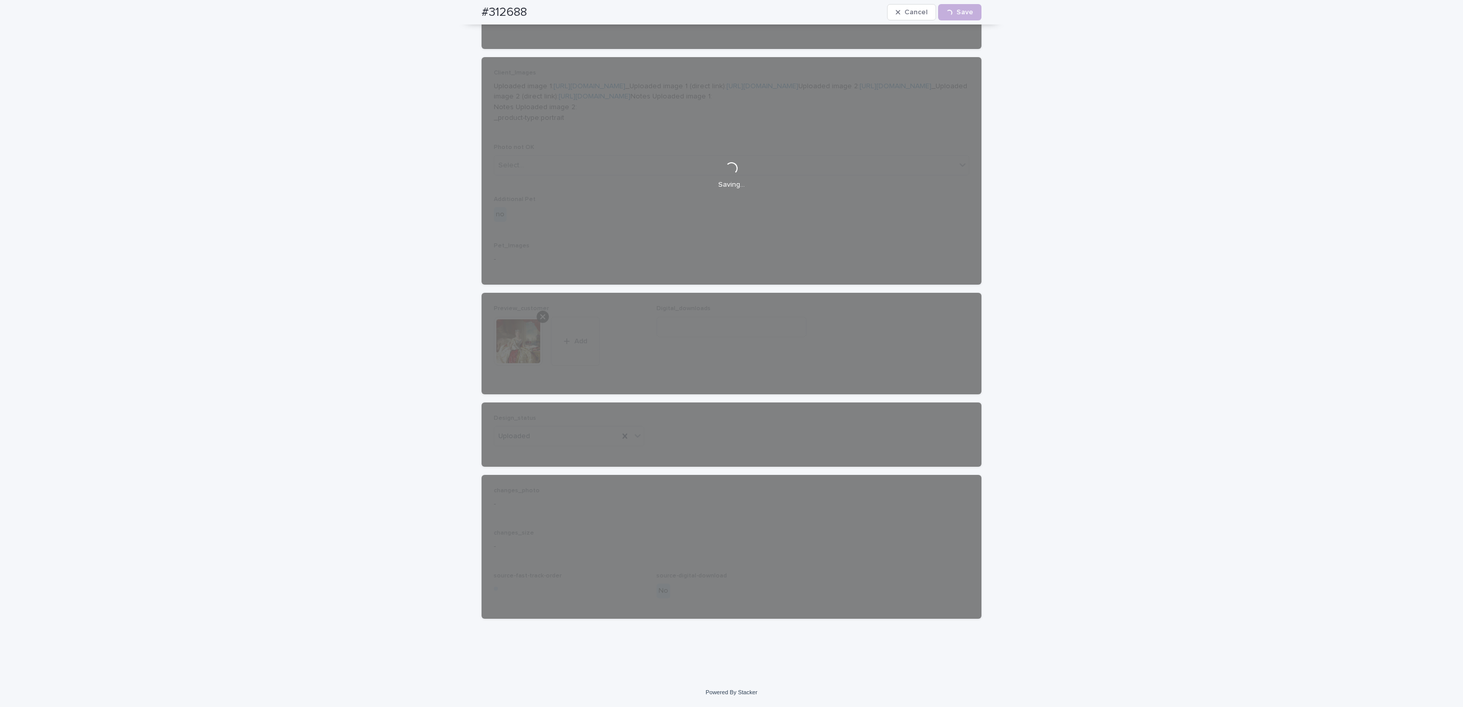
click at [457, 14] on div "#312688 Cancel Loading... Save" at bounding box center [731, 12] width 549 height 24
click at [526, 8] on div "#312688 Cancel Loading... Save" at bounding box center [731, 12] width 500 height 24
copy h2 "#312688"
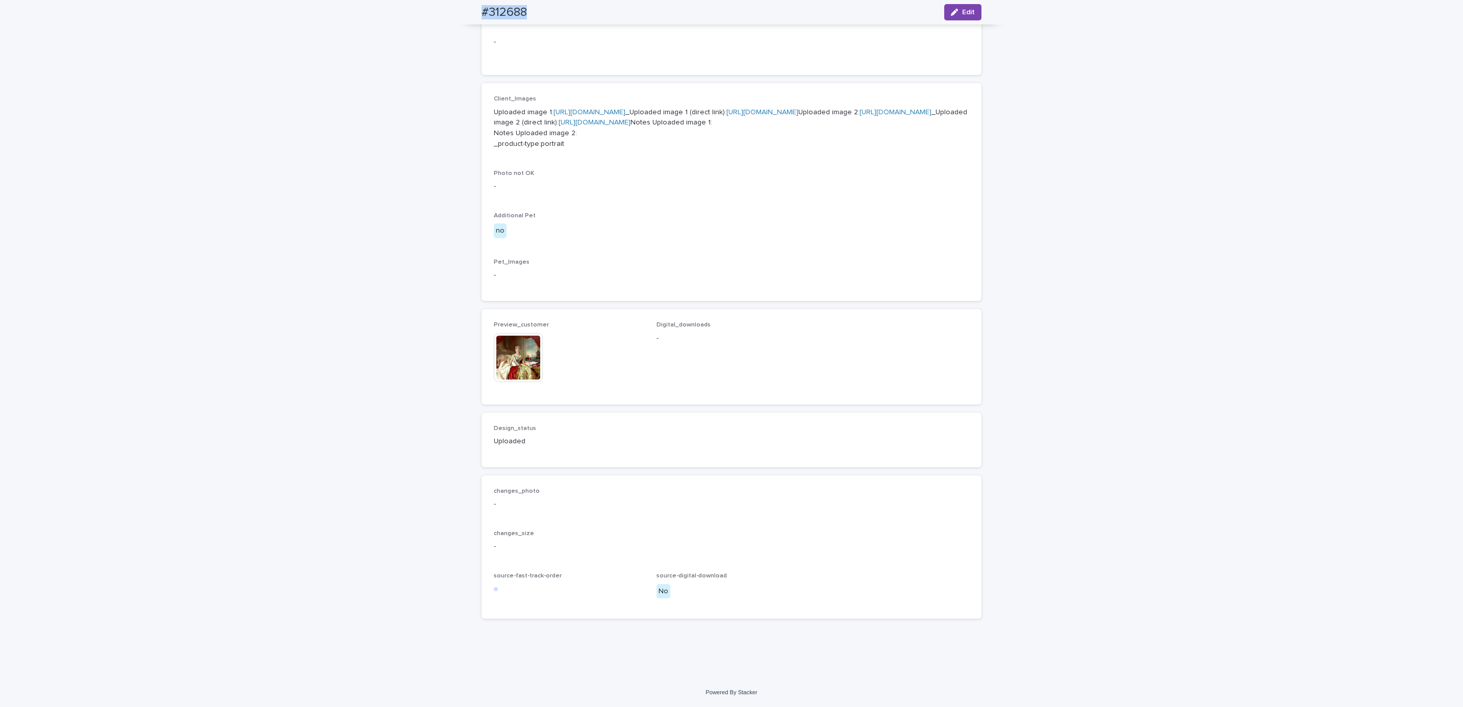
scroll to position [461, 0]
click at [126, 72] on div "Loading... Saving… Loading... Saving… #312688 Edit #312688 Edit Sorry, there wa…" at bounding box center [731, 182] width 1463 height 991
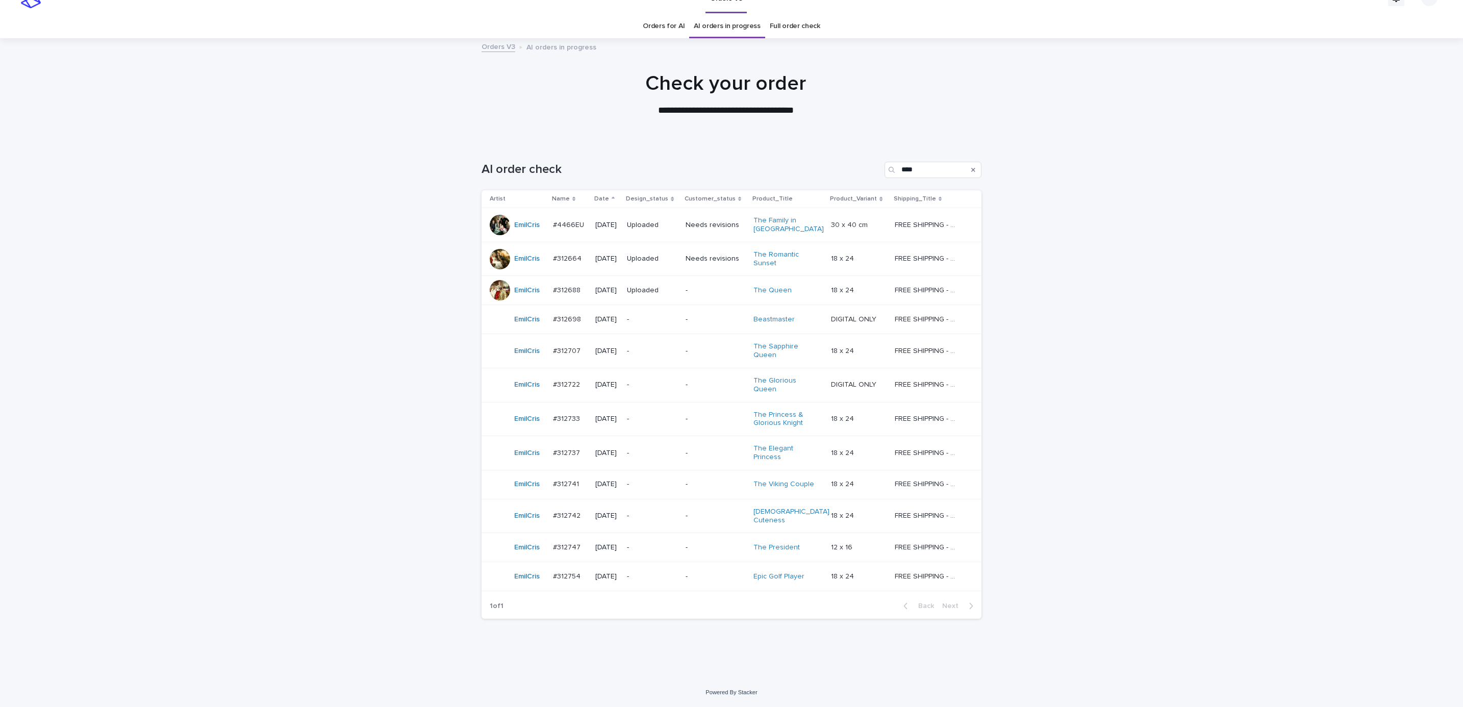
scroll to position [11, 0]
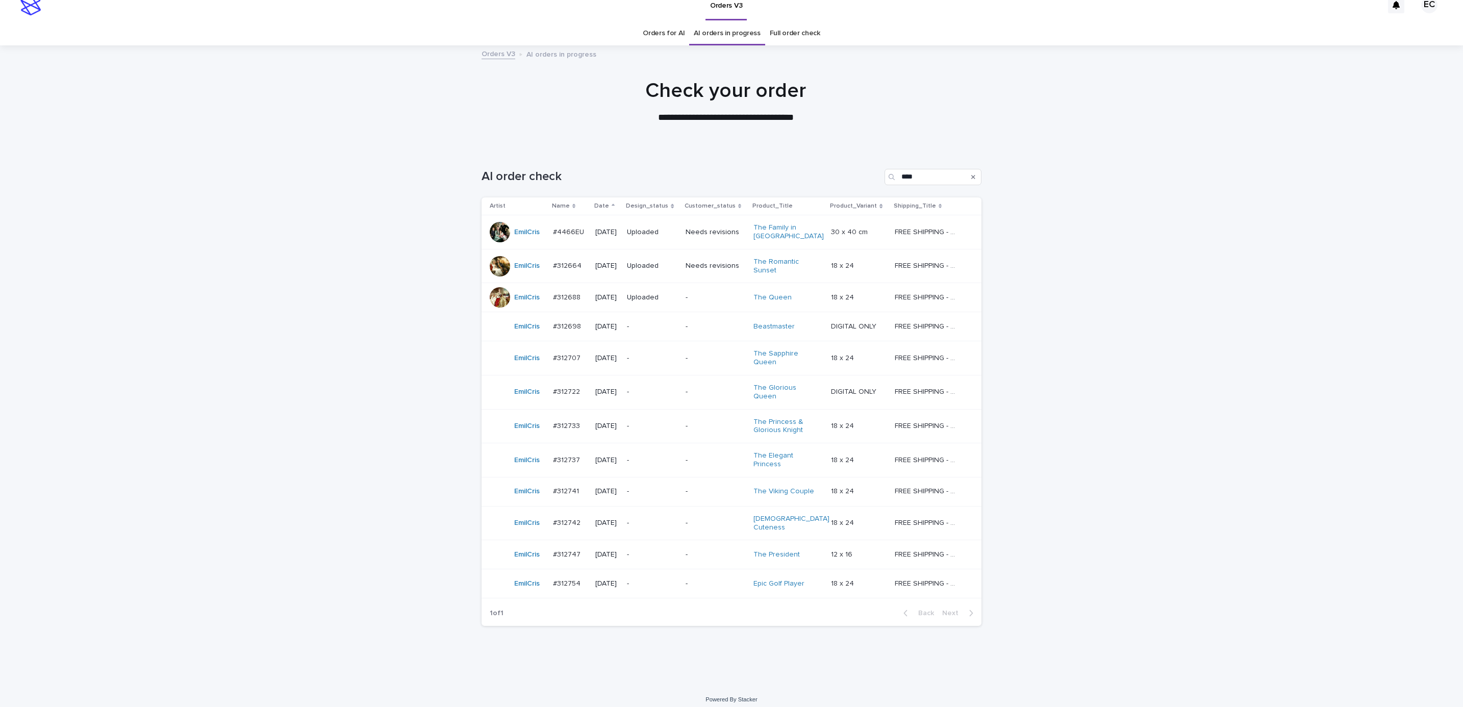
click at [700, 299] on p "-" at bounding box center [715, 297] width 60 height 9
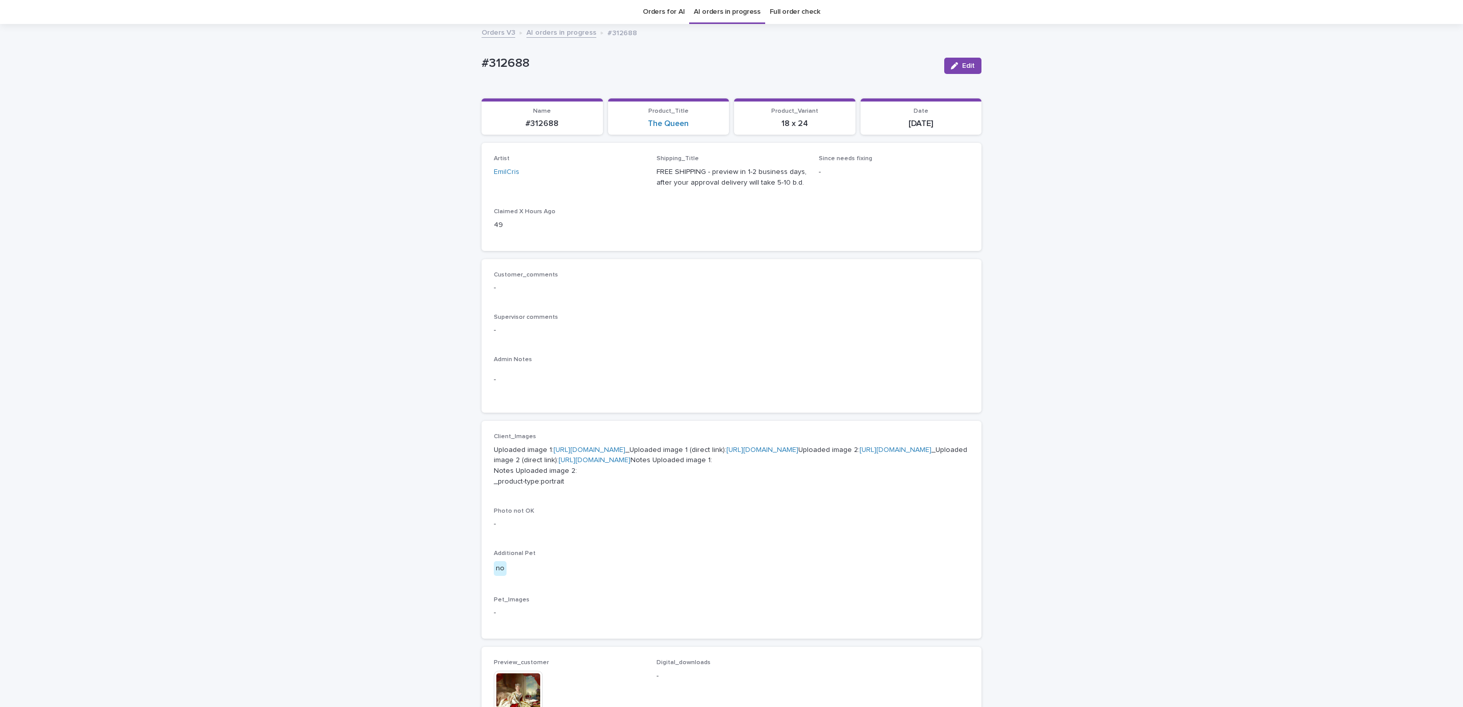
click at [1208, 312] on div "Loading... Saving… Loading... Saving… #312688 Edit #312688 Edit Sorry, there wa…" at bounding box center [731, 520] width 1463 height 991
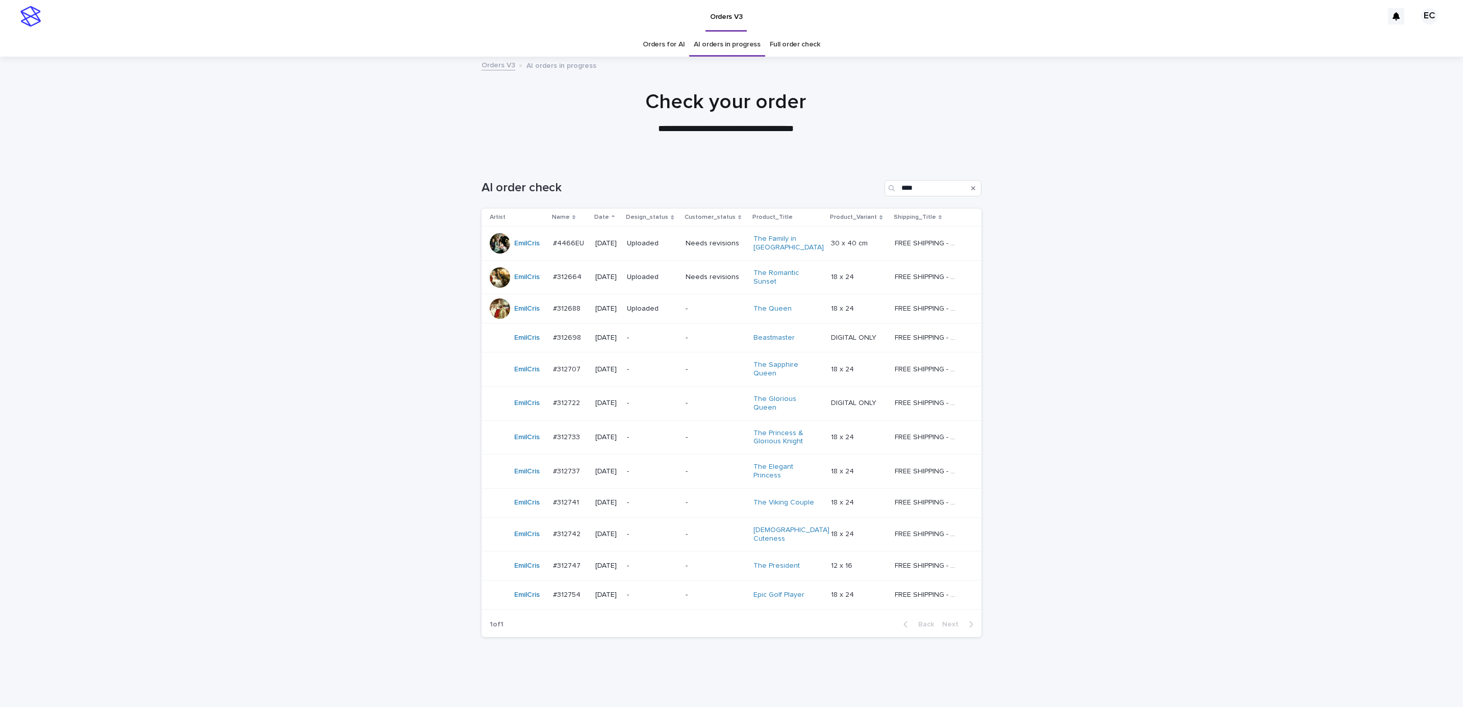
scroll to position [11, 0]
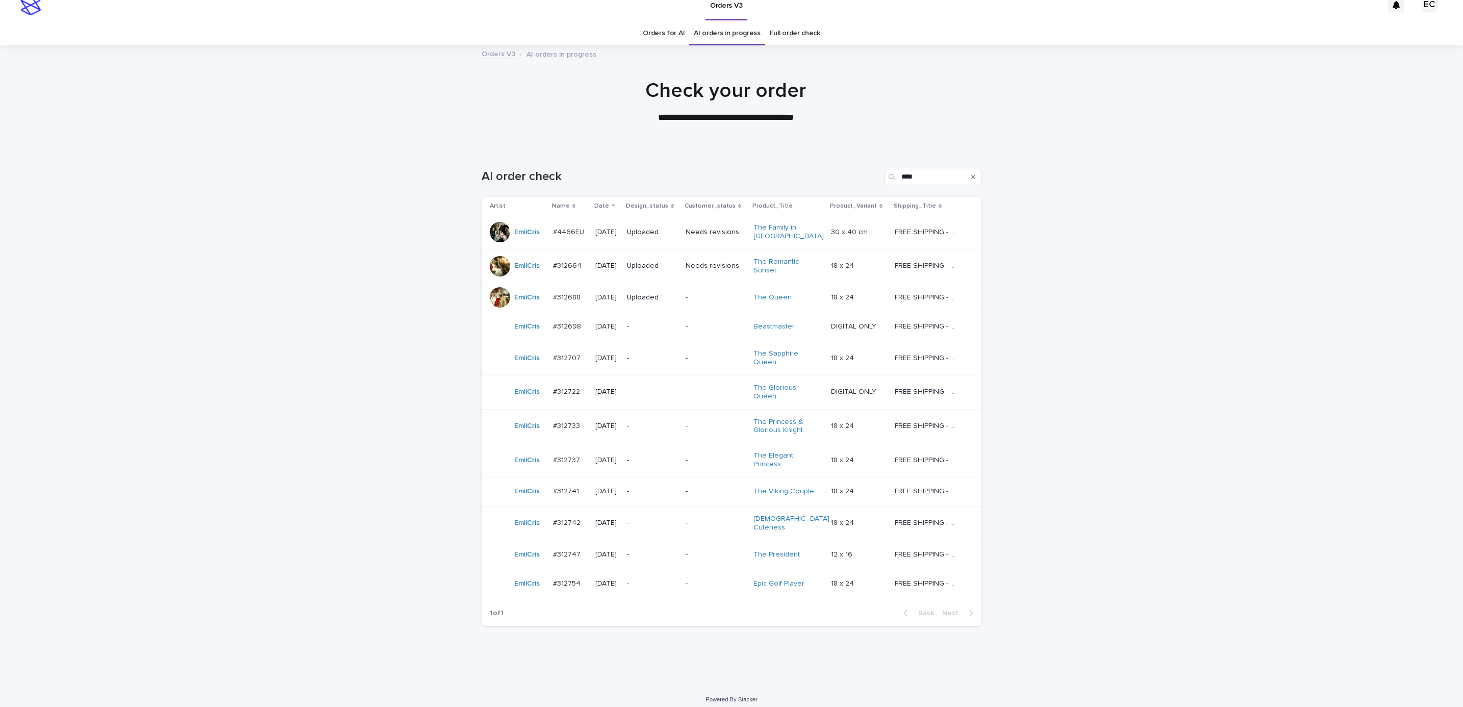
click at [1209, 352] on div "Loading... Saving… Loading... Saving… AI order check **** Artist Name Date Desi…" at bounding box center [731, 416] width 1463 height 537
click at [710, 336] on td "-" at bounding box center [715, 326] width 68 height 29
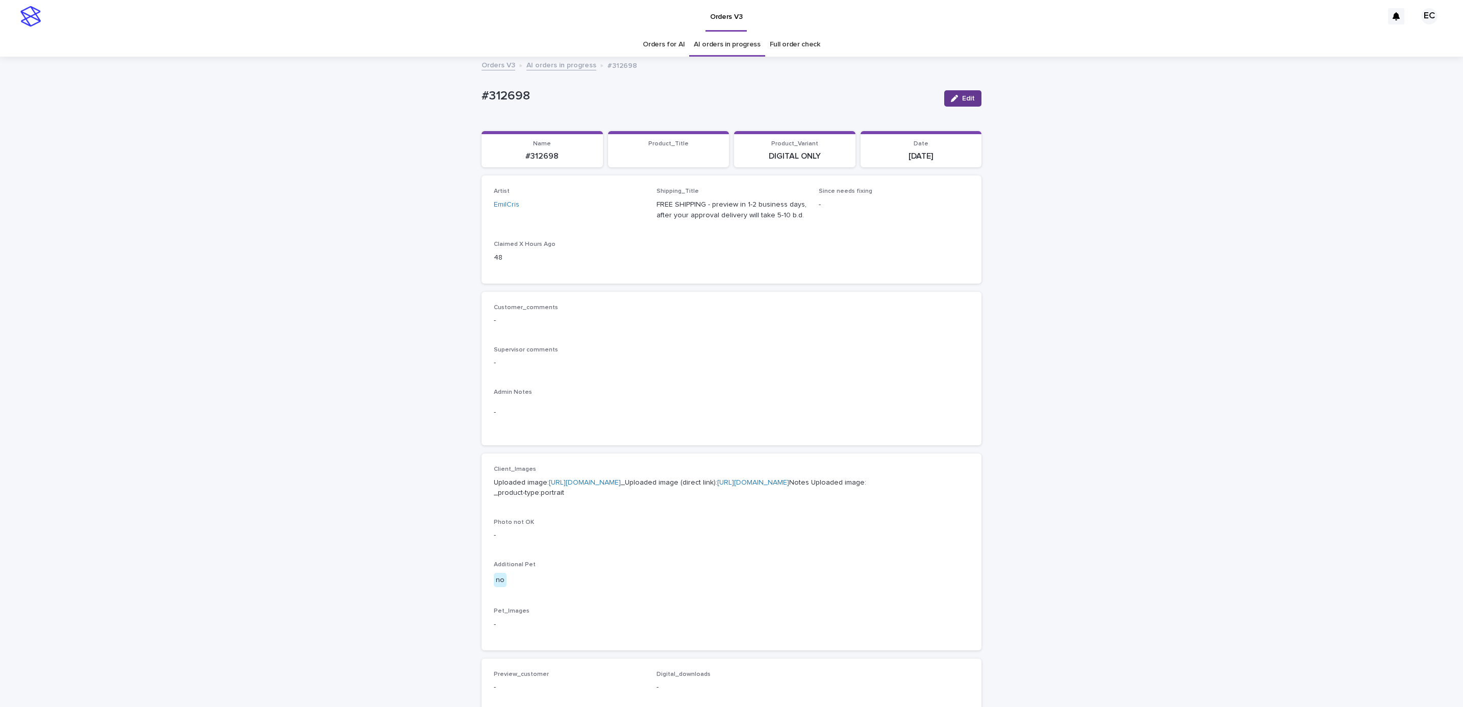
click at [955, 97] on div "button" at bounding box center [956, 98] width 11 height 7
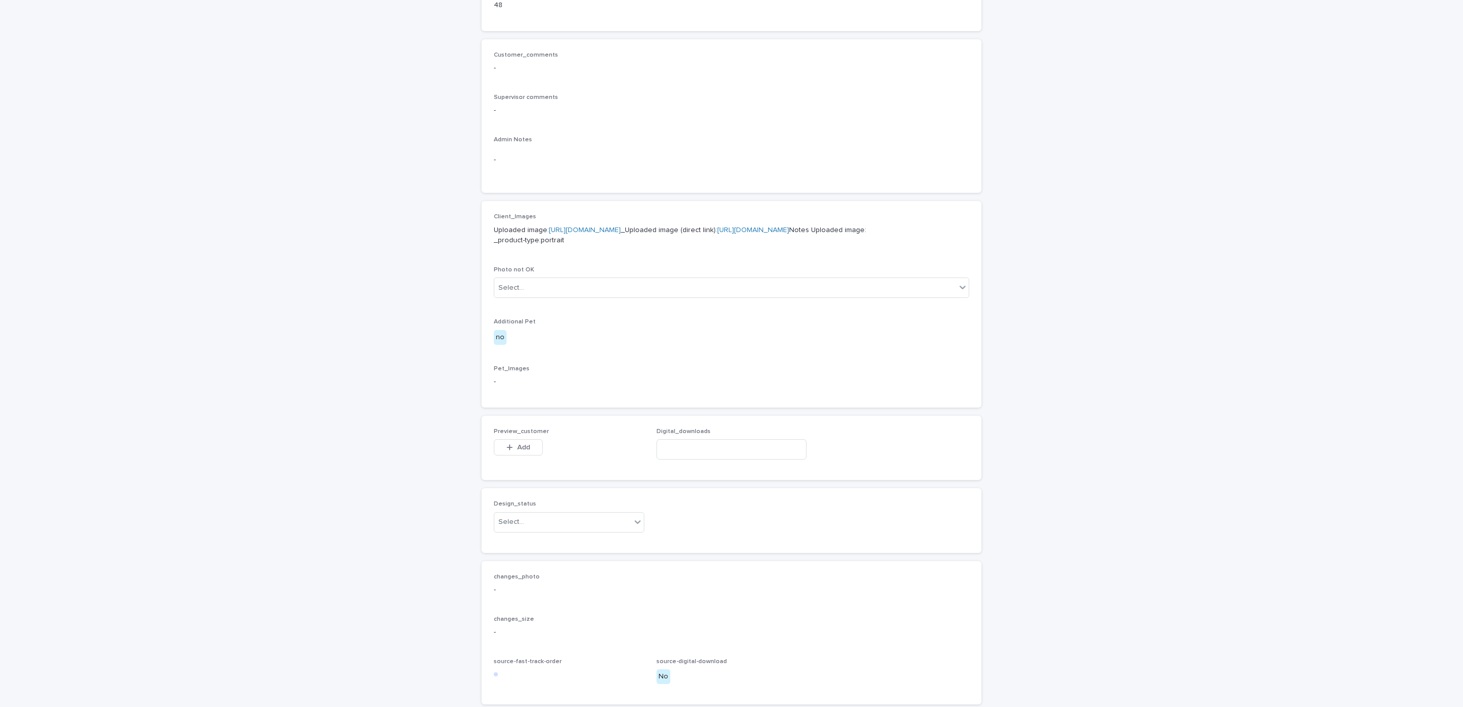
scroll to position [392, 0]
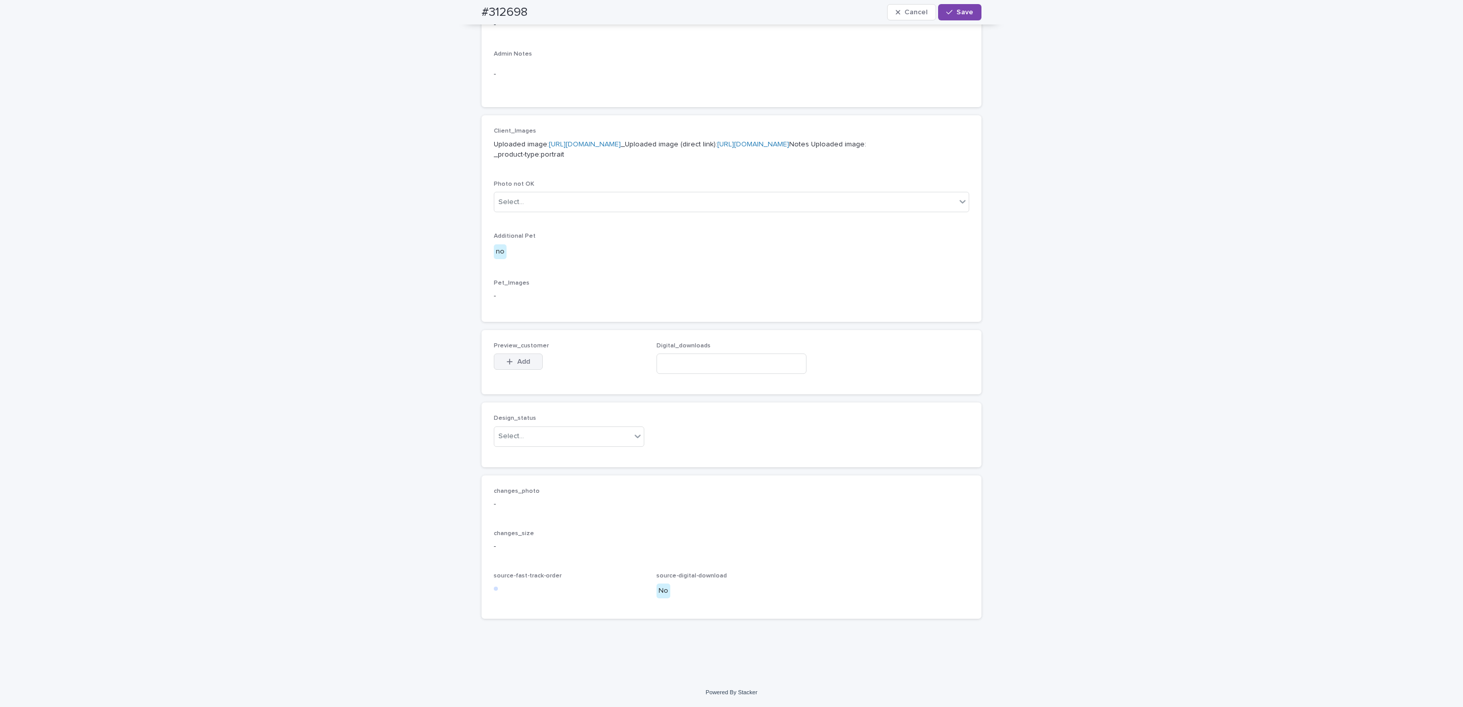
click at [520, 363] on span "Add" at bounding box center [523, 361] width 13 height 7
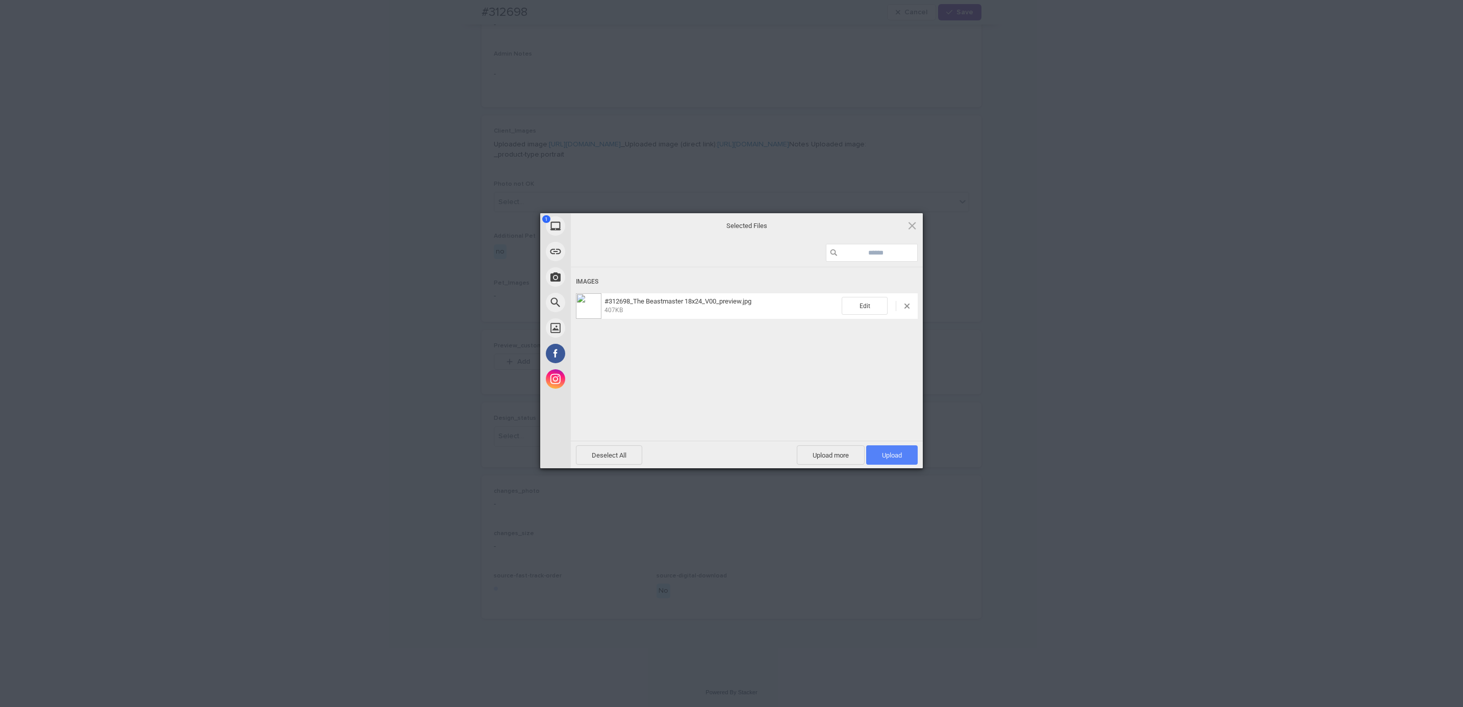
click at [901, 461] on span "Upload 1" at bounding box center [892, 454] width 52 height 19
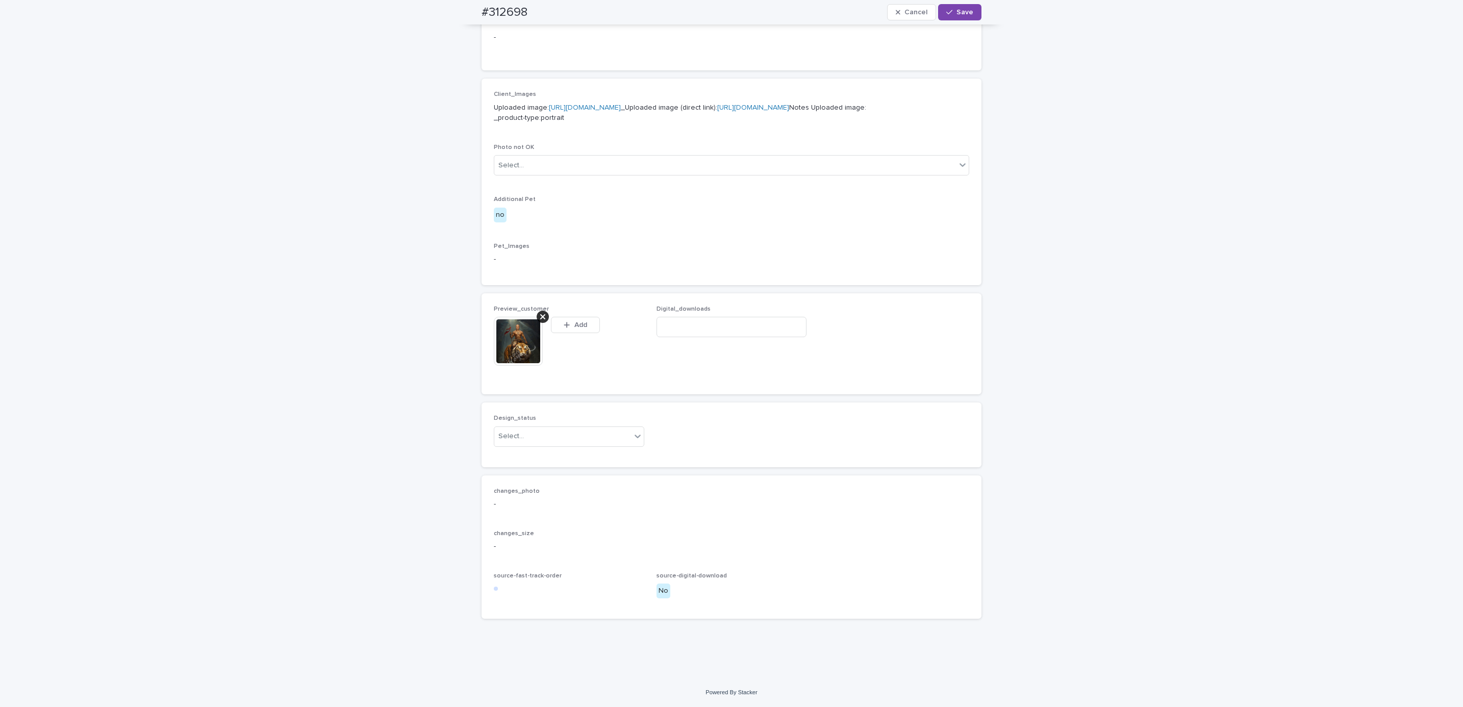
scroll to position [410, 0]
click at [1151, 319] on div "Loading... Saving… Loading... Saving… #312698 Cancel Save #312698 Cancel Save S…" at bounding box center [731, 180] width 1463 height 995
click at [457, 8] on div "#312698 Cancel Save" at bounding box center [731, 12] width 549 height 24
click at [542, 6] on div "#312698 Cancel Save" at bounding box center [731, 12] width 500 height 24
copy h2 "#312698"
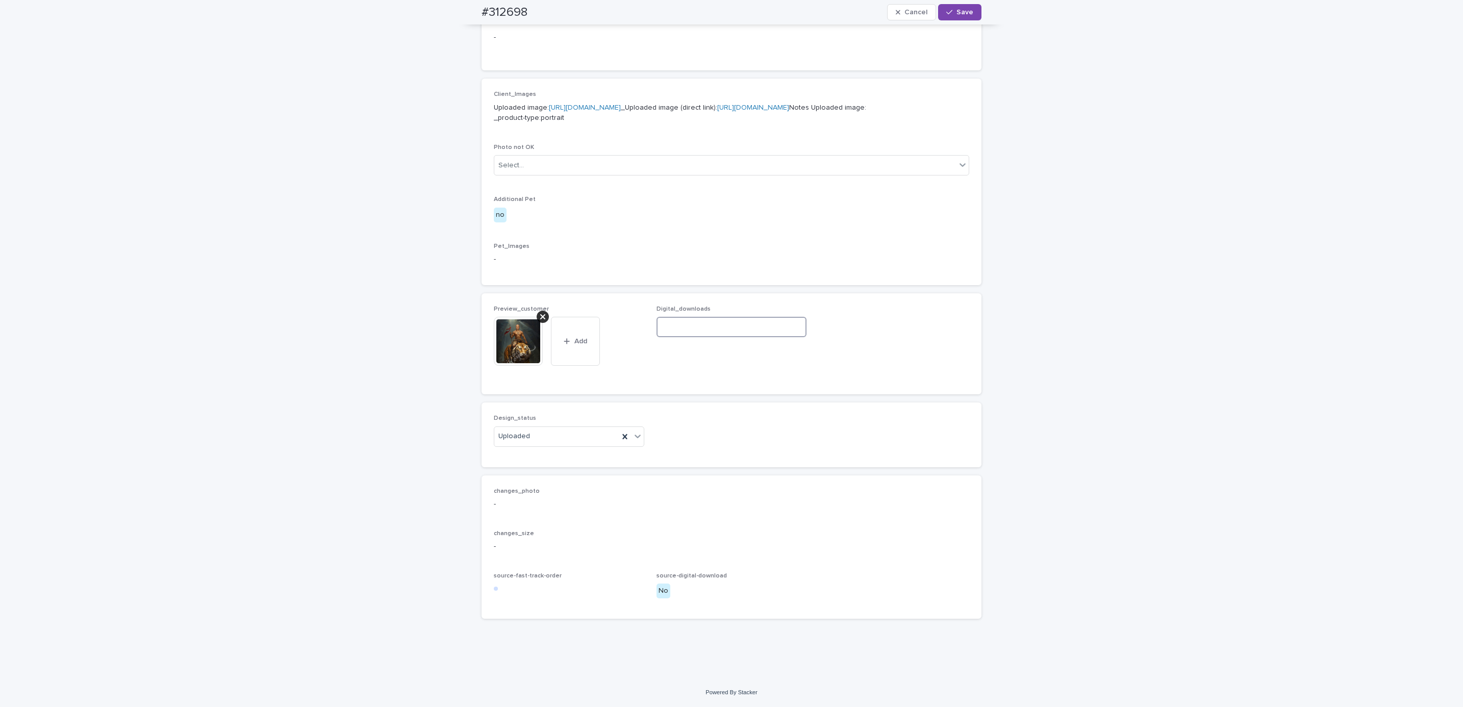
paste input "**********"
type input "**********"
click at [951, 14] on div "button" at bounding box center [951, 12] width 10 height 7
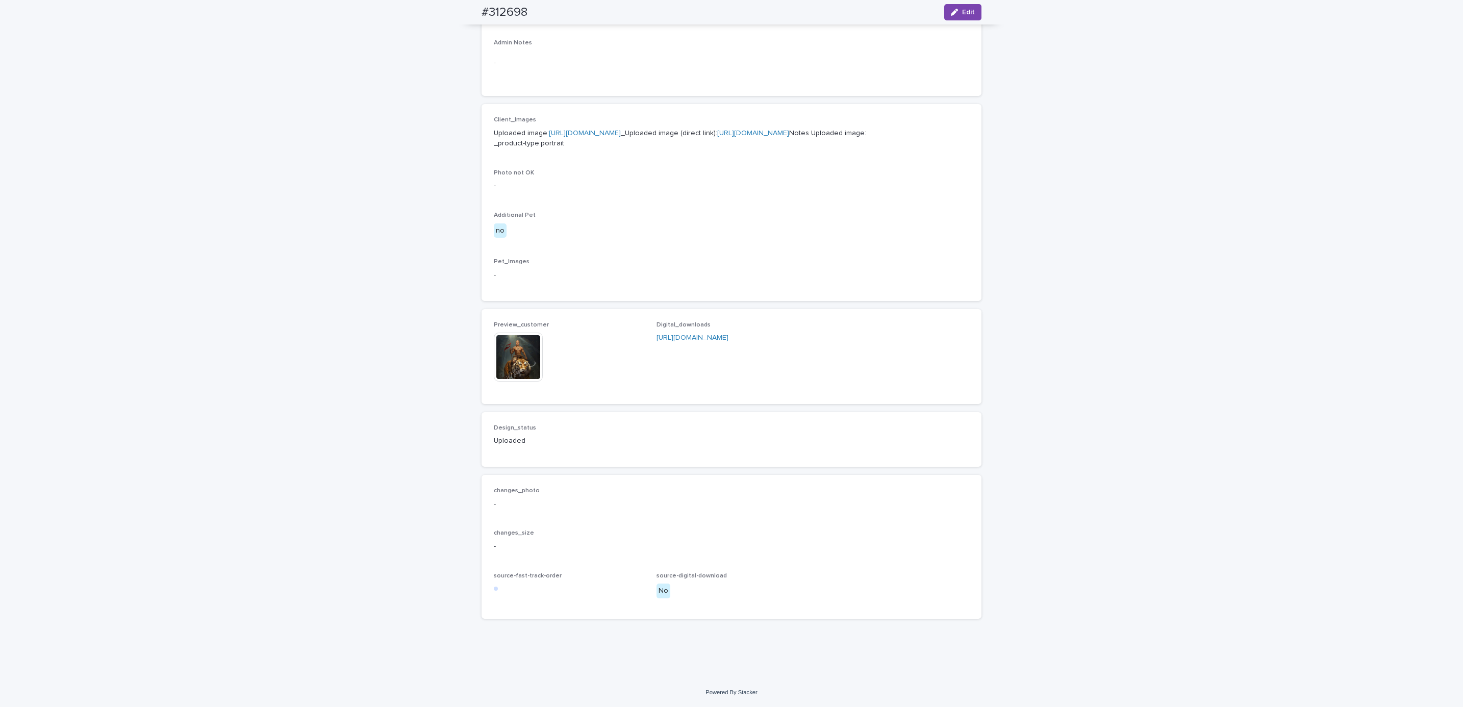
scroll to position [397, 0]
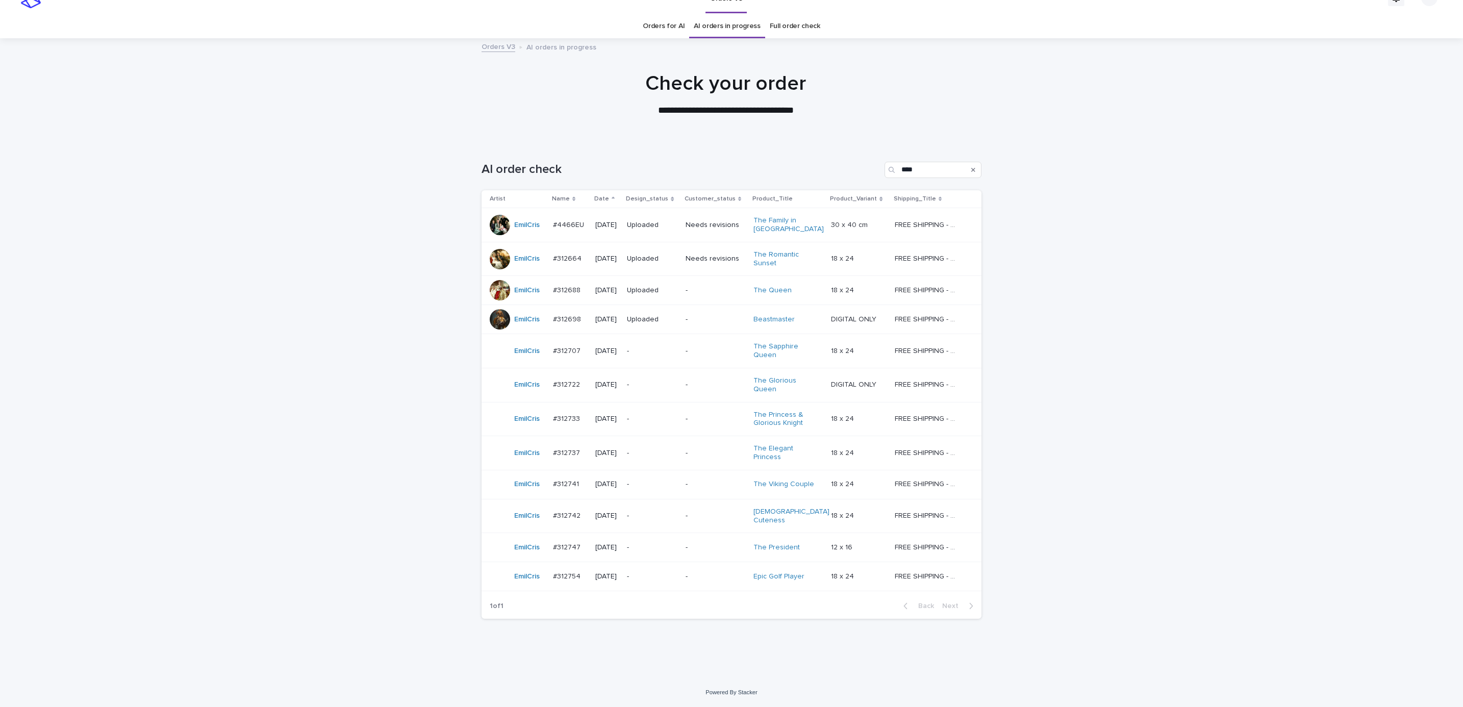
scroll to position [11, 0]
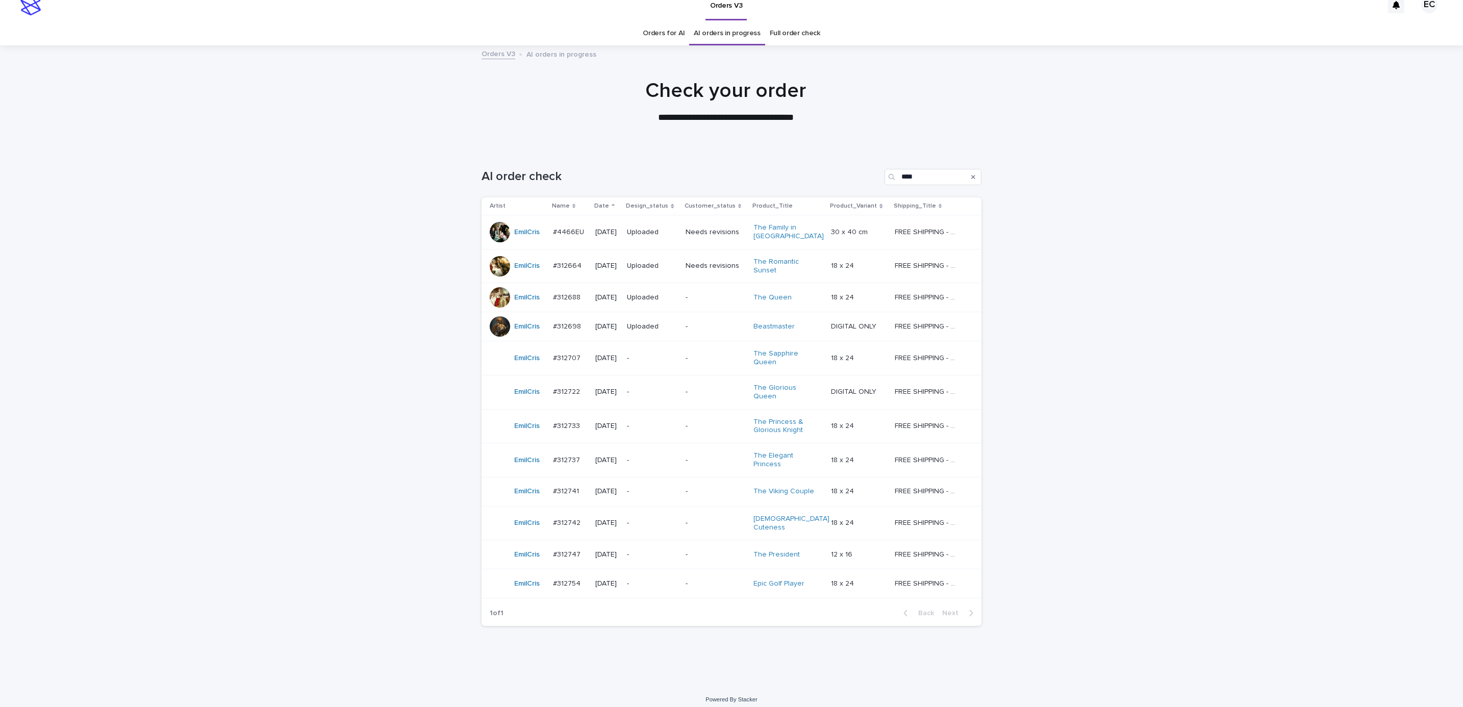
click at [1167, 268] on div "Loading... Saving… Loading... Saving… AI order check **** Artist Name Date Desi…" at bounding box center [731, 416] width 1463 height 537
click at [1110, 414] on div "Loading... Saving… Loading... Saving… AI order check **** Artist Name Date Desi…" at bounding box center [731, 416] width 1463 height 537
